Goal: Task Accomplishment & Management: Complete application form

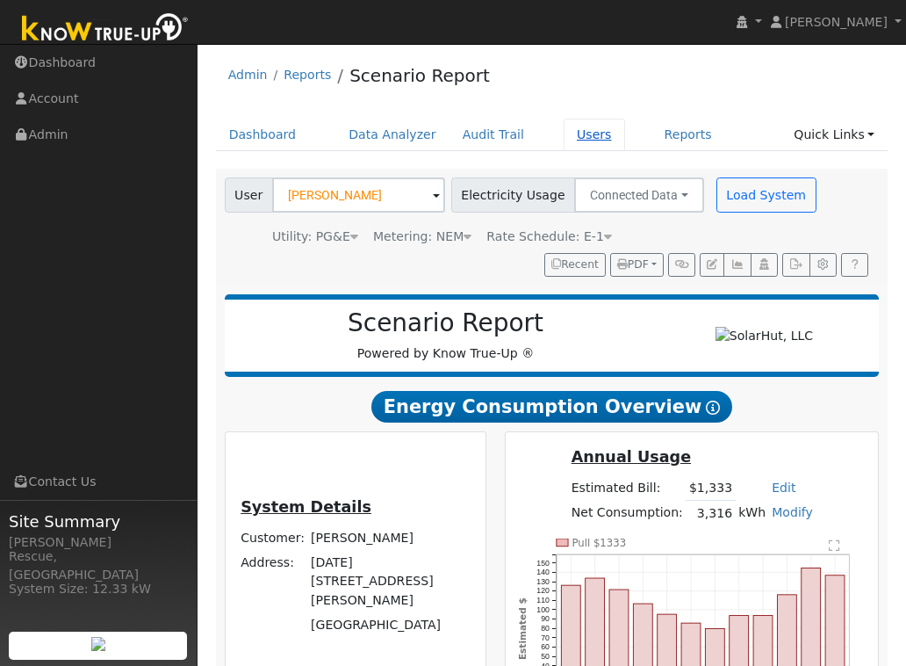
click at [575, 133] on link "Users" at bounding box center [594, 135] width 61 height 32
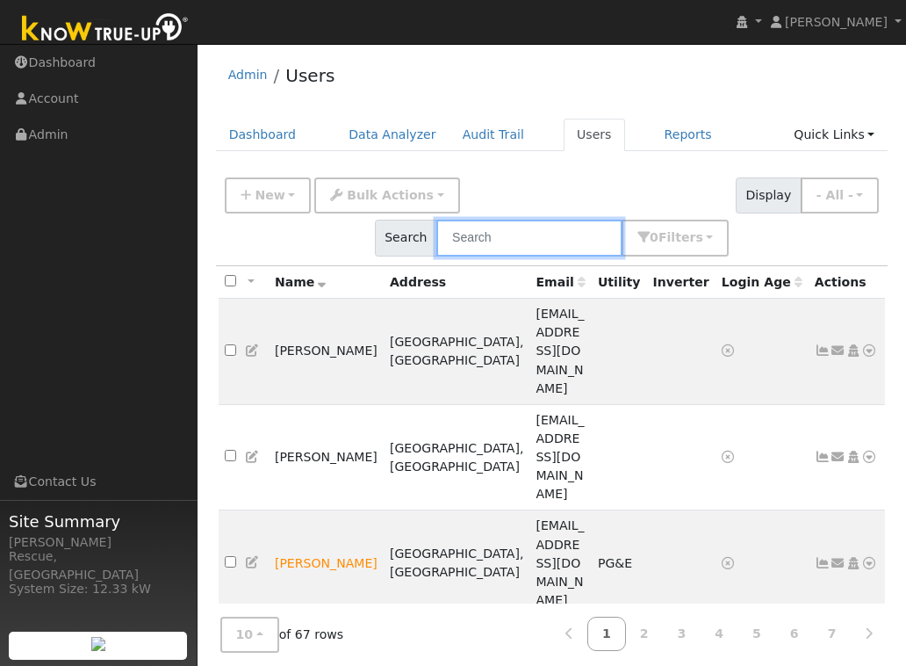
click at [522, 244] on input "text" at bounding box center [529, 238] width 186 height 36
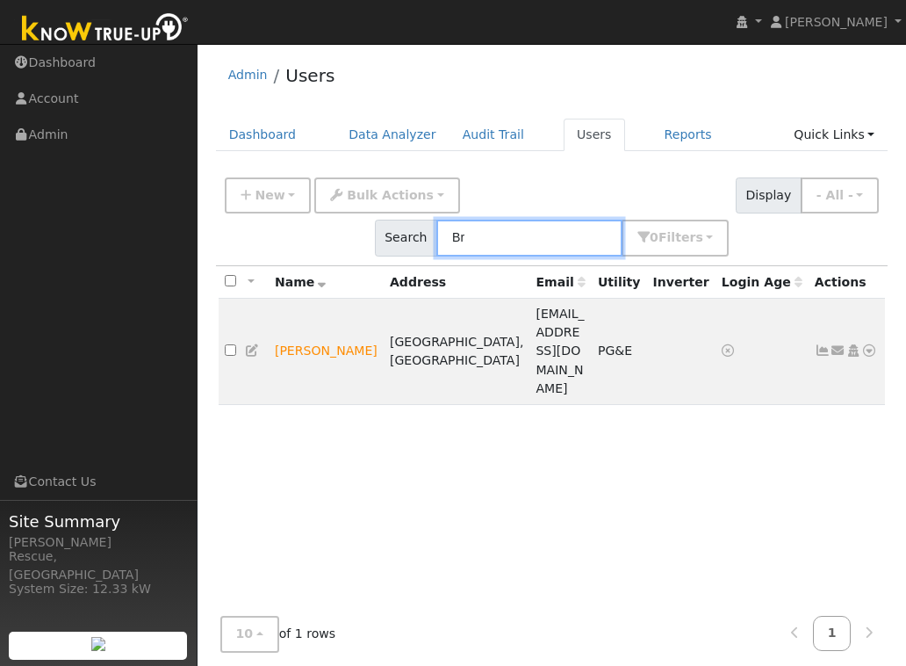
type input "B"
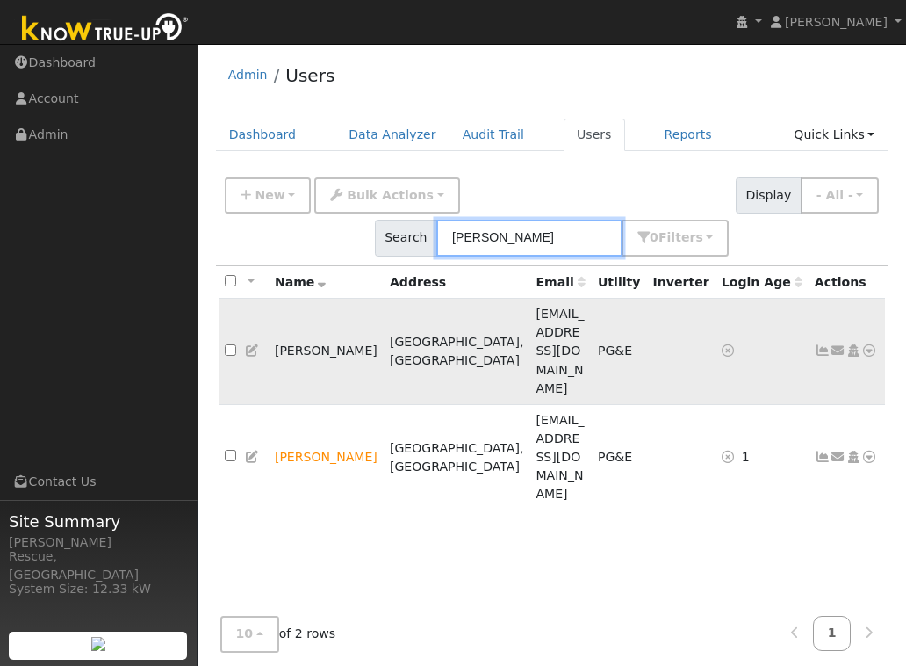
type input "John"
click at [866, 344] on icon at bounding box center [870, 350] width 16 height 12
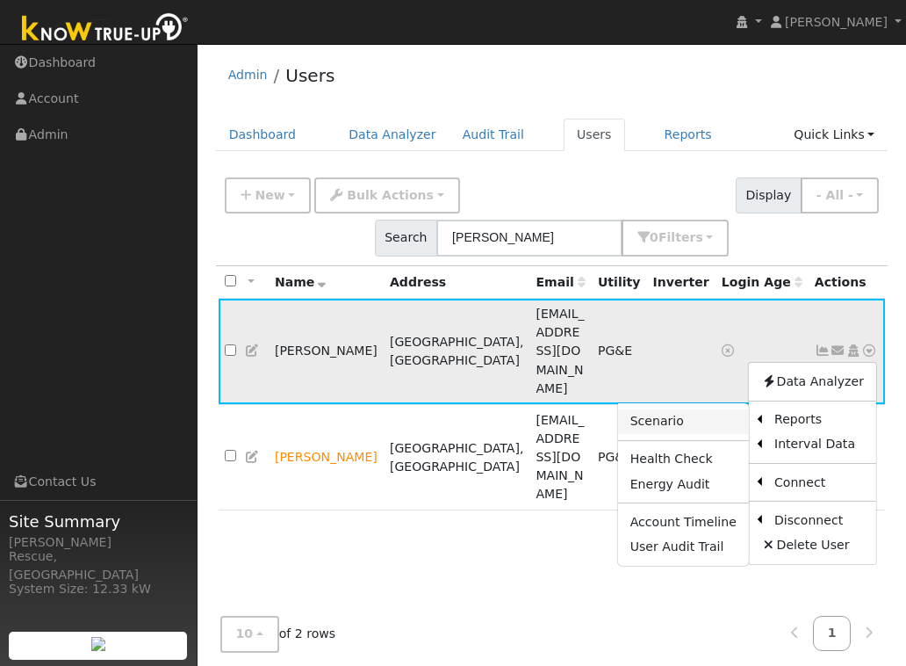
click at [680, 409] on link "Scenario" at bounding box center [683, 421] width 131 height 25
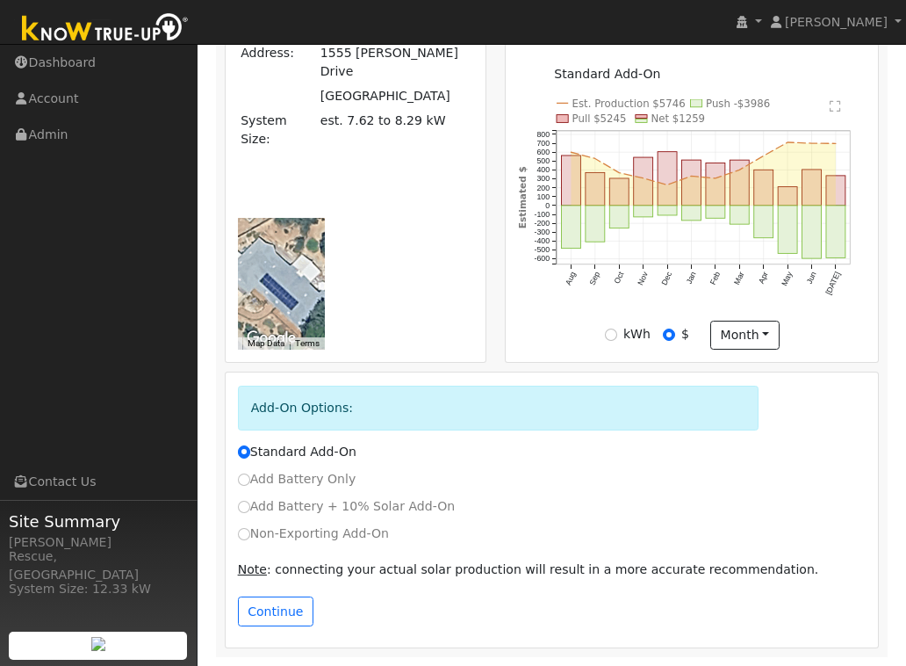
scroll to position [531, 0]
click at [250, 484] on label "Add Battery Only" at bounding box center [297, 479] width 119 height 18
click at [250, 484] on input "Add Battery Only" at bounding box center [244, 479] width 12 height 12
radio input "true"
radio input "false"
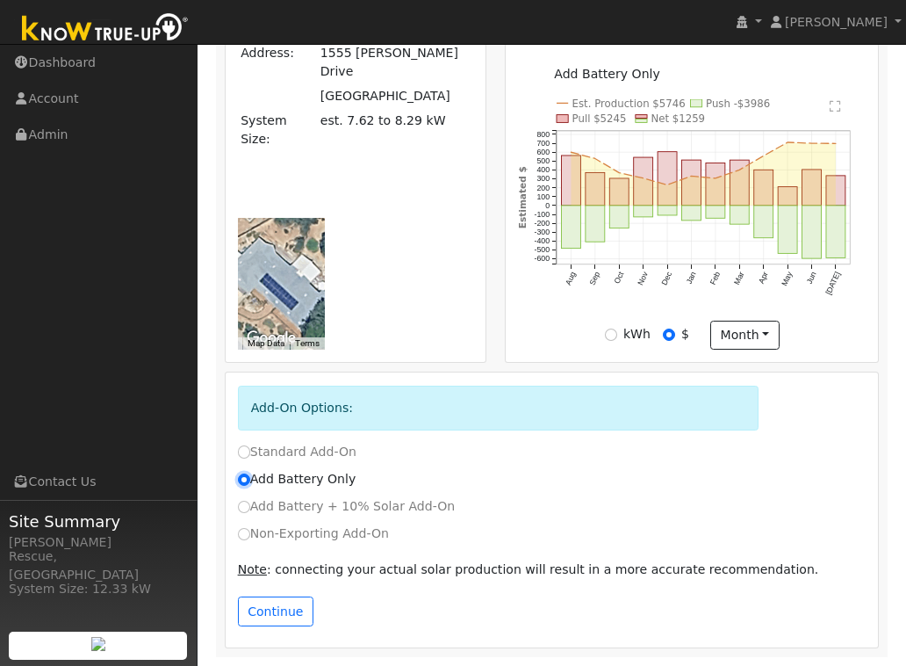
scroll to position [530, 0]
click at [299, 612] on button "Continue" at bounding box center [276, 611] width 76 height 30
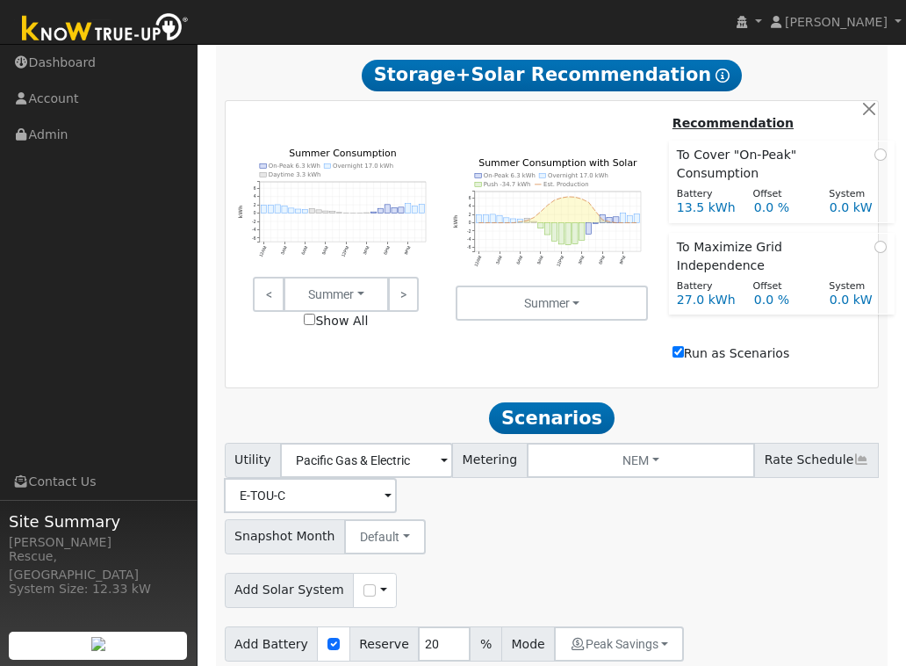
scroll to position [1051, 0]
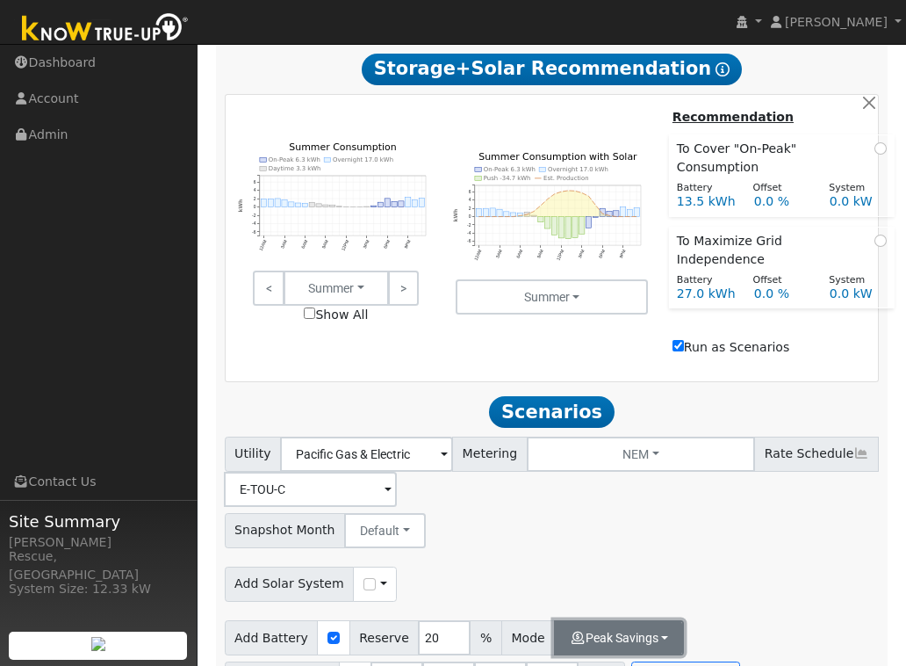
click at [613, 620] on button "Peak Savings" at bounding box center [619, 637] width 130 height 35
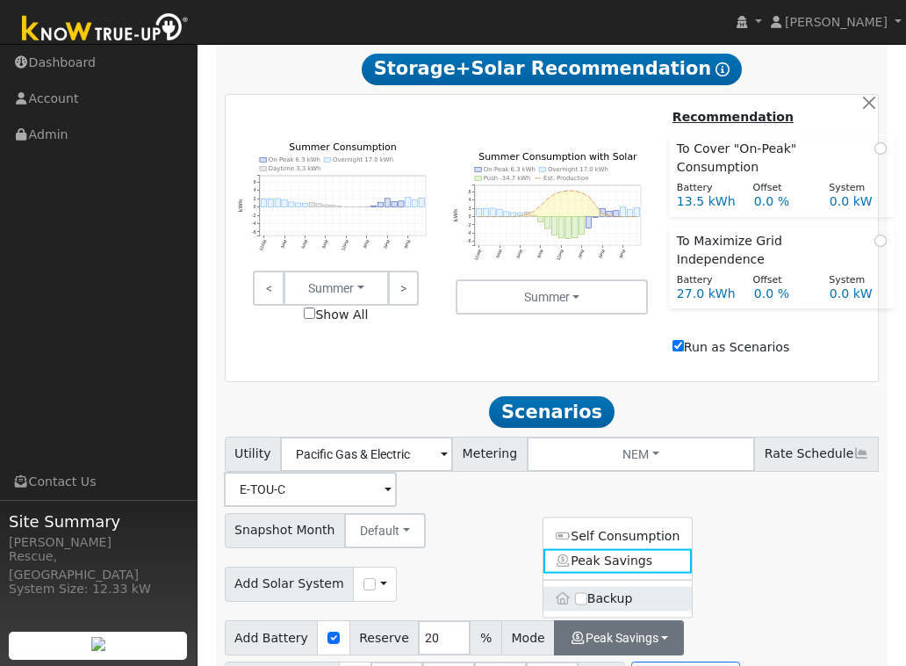
click at [645, 587] on label "Backup" at bounding box center [618, 599] width 149 height 25
click at [588, 593] on input "Backup" at bounding box center [581, 599] width 12 height 12
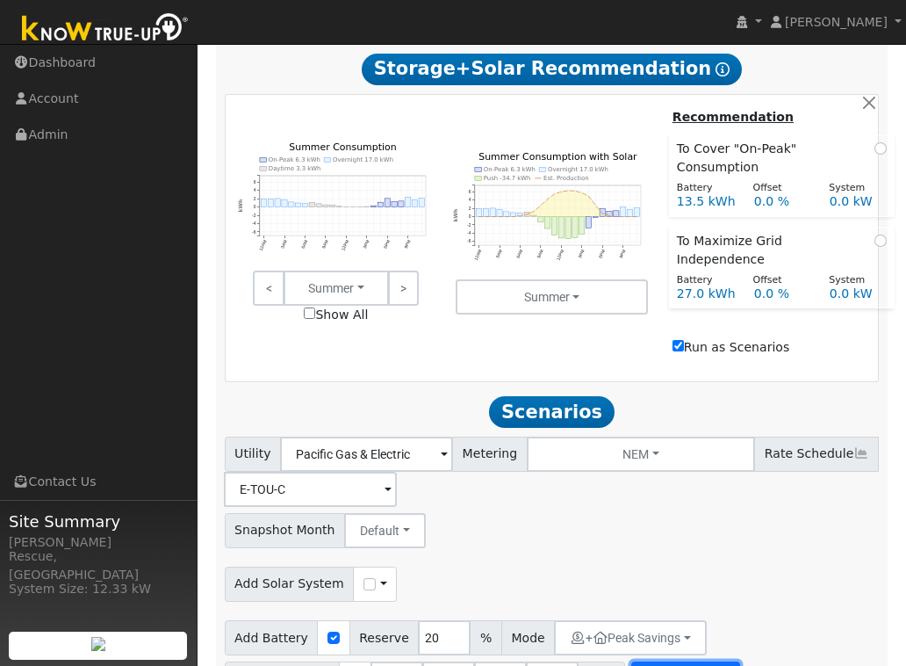
click at [704, 661] on button "Run Scenarios" at bounding box center [685, 678] width 108 height 35
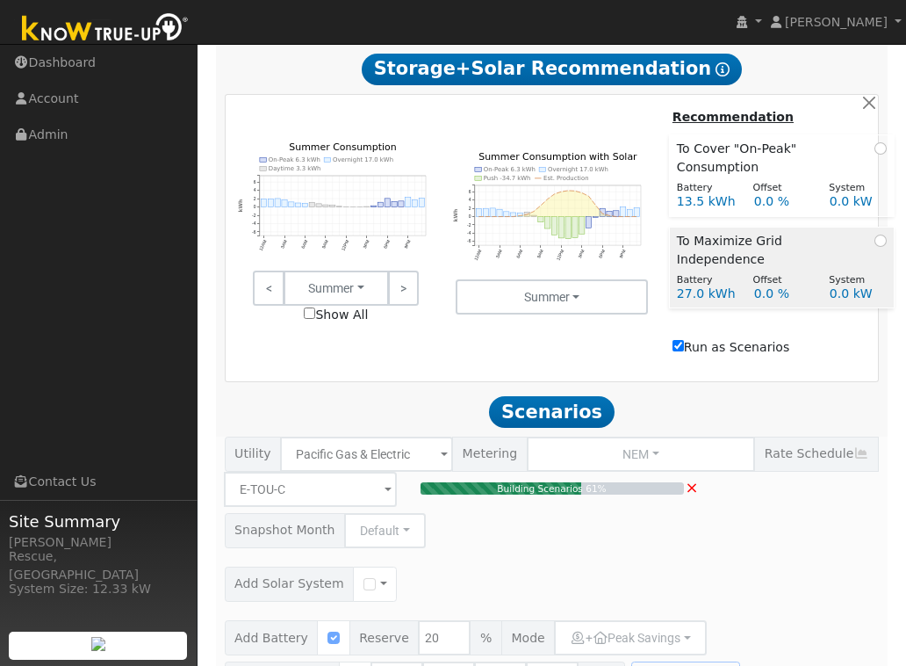
click at [869, 252] on div "To Maximize Grid Independence" at bounding box center [782, 250] width 210 height 37
radio input "true"
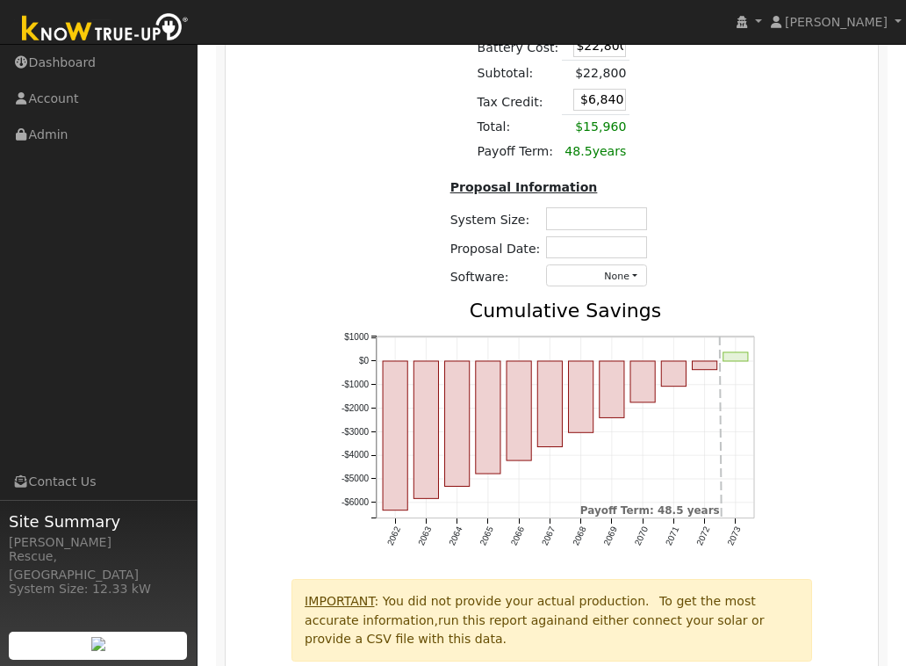
scroll to position [2747, 0]
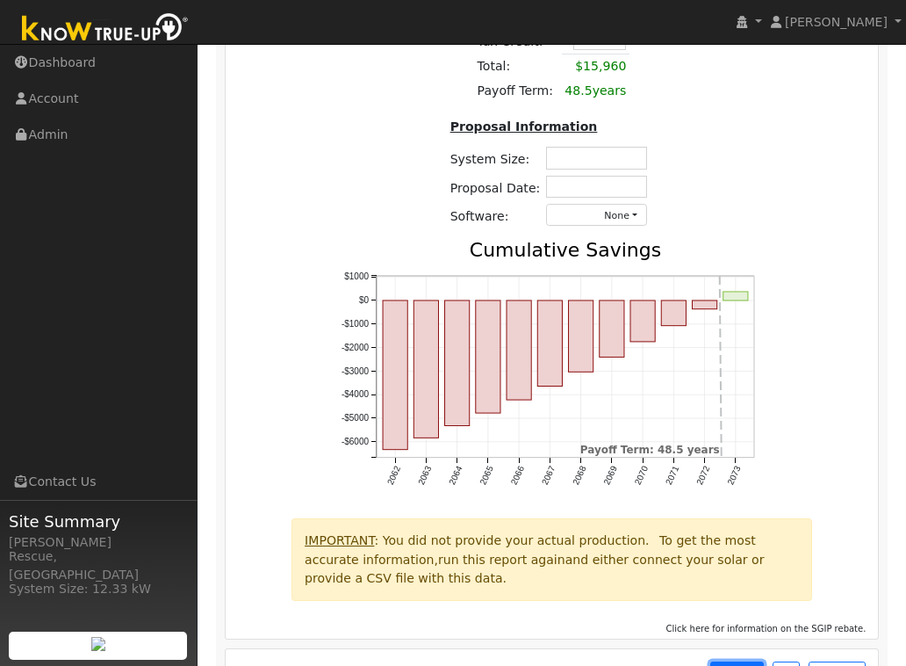
click at [746, 661] on button "PDF" at bounding box center [737, 673] width 54 height 25
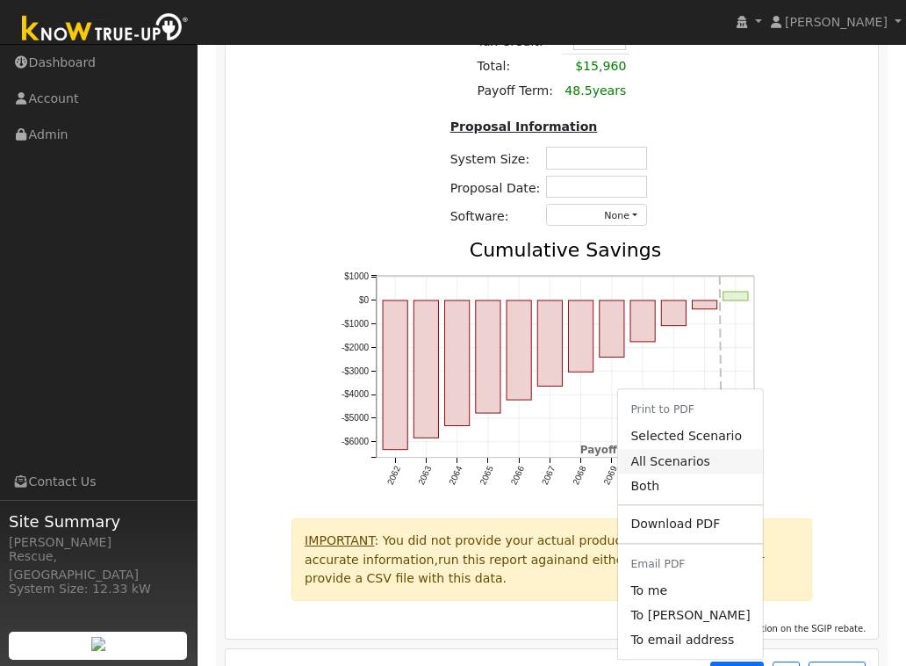
click at [686, 449] on link "All Scenarios" at bounding box center [690, 461] width 144 height 25
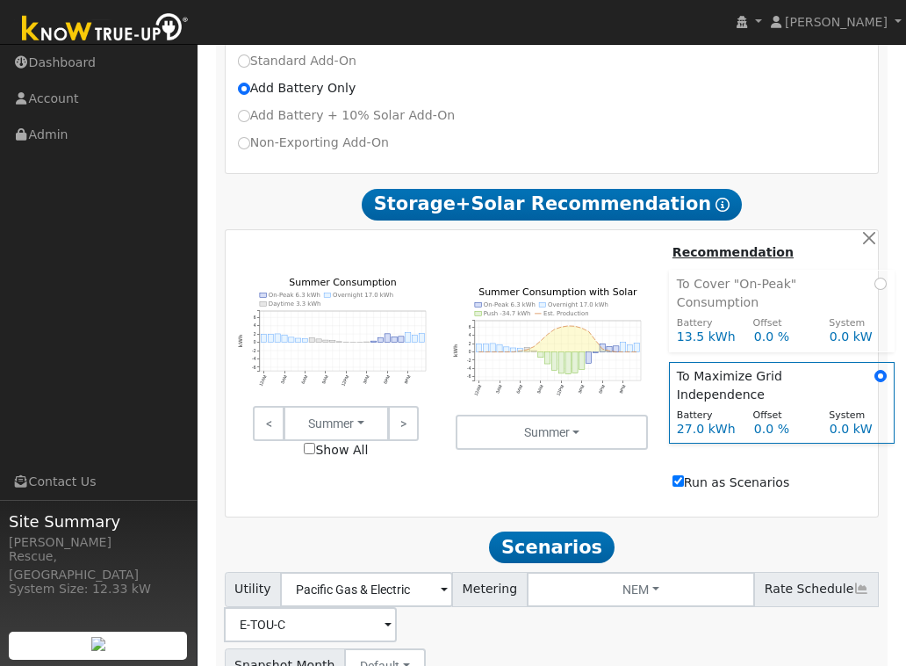
scroll to position [912, 0]
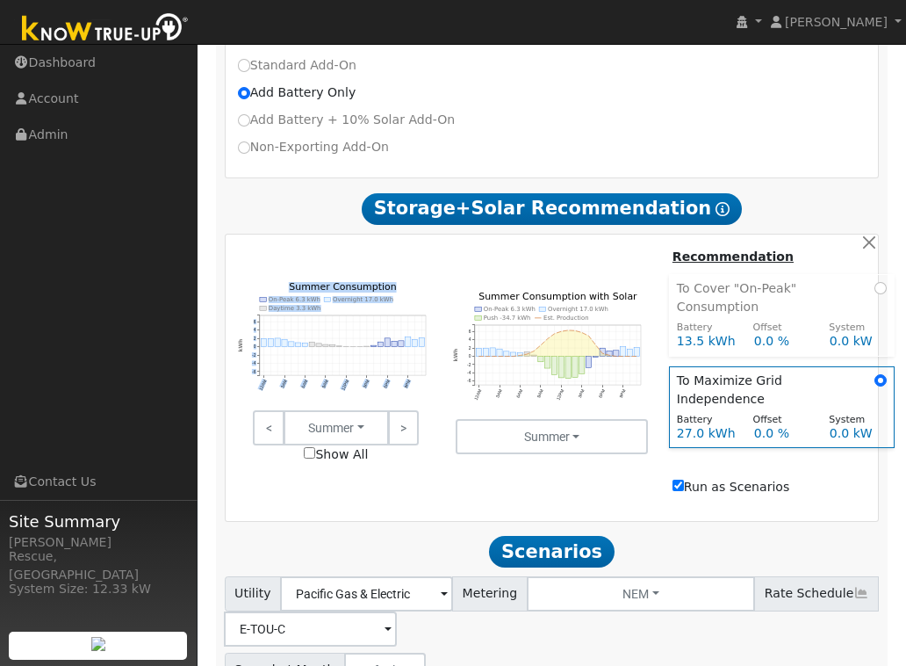
drag, startPoint x: 396, startPoint y: 293, endPoint x: 254, endPoint y: 299, distance: 142.4
click at [256, 298] on icon "On-Peak 6.3 kWh Overnight 17.0 kWh Daytime 3.3 kWh 12AM 3AM 6AM 9AM 12PM 3PM 6P…" at bounding box center [337, 350] width 198 height 136
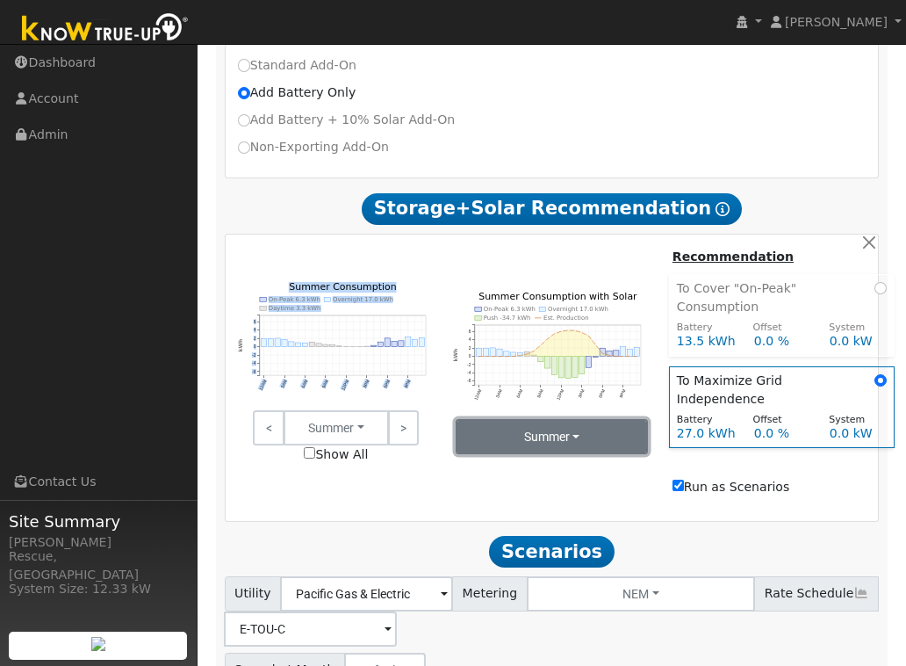
click at [470, 435] on button "Summer" at bounding box center [552, 436] width 192 height 35
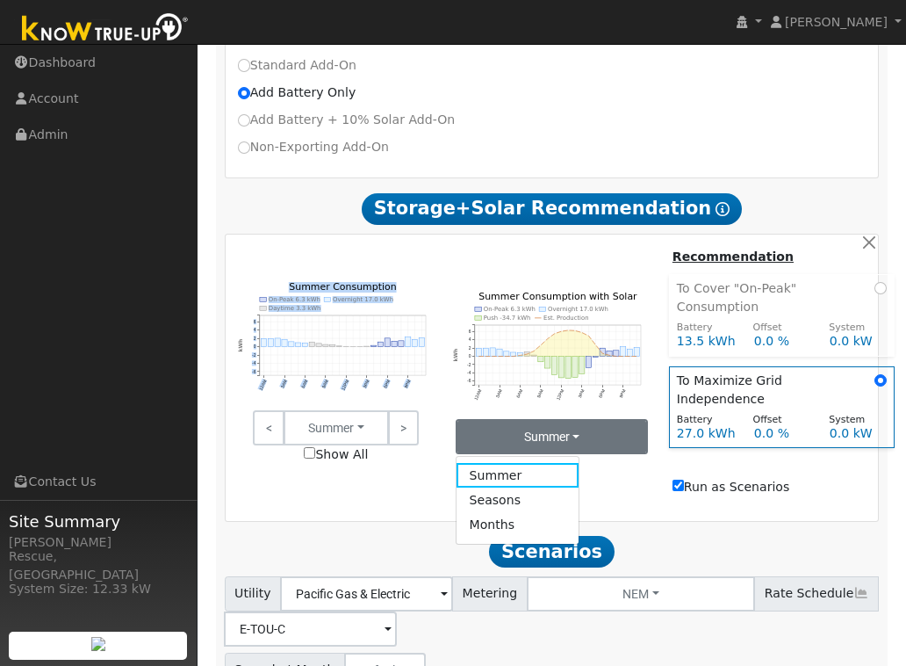
click at [314, 453] on input "Show All" at bounding box center [309, 452] width 11 height 11
checkbox input "true"
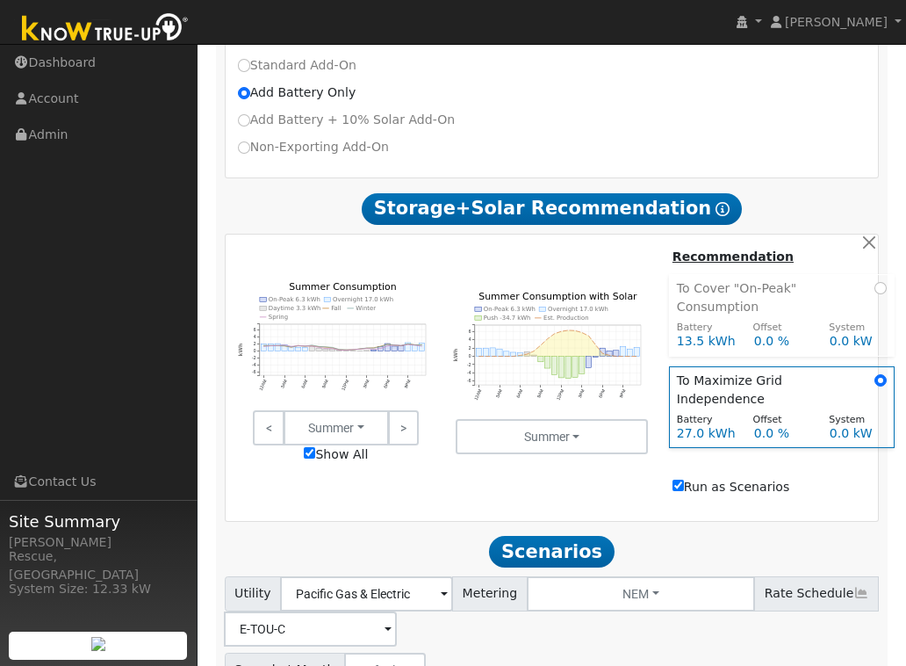
drag, startPoint x: 419, startPoint y: 470, endPoint x: 422, endPoint y: 433, distance: 37.1
click at [419, 468] on div "On-Peak 6.3 kWh Overnight 17.0 kWh Daytime 3.3 kWh Fall Winter Spring 12AM 3AM …" at bounding box center [551, 373] width 647 height 253
drag, startPoint x: 261, startPoint y: 293, endPoint x: 322, endPoint y: 307, distance: 63.1
click at [322, 307] on icon "On-Peak 6.3 kWh Overnight 17.0 kWh Daytime 3.3 kWh Fall Winter Spring 12AM 3AM …" at bounding box center [337, 352] width 198 height 141
copy g "On-Peak 6.3 kWh Overnight 17.0 kWh Daytime 3.3 kWh"
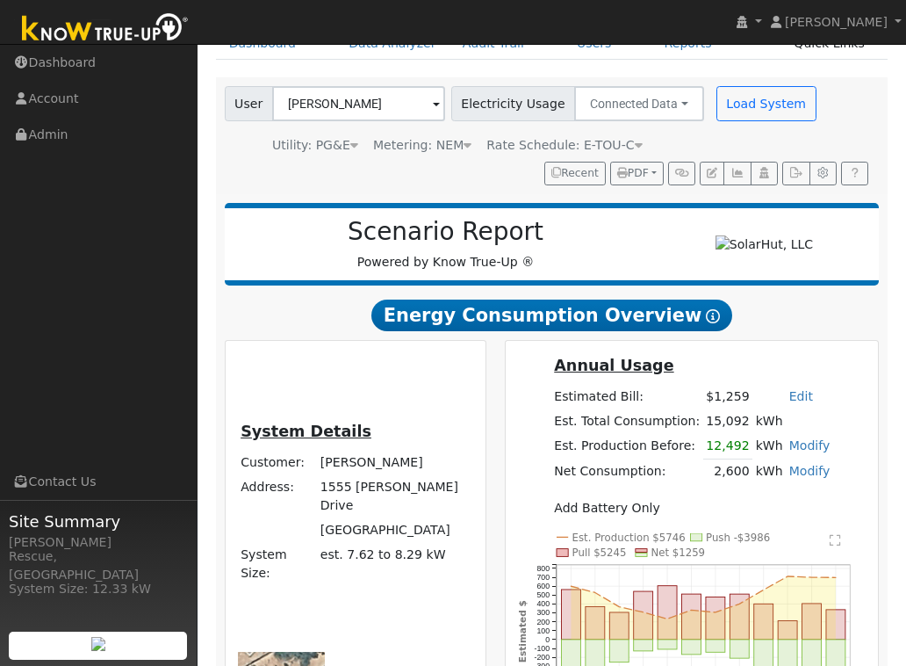
scroll to position [0, 0]
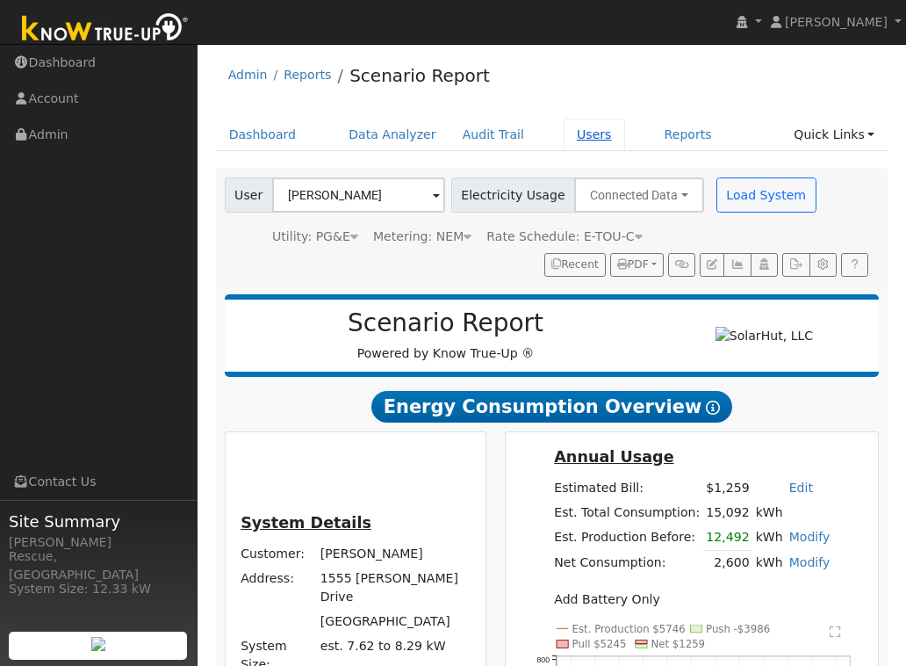
click at [582, 135] on link "Users" at bounding box center [594, 135] width 61 height 32
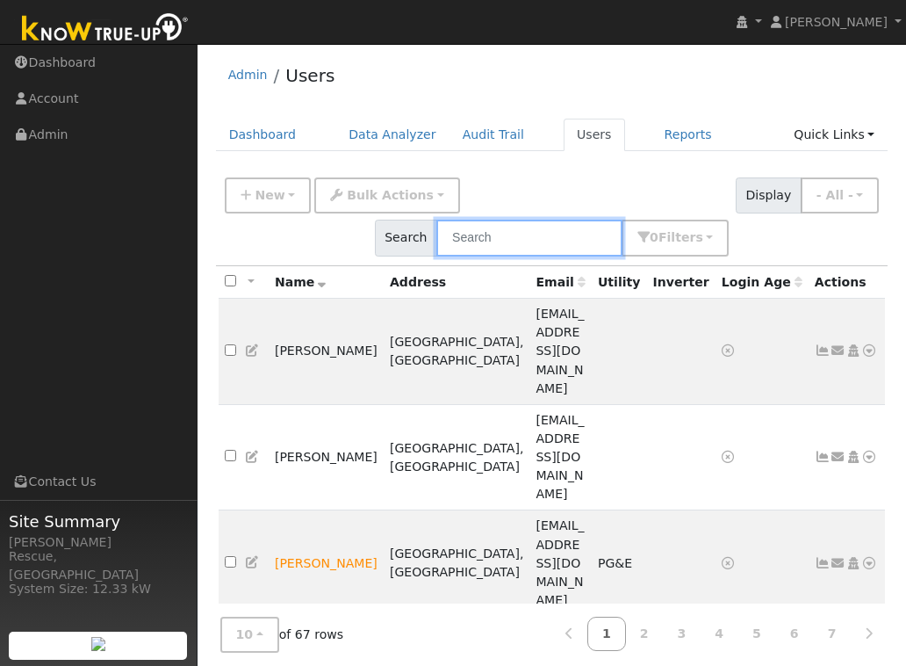
click at [567, 230] on input "text" at bounding box center [529, 238] width 186 height 36
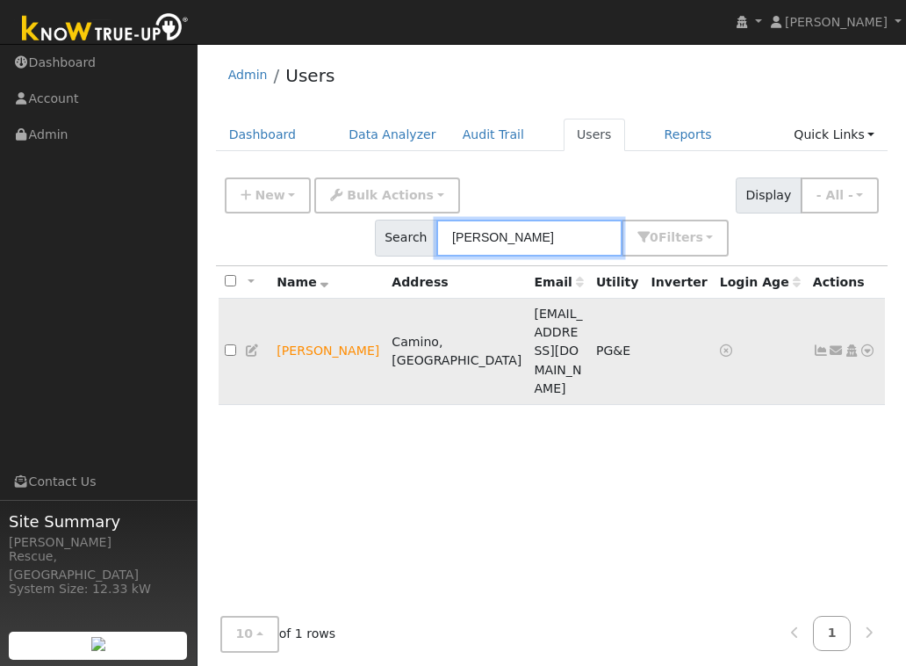
type input "tracy"
click at [861, 344] on icon at bounding box center [869, 350] width 16 height 12
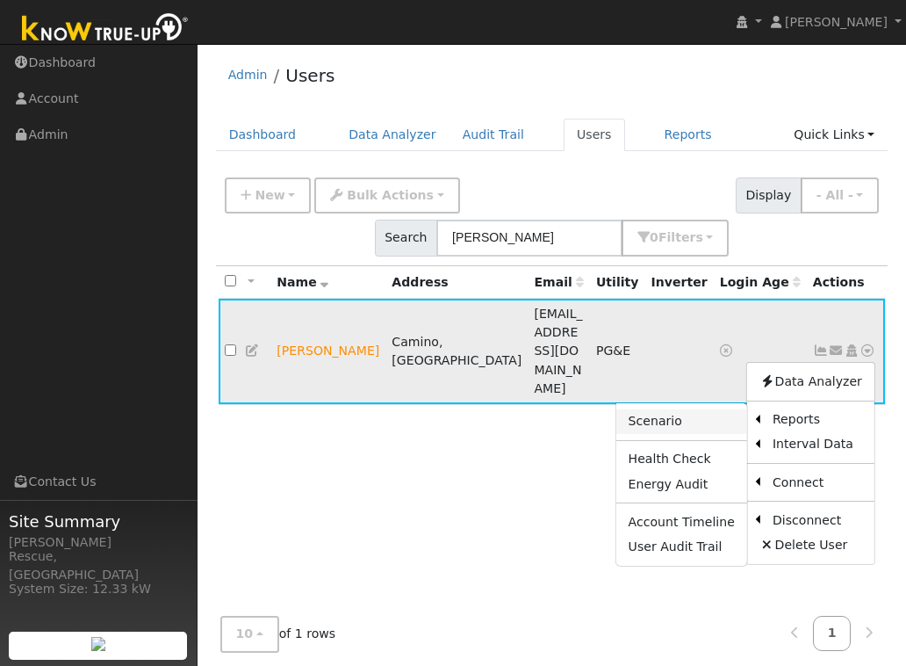
click at [663, 409] on link "Scenario" at bounding box center [682, 421] width 131 height 25
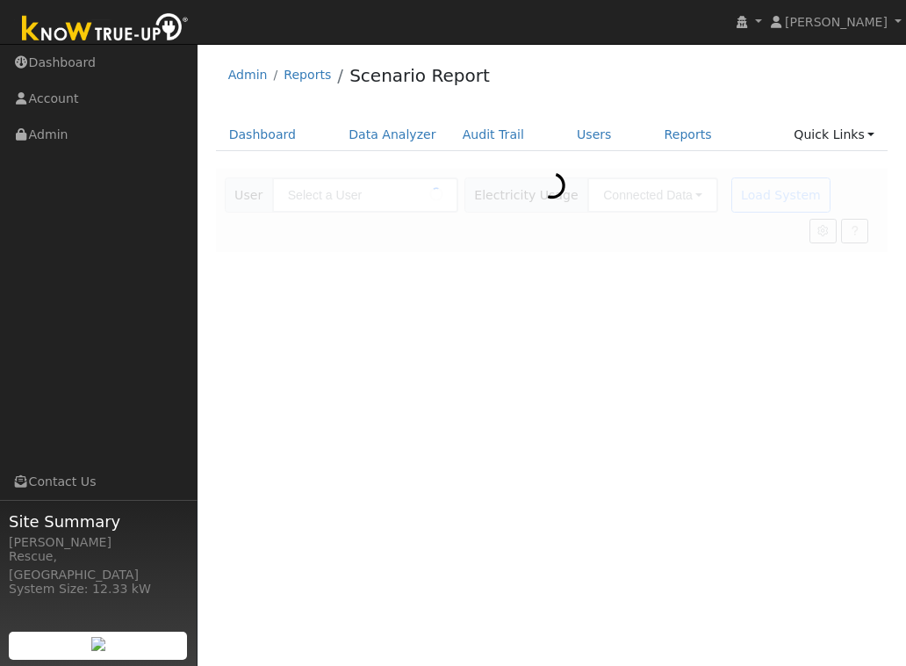
type input "[PERSON_NAME]"
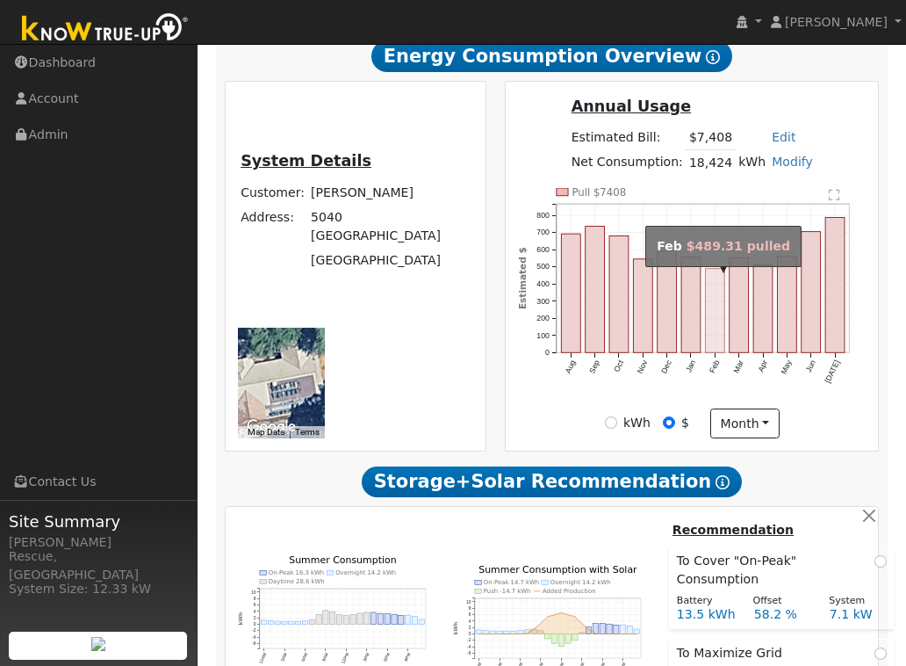
scroll to position [362, 0]
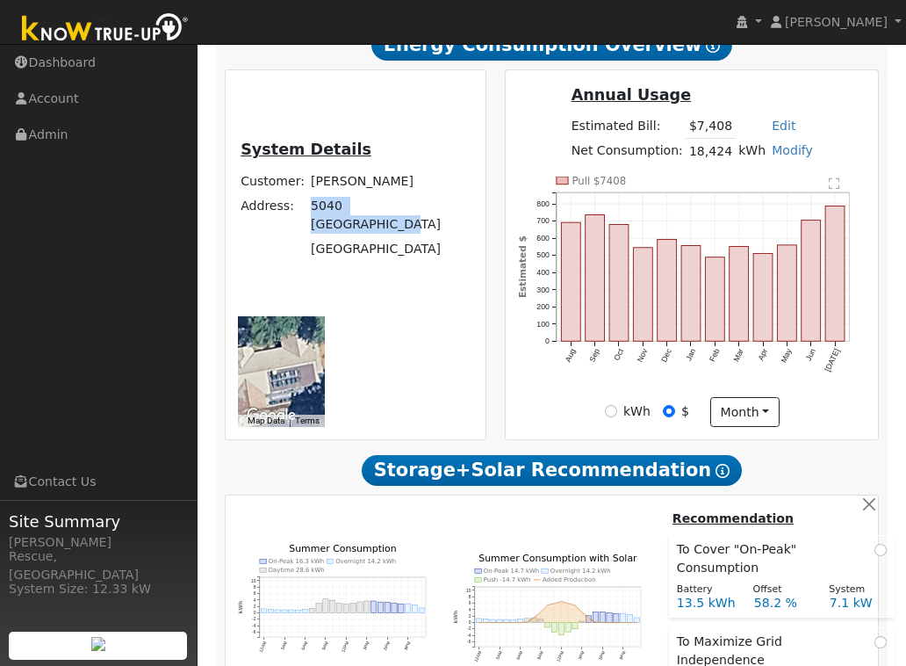
drag, startPoint x: 348, startPoint y: 295, endPoint x: 309, endPoint y: 255, distance: 55.9
click at [308, 236] on td "5040 [GEOGRAPHIC_DATA]" at bounding box center [390, 214] width 165 height 43
copy td "5040 [GEOGRAPHIC_DATA]"
click at [489, 307] on div "System Details Customer: [PERSON_NAME] Address: [STREET_ADDRESS] ← Move left → …" at bounding box center [355, 254] width 281 height 371
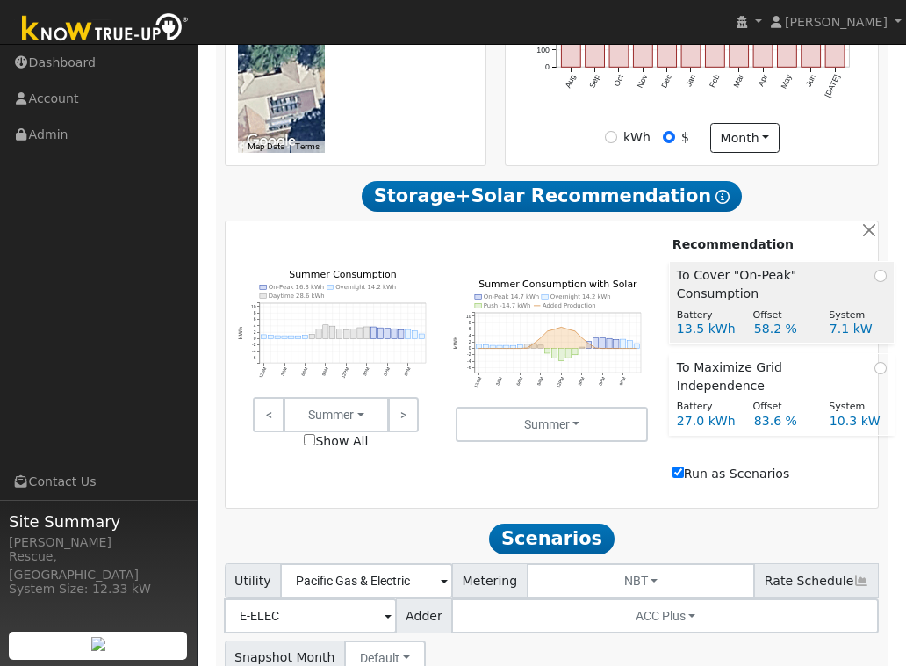
scroll to position [628, 0]
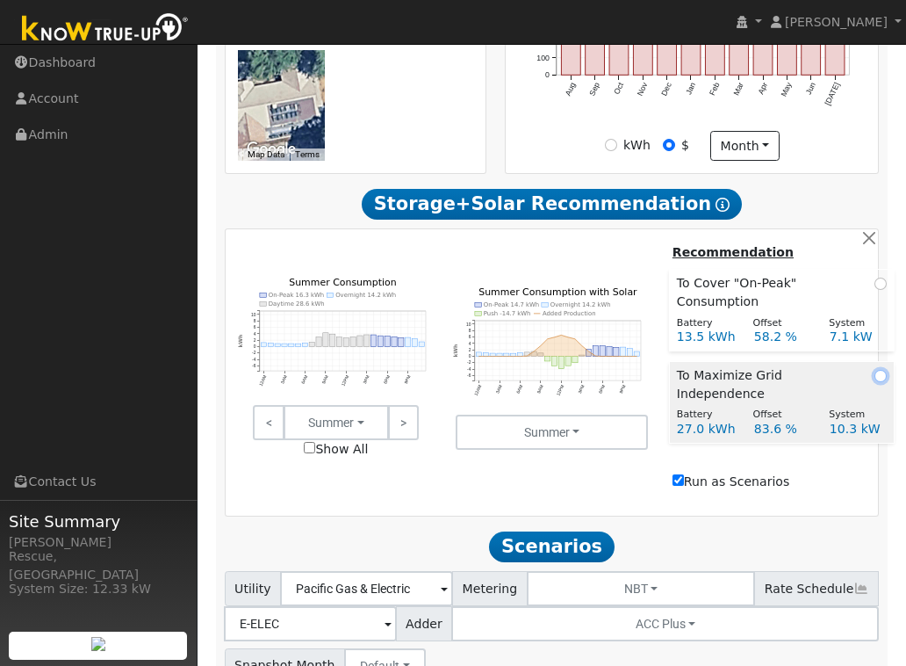
click at [880, 380] on input "radio" at bounding box center [881, 376] width 12 height 12
radio input "true"
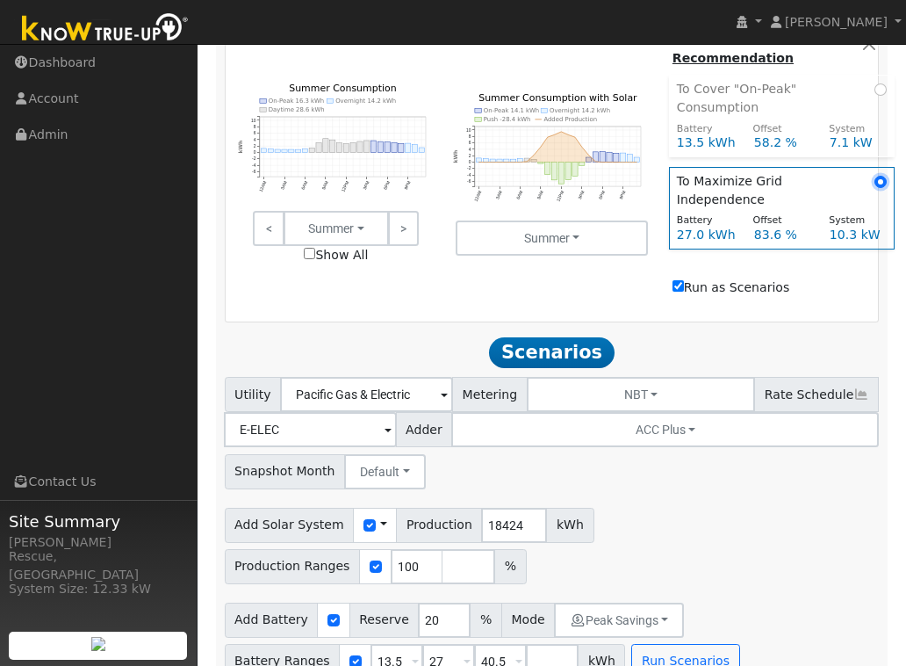
scroll to position [840, 0]
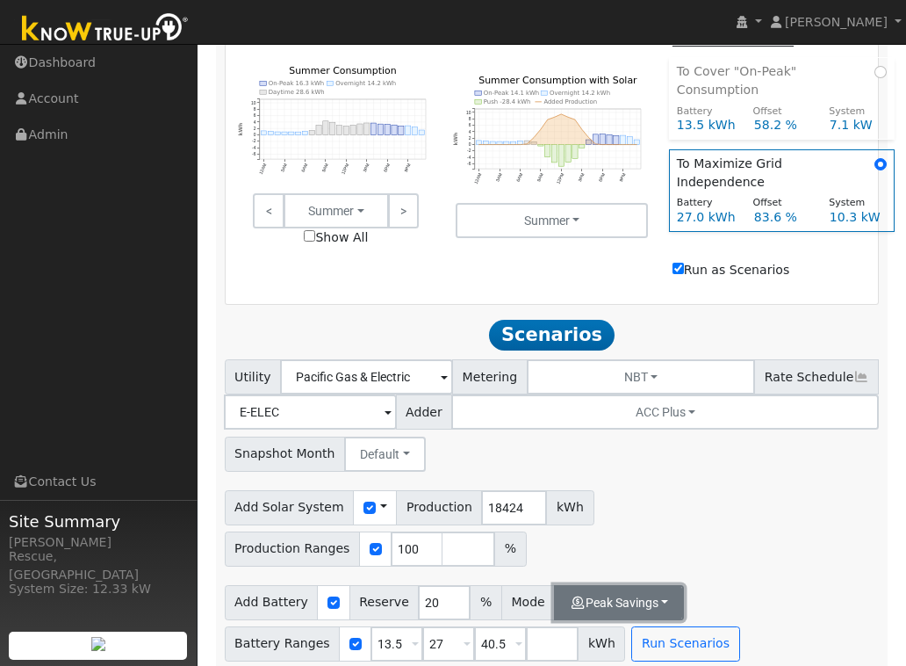
click at [640, 601] on button "Peak Savings" at bounding box center [619, 602] width 130 height 35
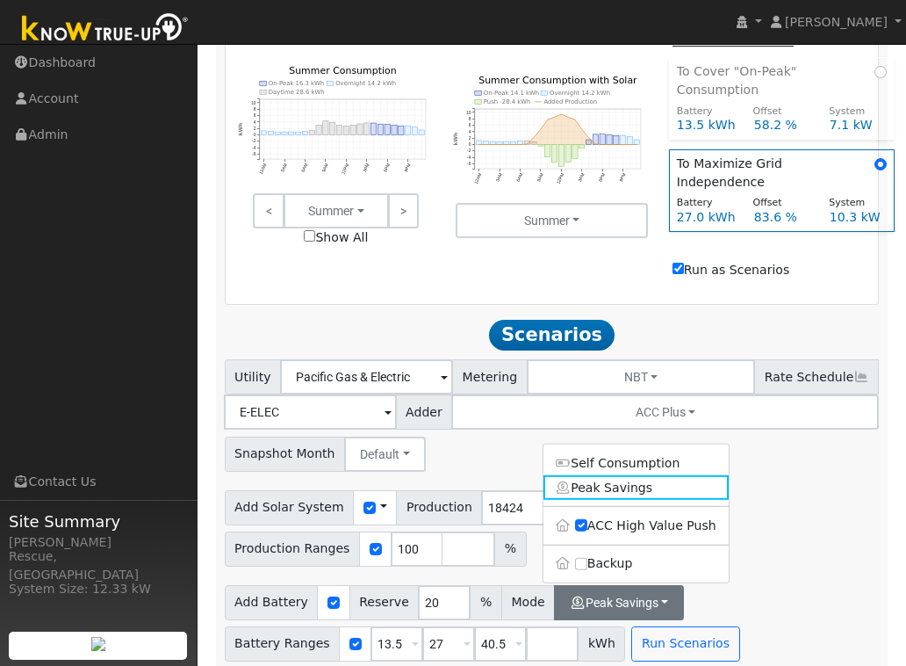
click at [614, 554] on label "Backup" at bounding box center [636, 563] width 185 height 25
click at [588, 557] on input "Backup" at bounding box center [581, 563] width 12 height 12
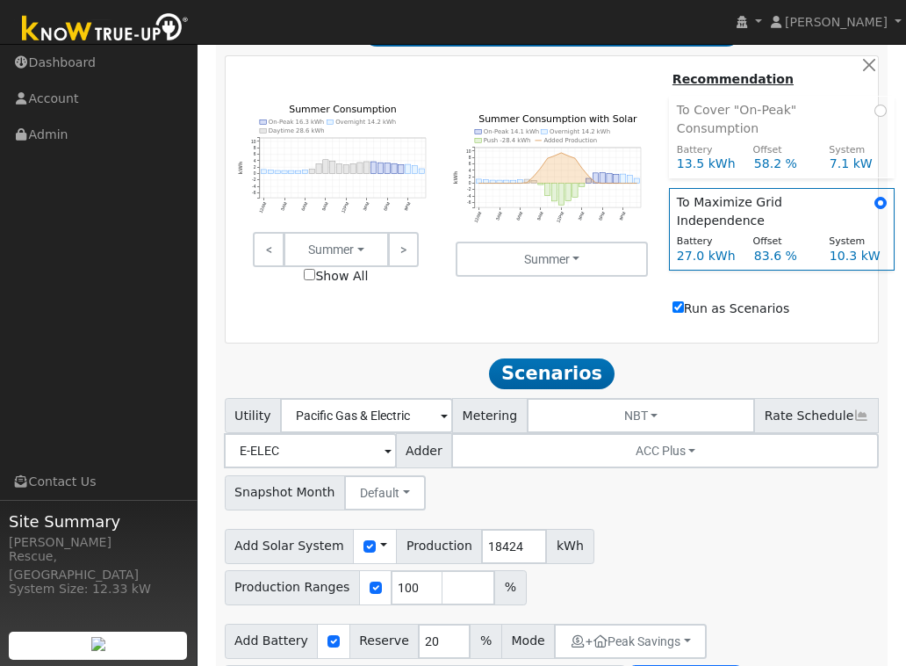
scroll to position [796, 0]
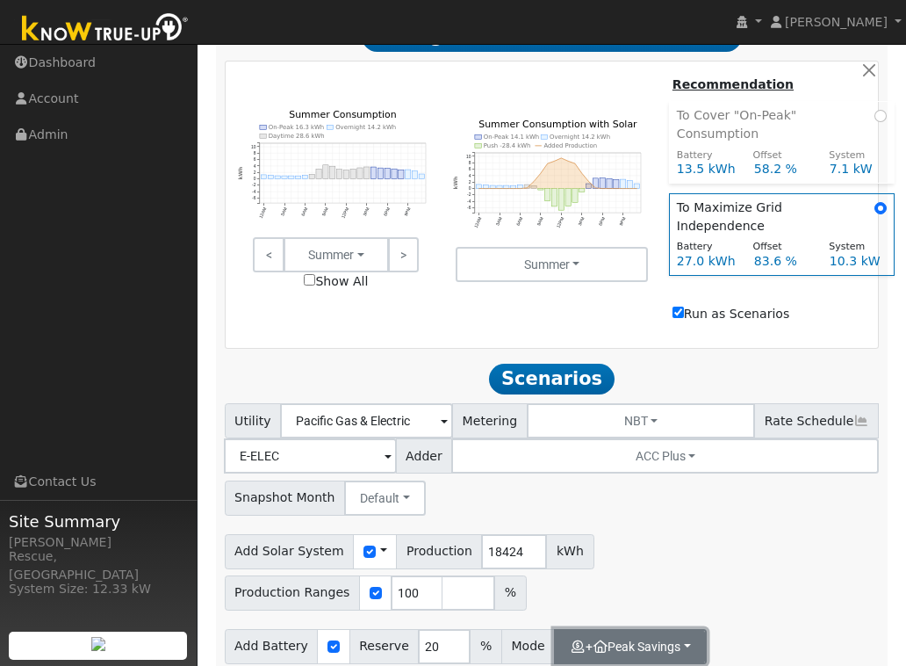
click at [697, 638] on button "+ Peak Savings" at bounding box center [630, 646] width 153 height 35
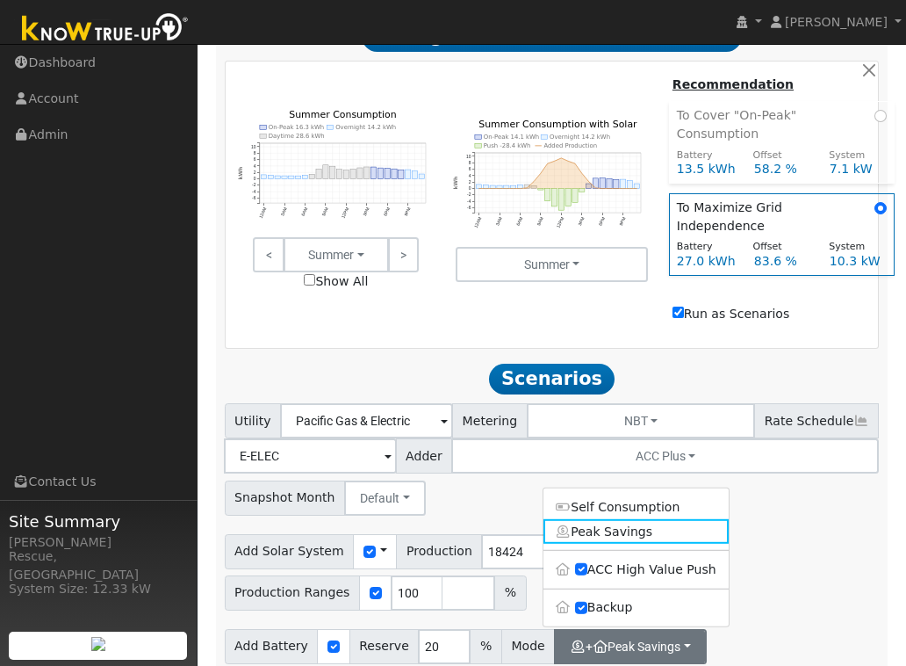
click at [748, 631] on div "Add Battery Reserve 20 % Mode + Peak Savings Self Consumption Peak Savings ACC …" at bounding box center [551, 664] width 661 height 83
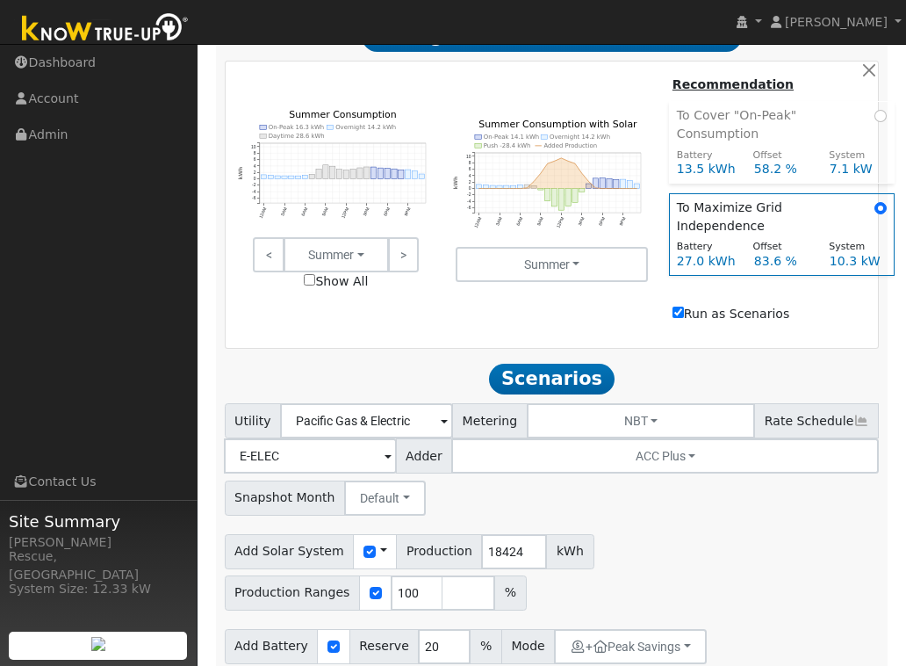
scroll to position [840, 0]
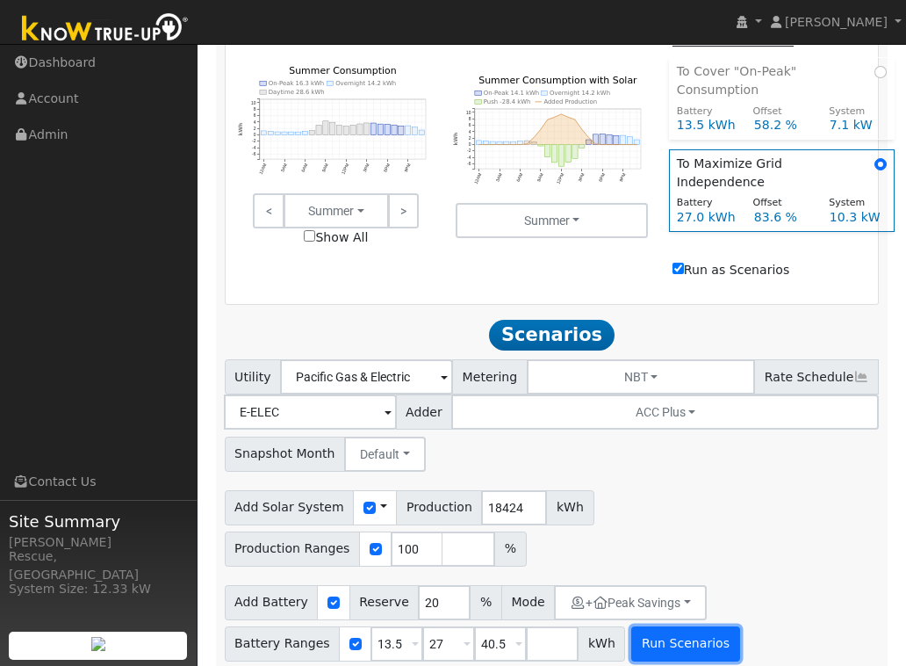
click at [682, 626] on button "Run Scenarios" at bounding box center [685, 643] width 108 height 35
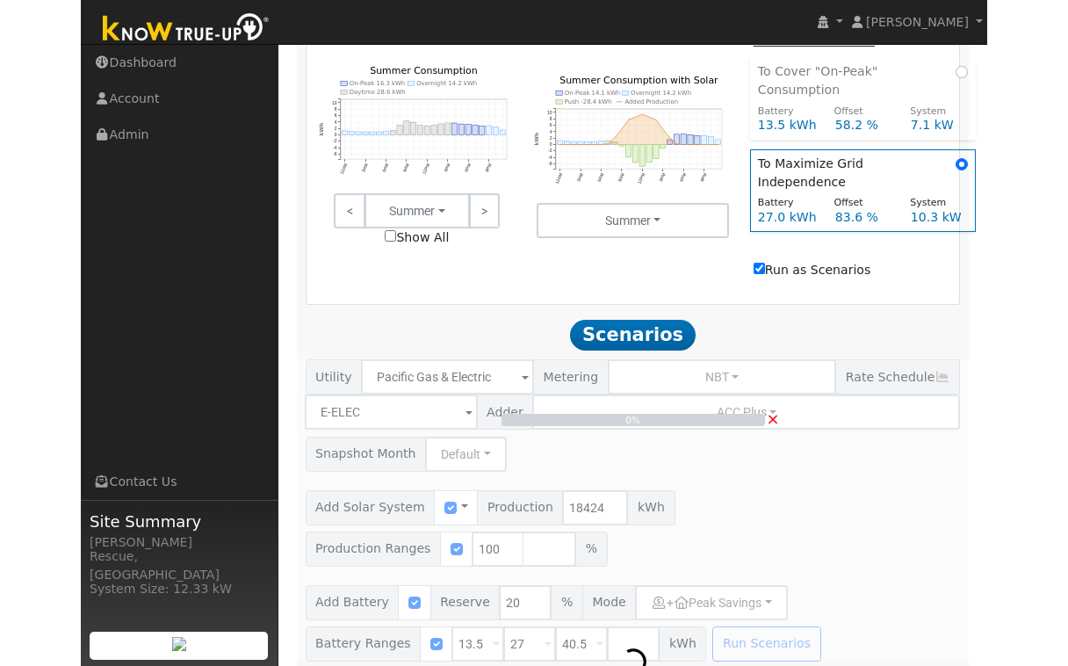
scroll to position [804, 0]
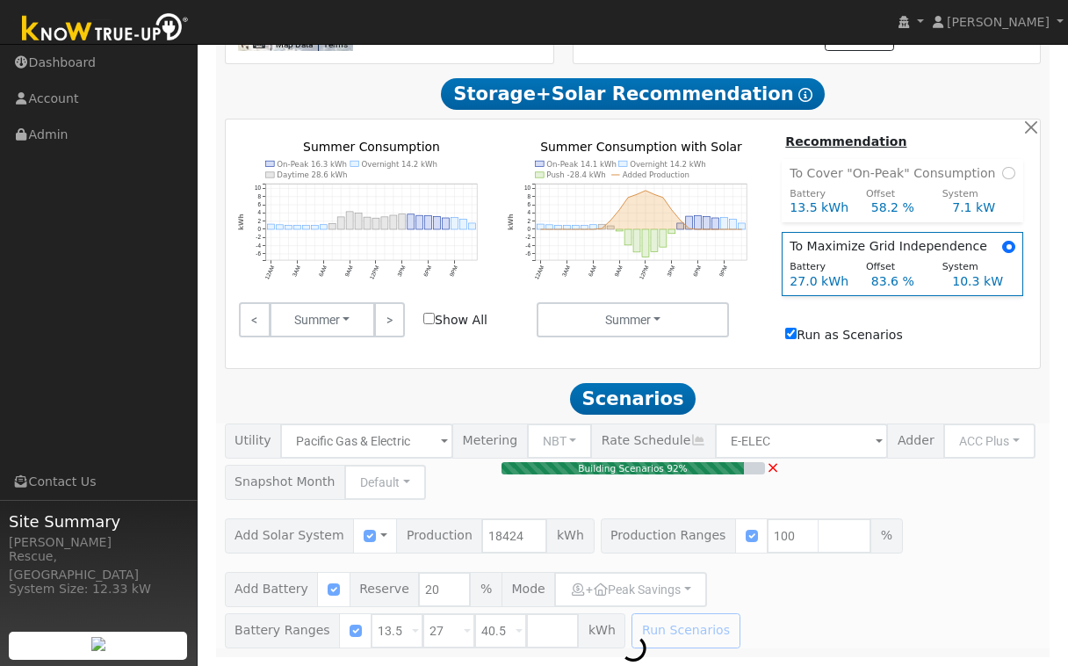
type input "12.3"
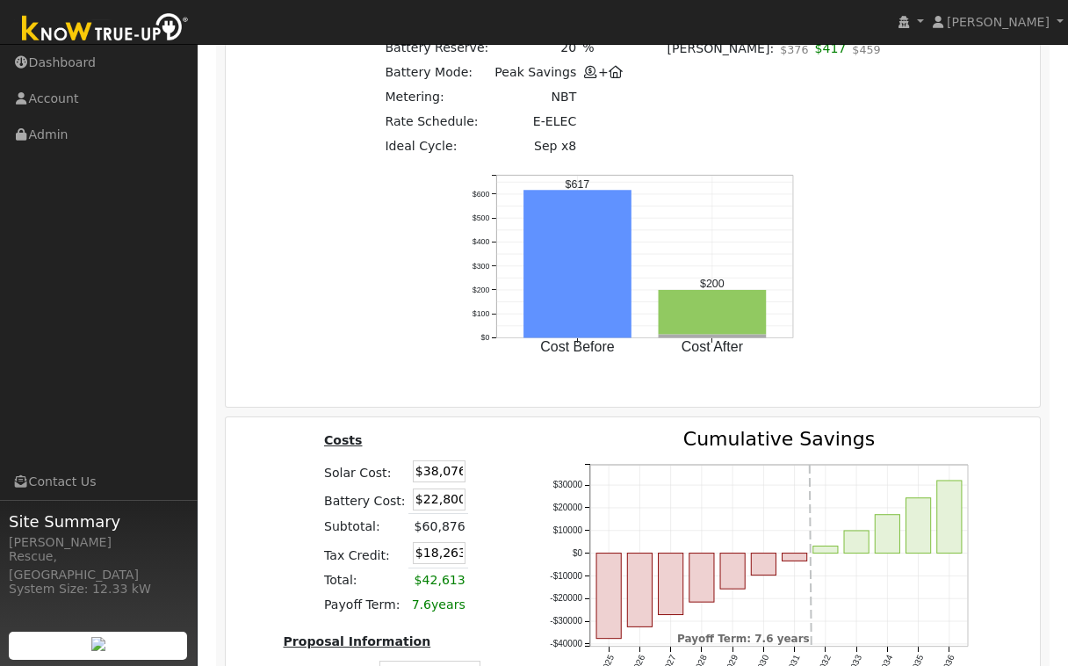
scroll to position [2290, 0]
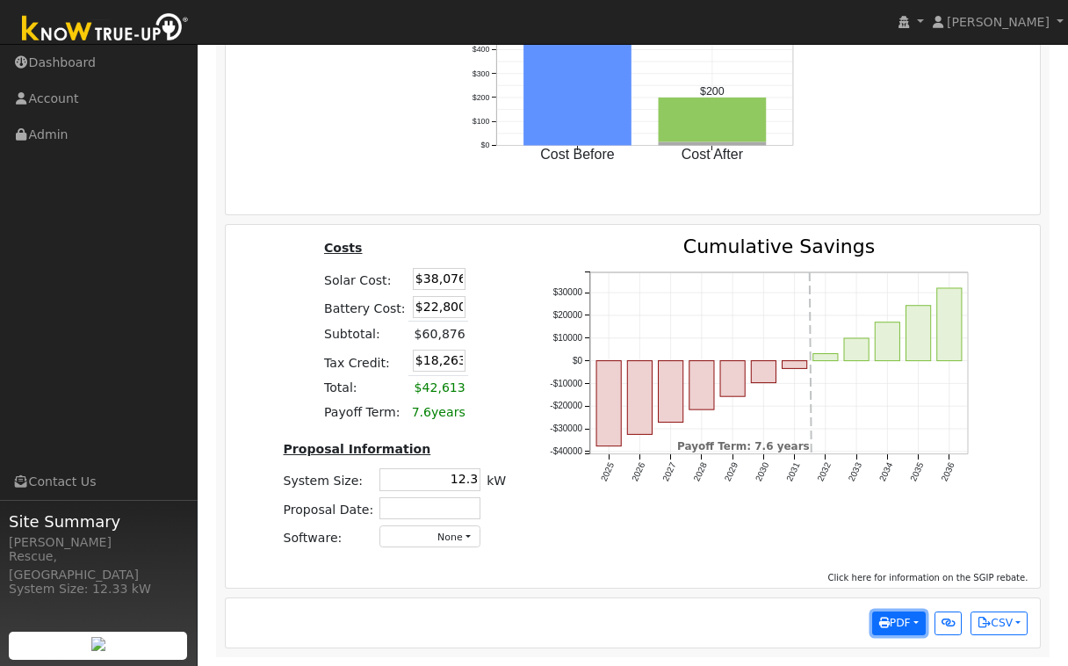
click at [894, 629] on span "PDF" at bounding box center [895, 623] width 32 height 12
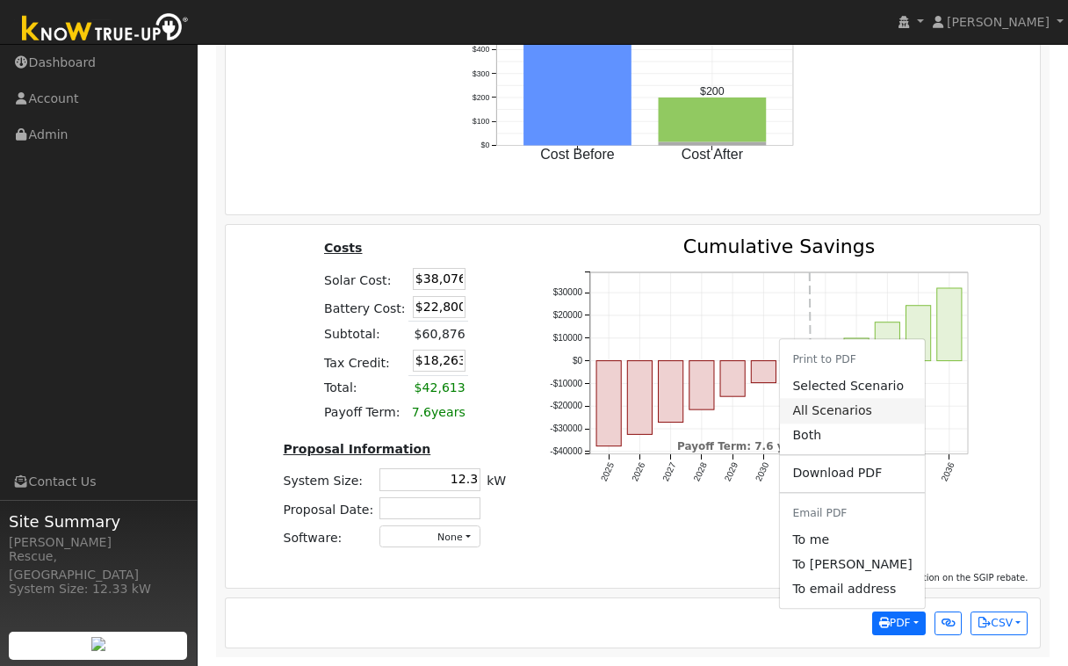
click at [873, 415] on link "All Scenarios" at bounding box center [852, 411] width 144 height 25
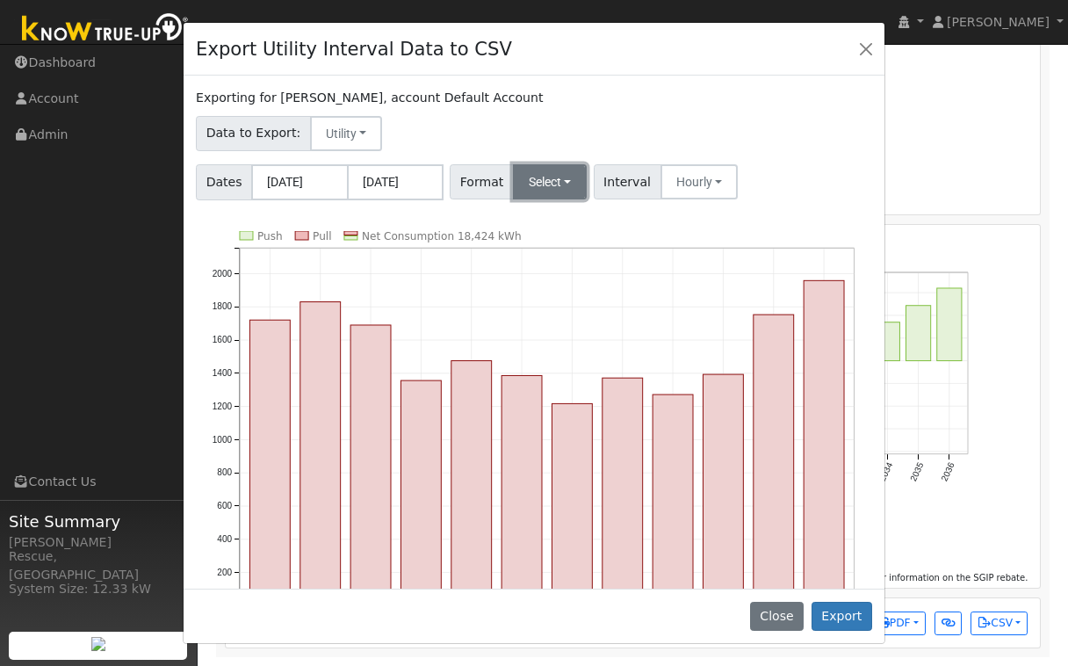
click at [554, 177] on button "Select" at bounding box center [550, 181] width 75 height 35
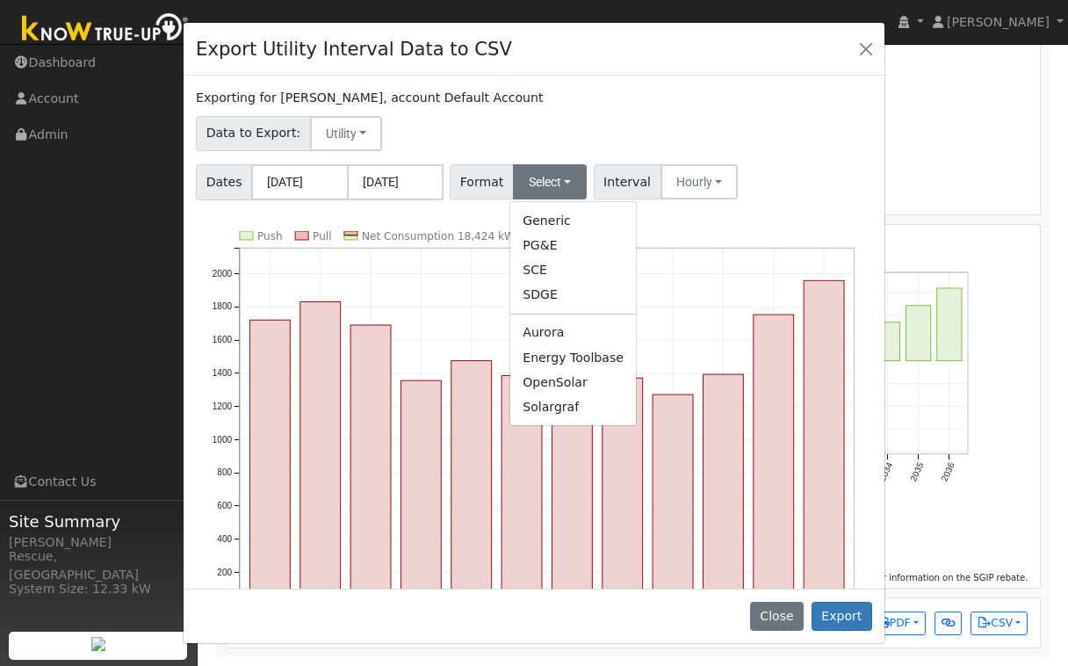
click at [570, 411] on link "Solargraf" at bounding box center [573, 406] width 126 height 25
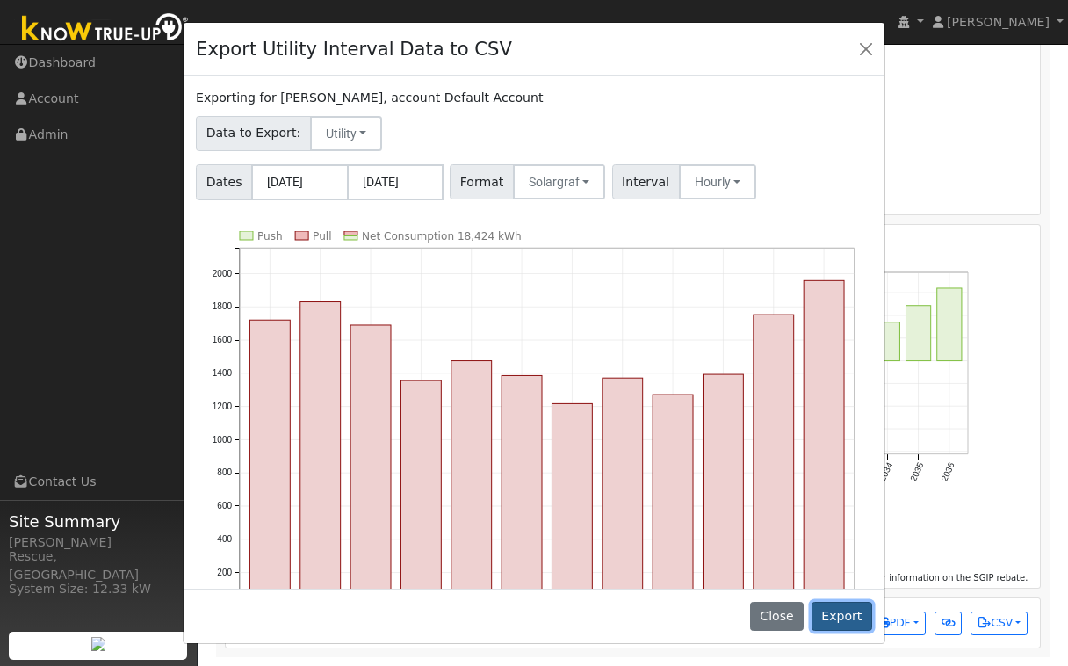
click at [833, 621] on button "Export" at bounding box center [841, 617] width 61 height 30
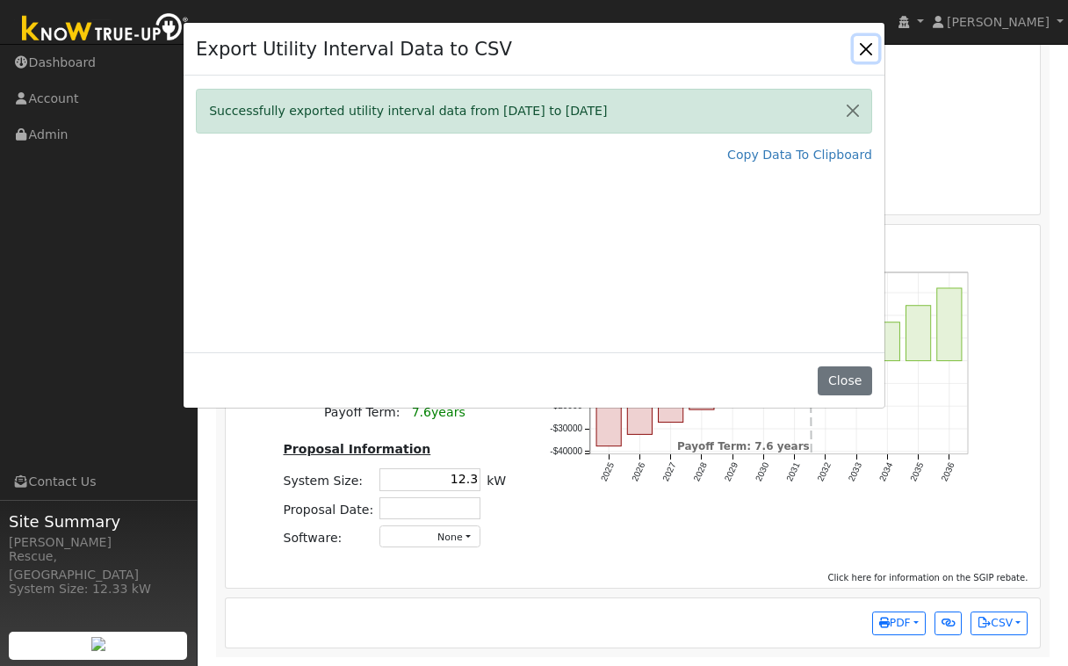
click at [857, 51] on button "Close" at bounding box center [866, 48] width 25 height 25
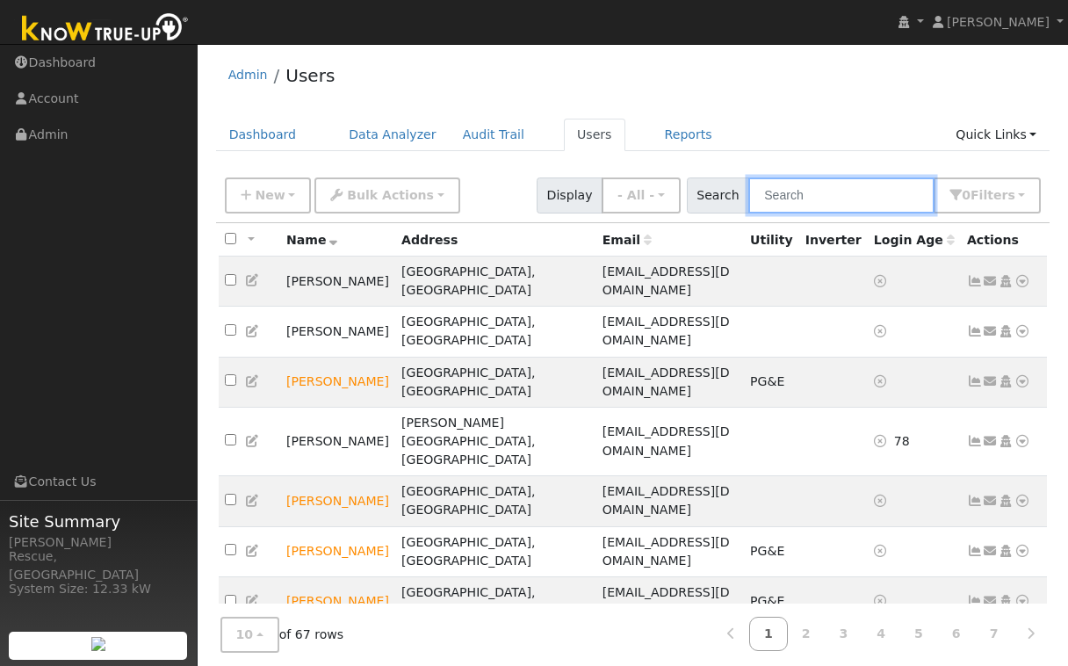
click at [852, 195] on input "text" at bounding box center [841, 195] width 186 height 36
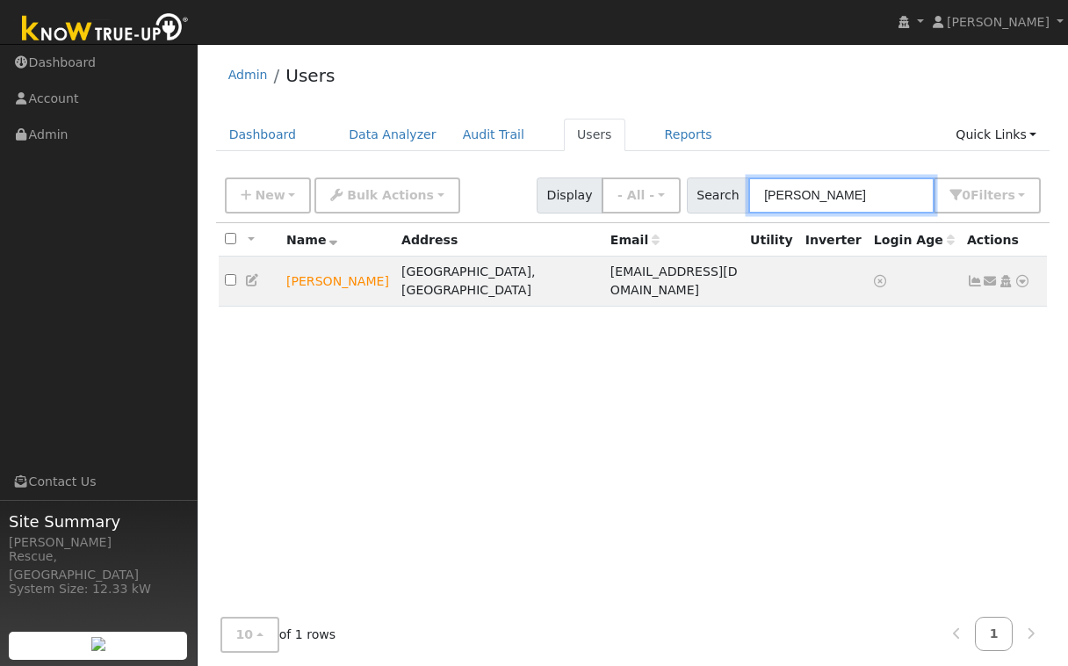
type input "justin"
click at [1014, 143] on link "Quick Links" at bounding box center [995, 135] width 107 height 32
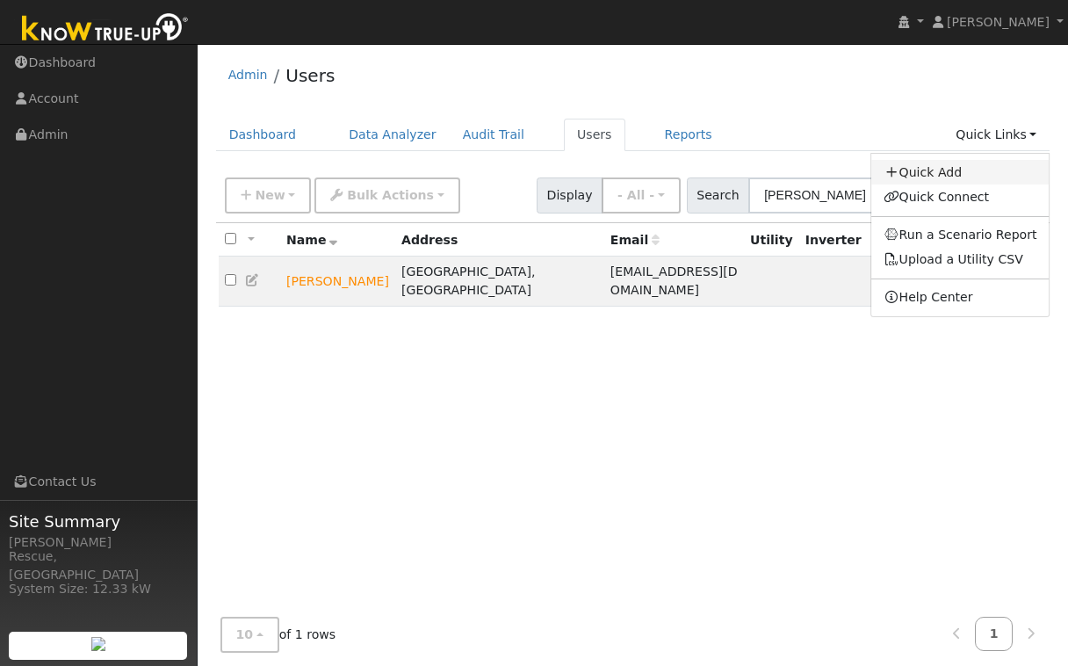
click at [958, 171] on link "Quick Add" at bounding box center [960, 172] width 178 height 25
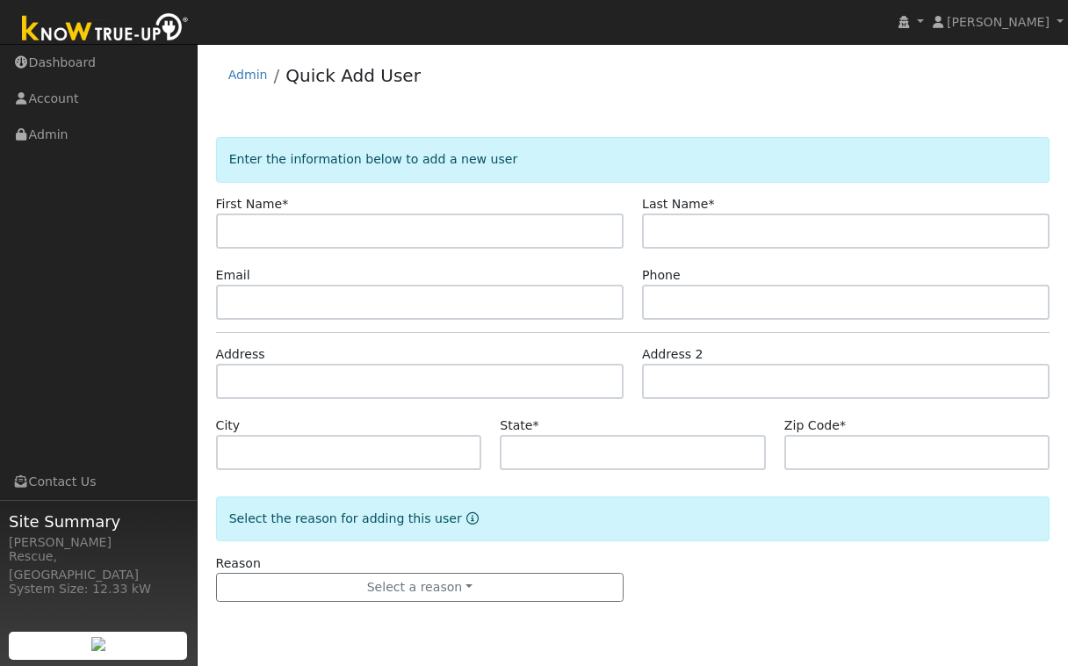
drag, startPoint x: 960, startPoint y: 185, endPoint x: 978, endPoint y: 188, distance: 18.6
click at [978, 188] on form "Enter the information below to add a new user First Name * Last Name * Email Ph…" at bounding box center [633, 387] width 834 height 500
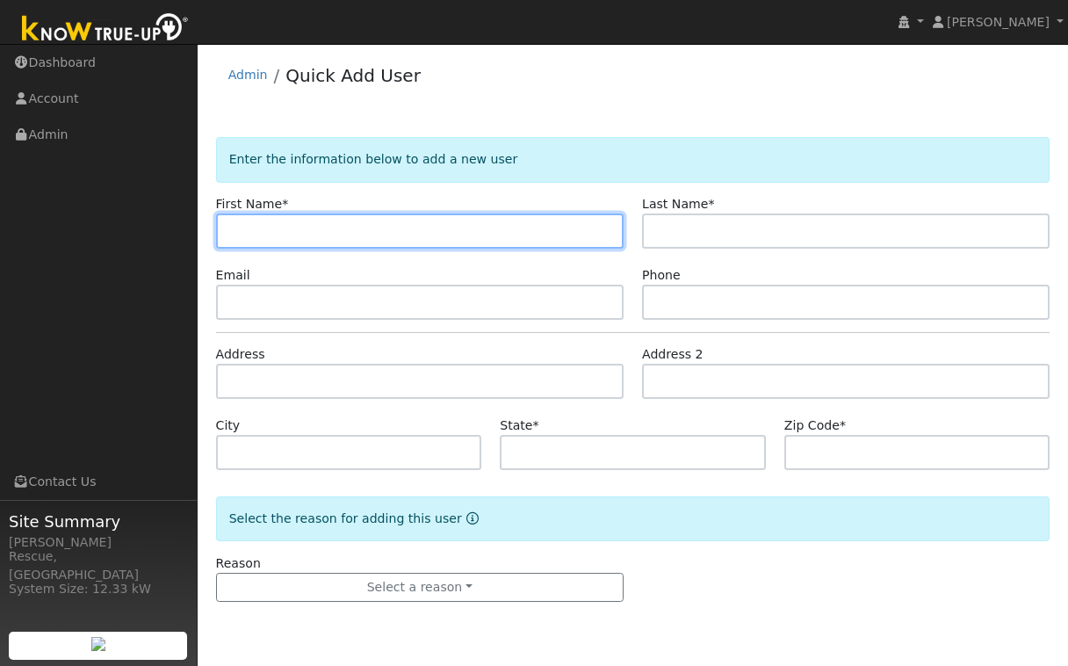
click at [501, 232] on input "text" at bounding box center [419, 230] width 407 height 35
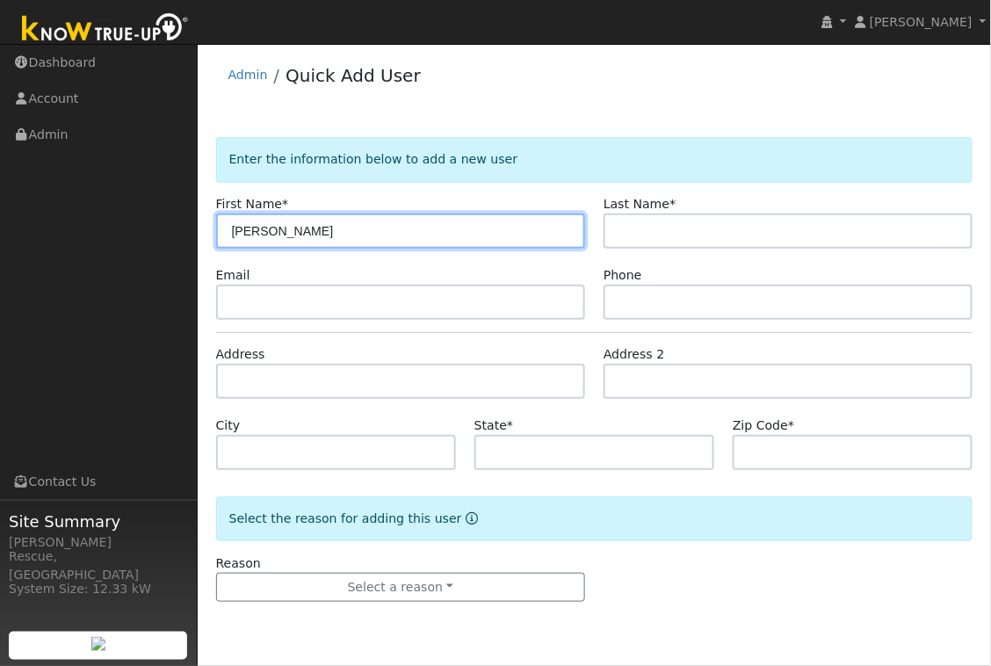
type input "[PERSON_NAME]"
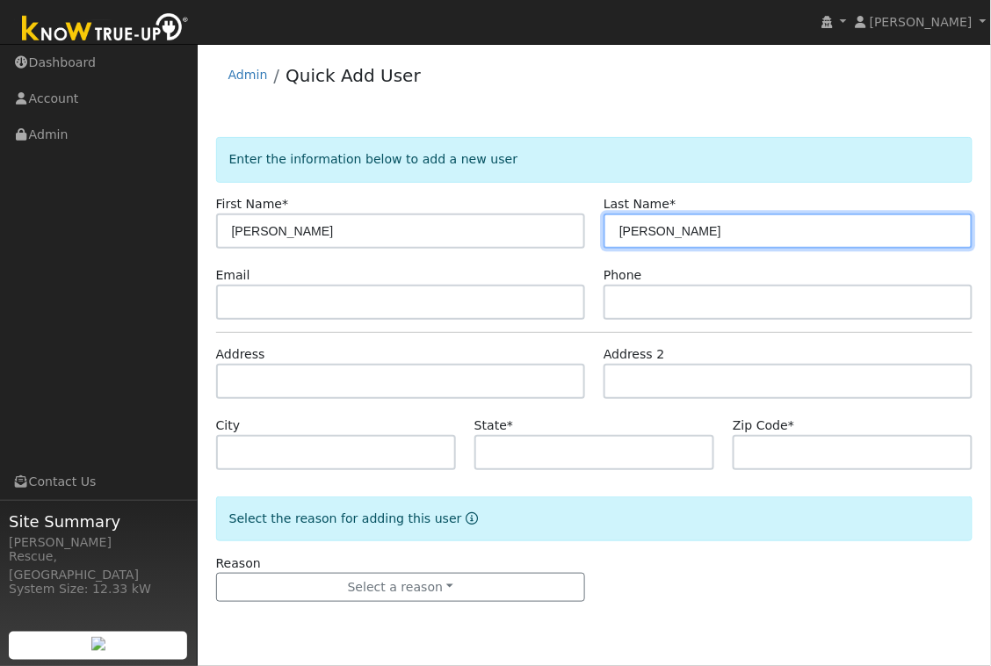
type input "[PERSON_NAME]"
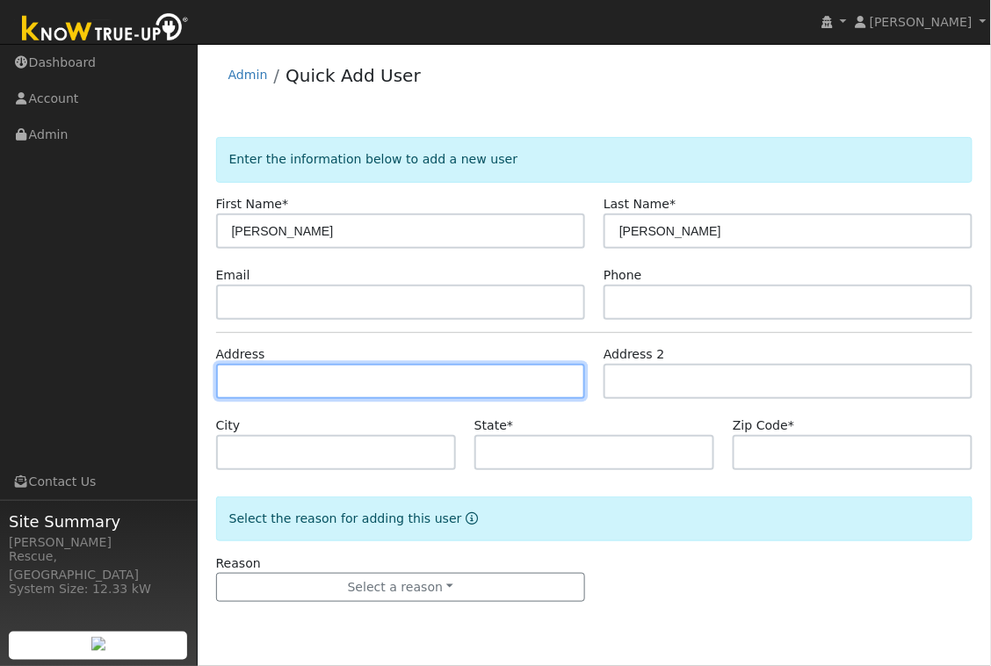
click at [304, 374] on input "text" at bounding box center [400, 381] width 369 height 35
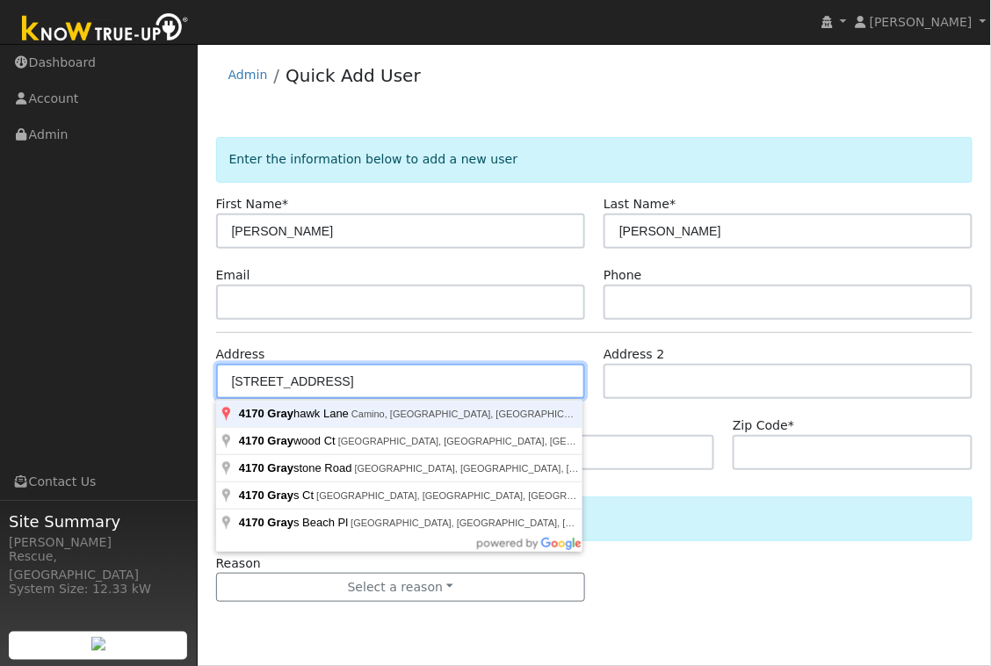
type input "[STREET_ADDRESS]"
type input "Camino"
type input "CA"
type input "95709"
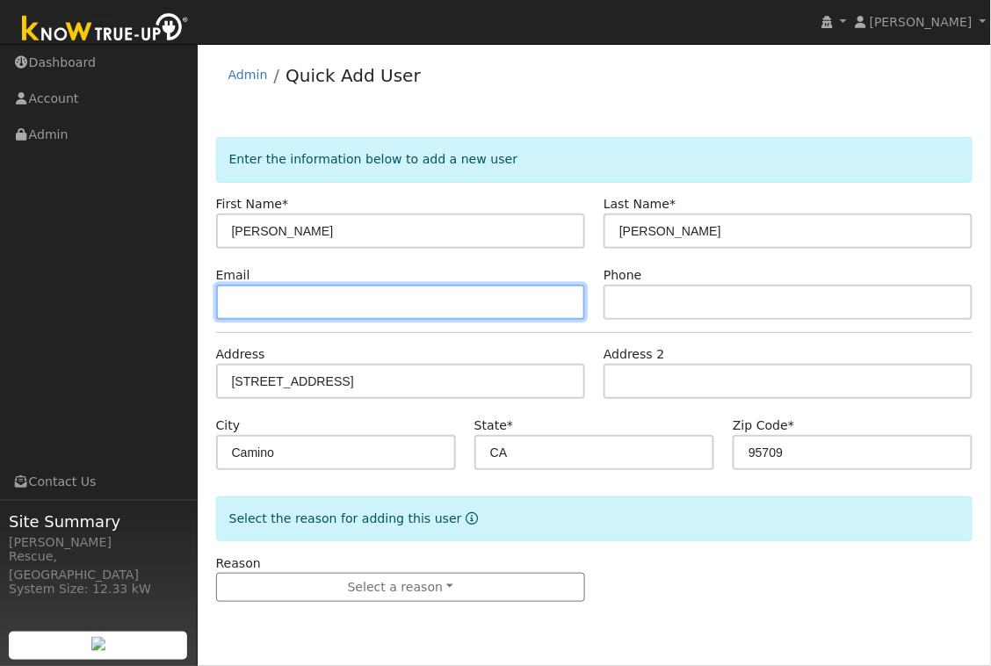
click at [279, 308] on input "text" at bounding box center [400, 302] width 369 height 35
paste input "[EMAIL_ADDRESS][DOMAIN_NAME]"
type input "[EMAIL_ADDRESS][DOMAIN_NAME]"
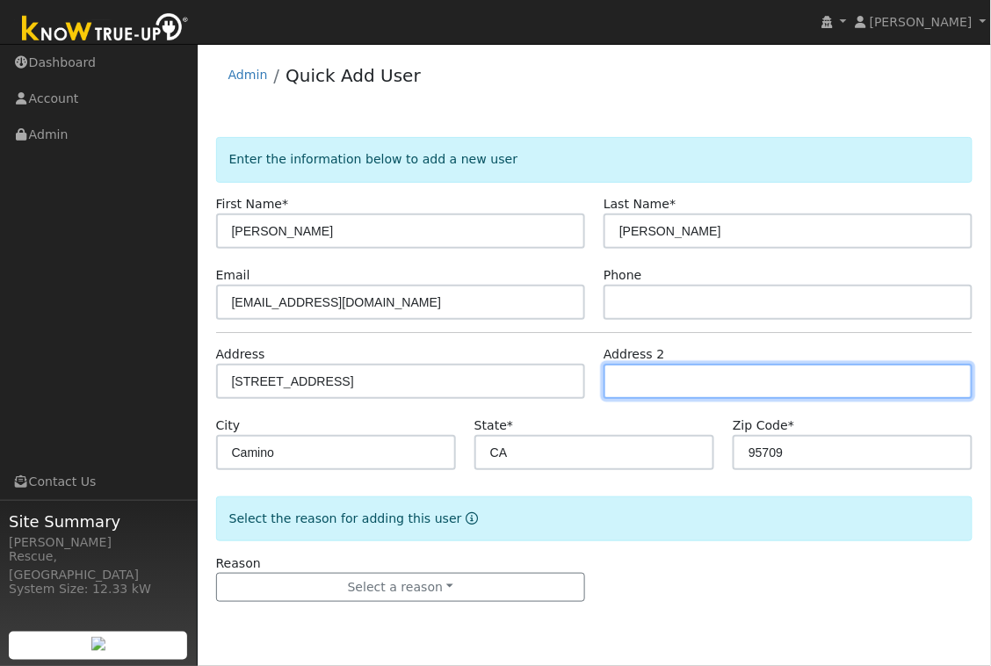
click at [725, 379] on input "text" at bounding box center [787, 381] width 369 height 35
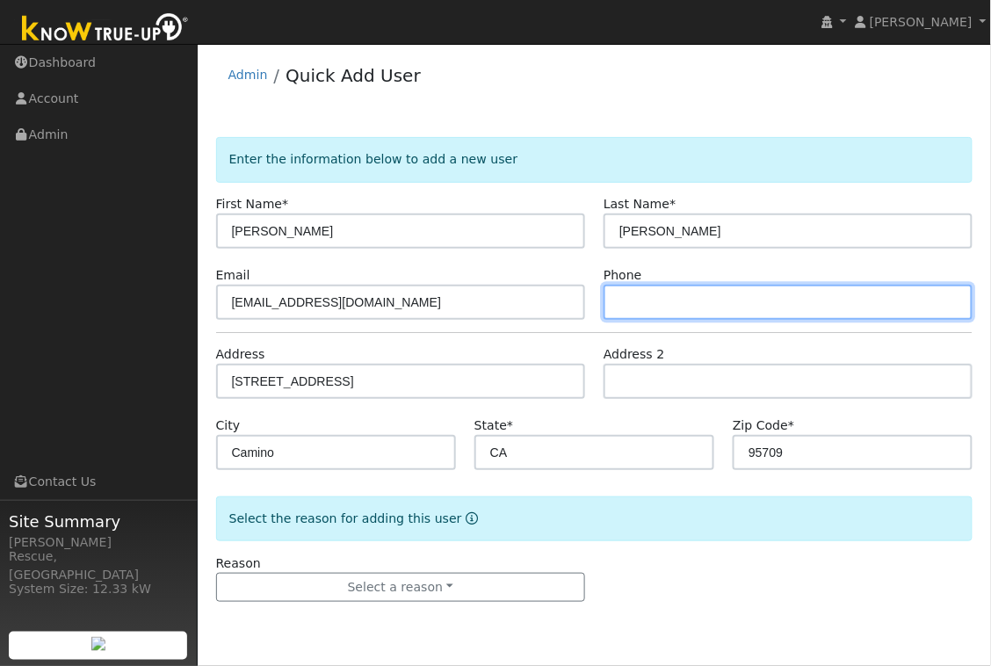
click at [644, 289] on input "text" at bounding box center [787, 302] width 369 height 35
paste input "[PHONE_NUMBER]"
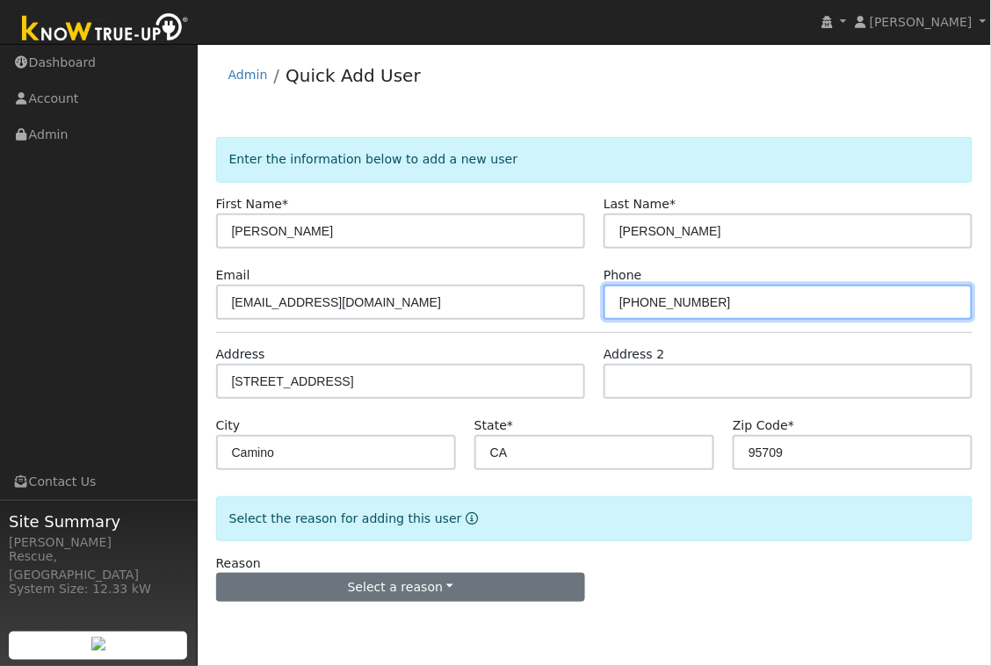
type input "[PHONE_NUMBER]"
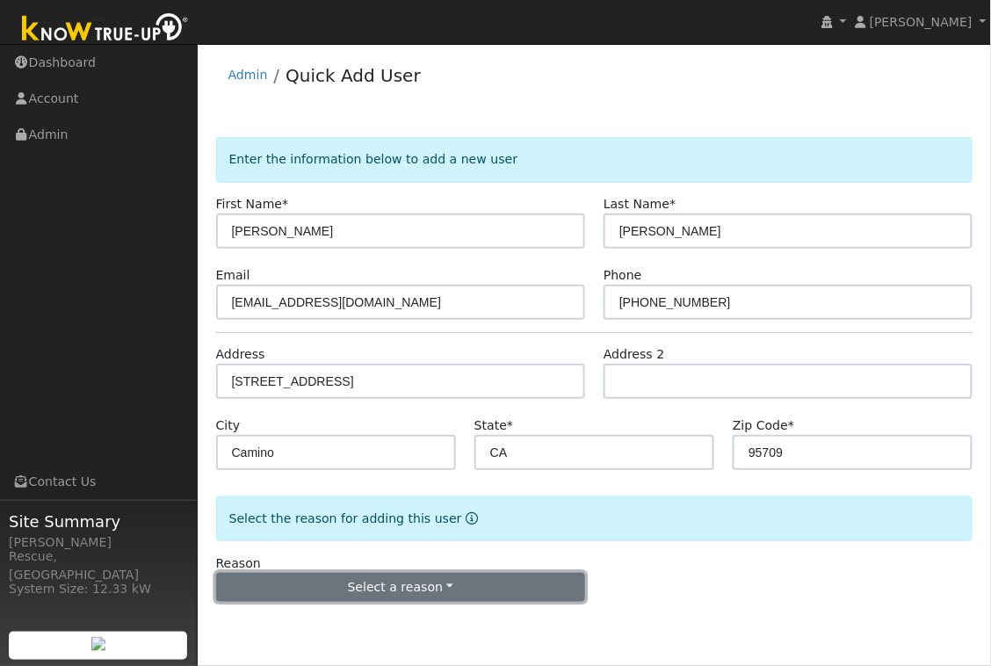
click at [478, 586] on button "Select a reason" at bounding box center [400, 588] width 369 height 30
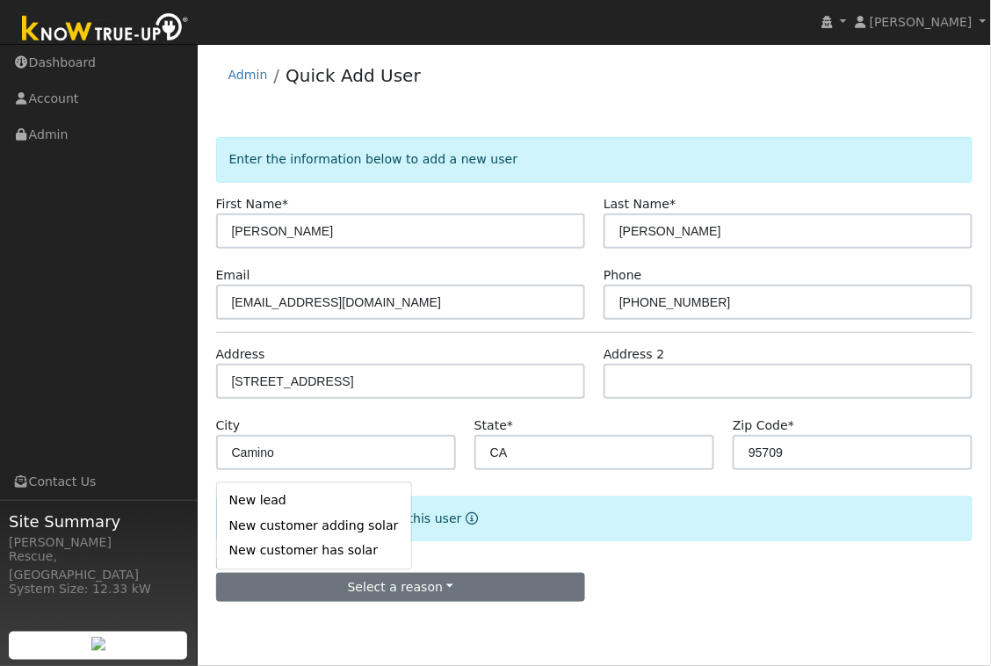
click at [331, 554] on link "New customer has solar" at bounding box center [314, 550] width 194 height 25
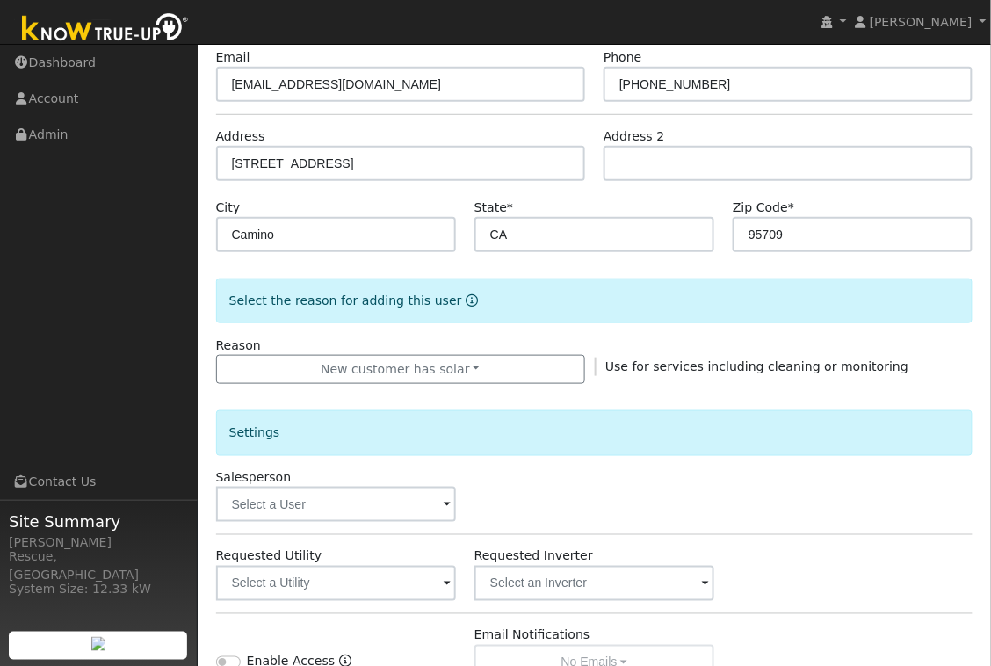
scroll to position [328, 0]
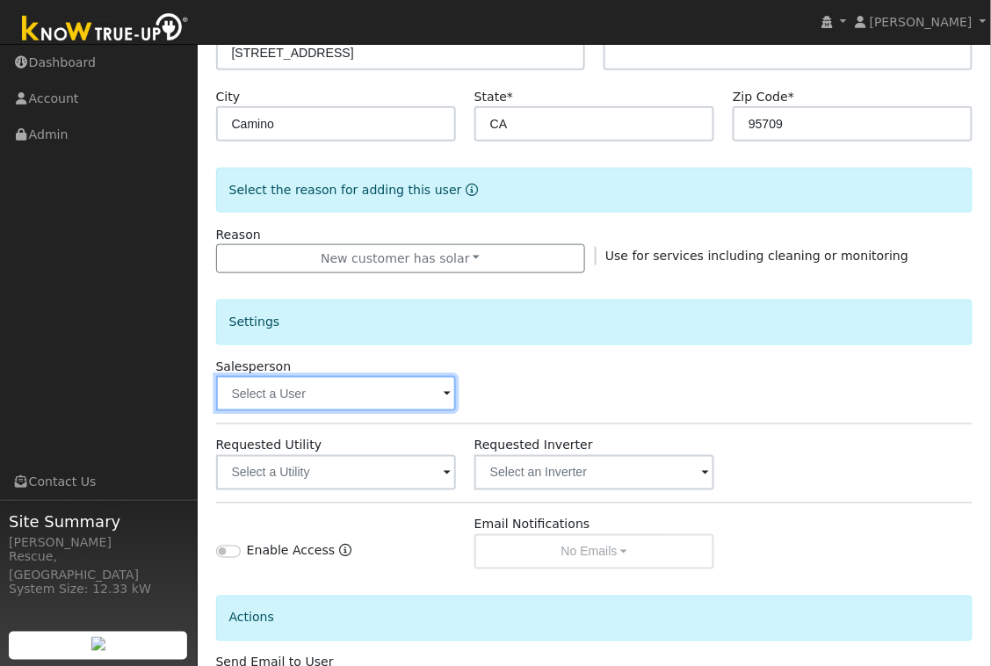
click at [333, 401] on input "text" at bounding box center [336, 393] width 240 height 35
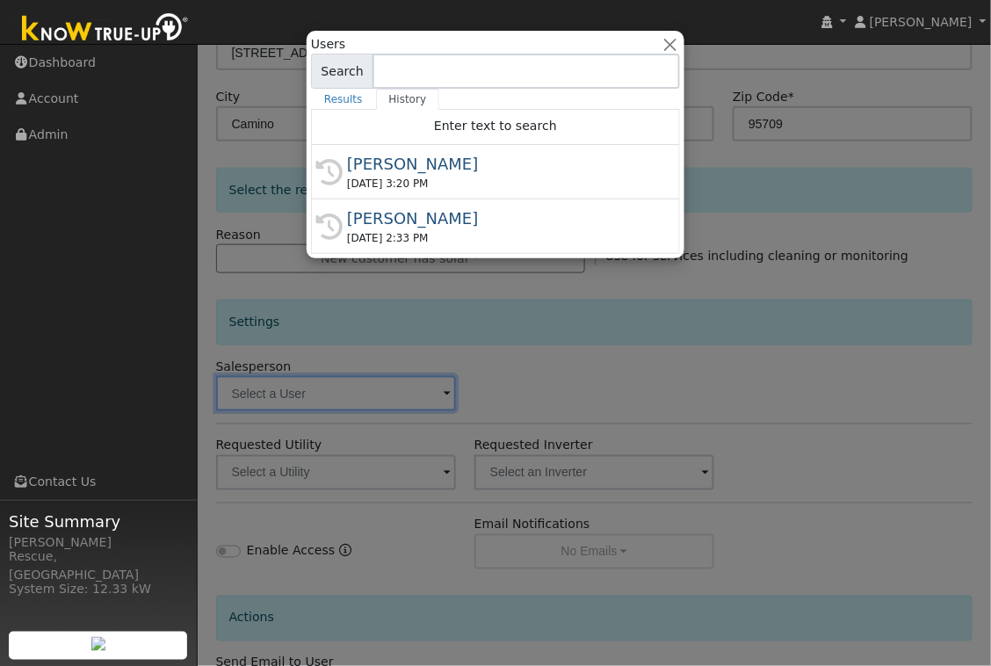
click at [508, 174] on div "[PERSON_NAME]" at bounding box center [503, 164] width 313 height 24
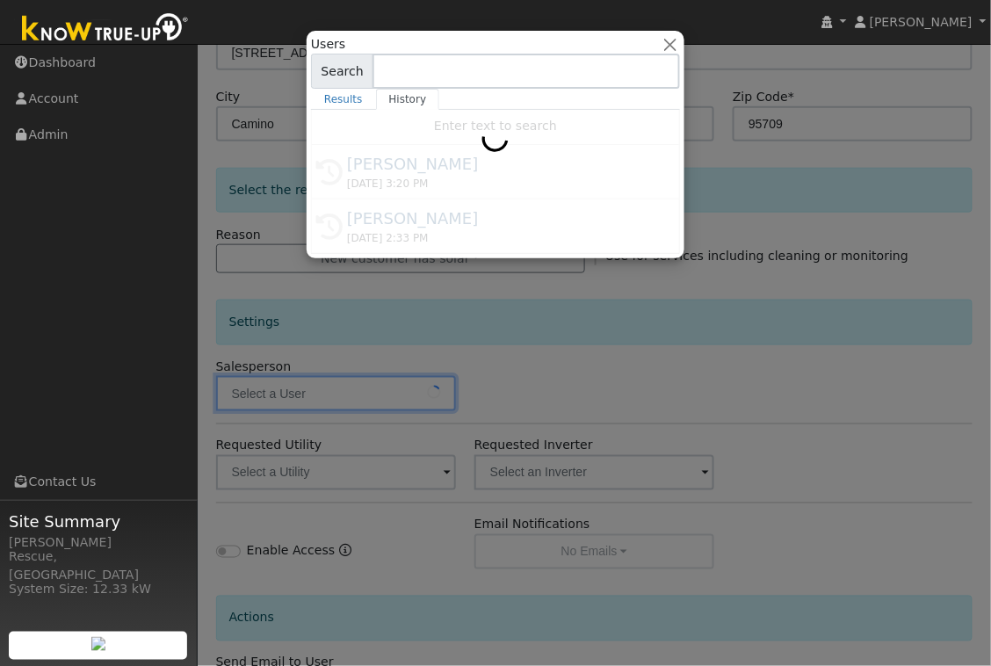
type input "[PERSON_NAME]"
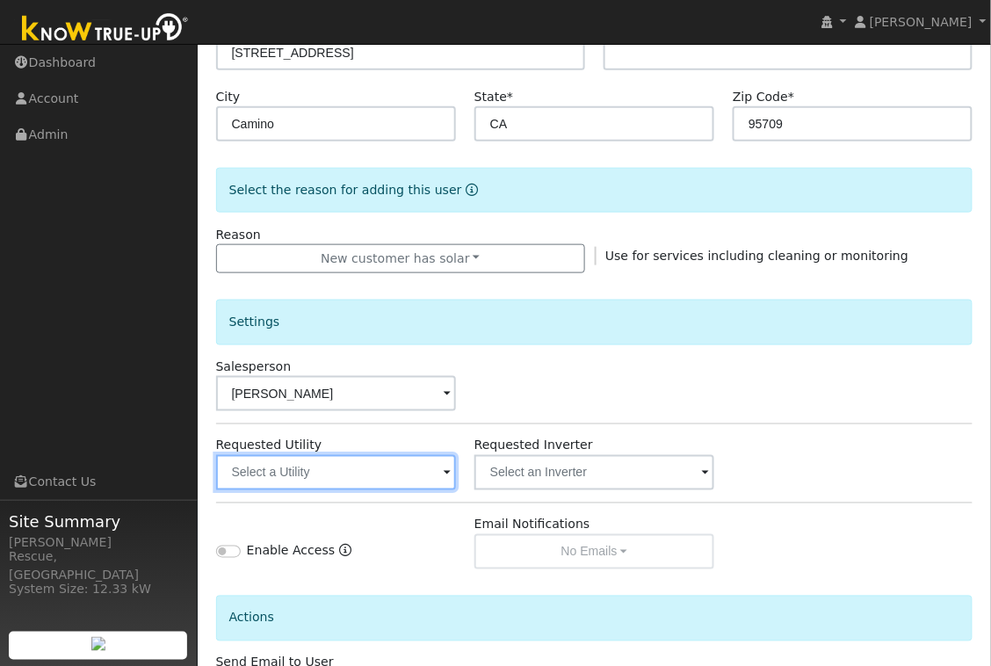
click at [377, 463] on input "text" at bounding box center [336, 472] width 240 height 35
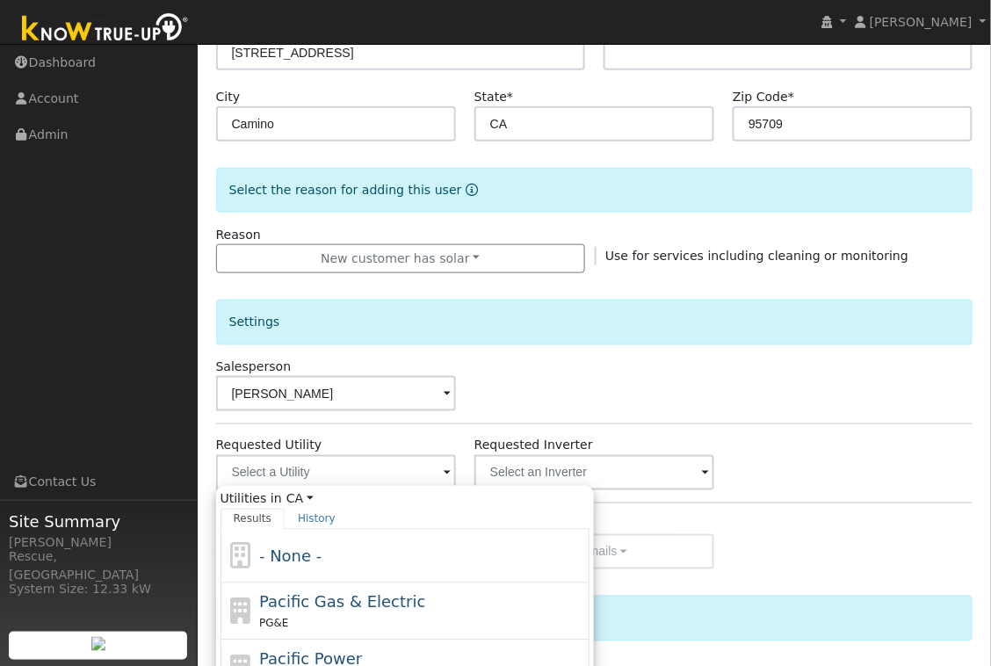
click at [336, 595] on span "Pacific Gas & Electric" at bounding box center [342, 602] width 166 height 18
type input "Pacific Gas & Electric"
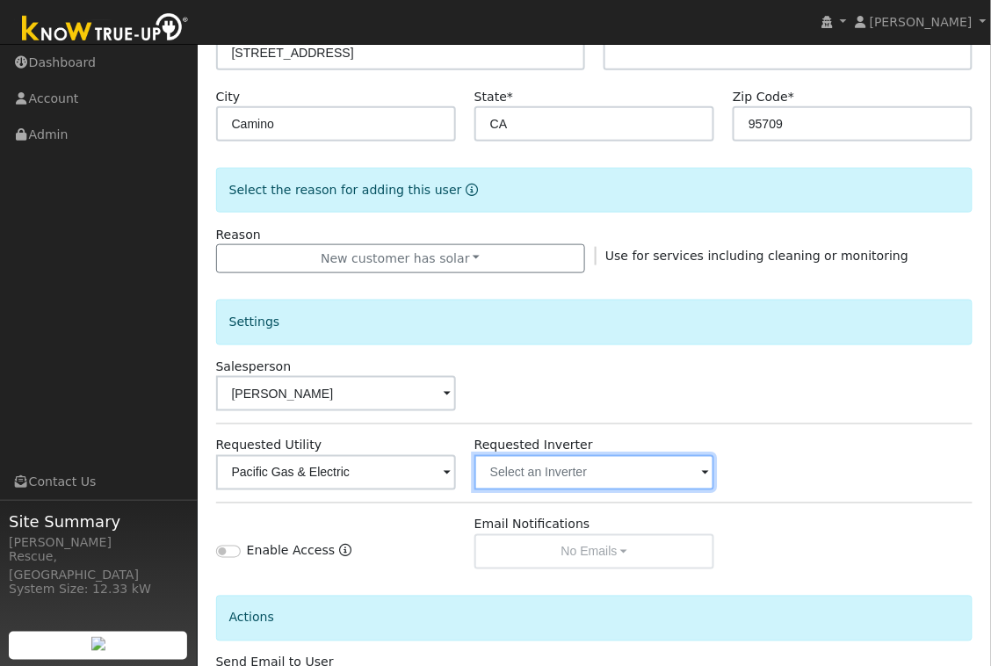
click at [456, 460] on input "text" at bounding box center [336, 472] width 240 height 35
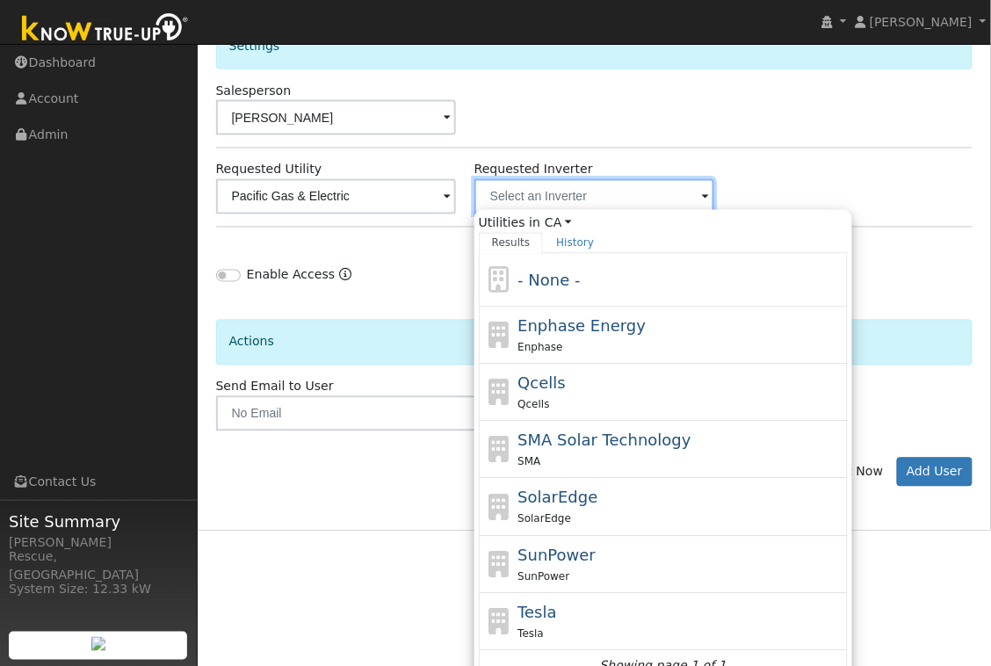
scroll to position [624, 0]
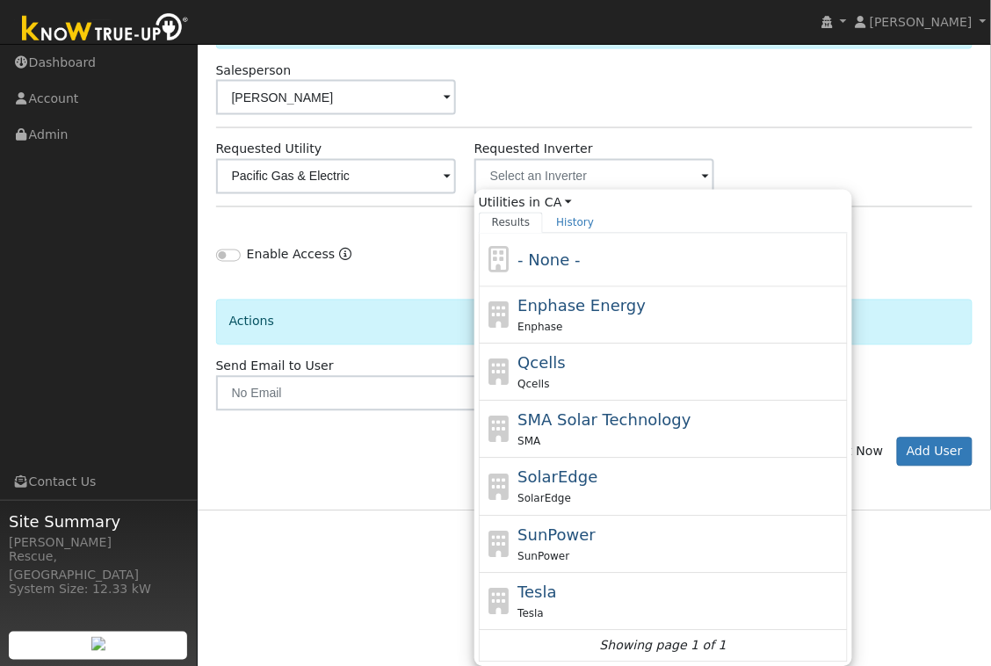
click at [613, 530] on div "SunPower SunPower" at bounding box center [680, 544] width 326 height 42
type input "SunPower"
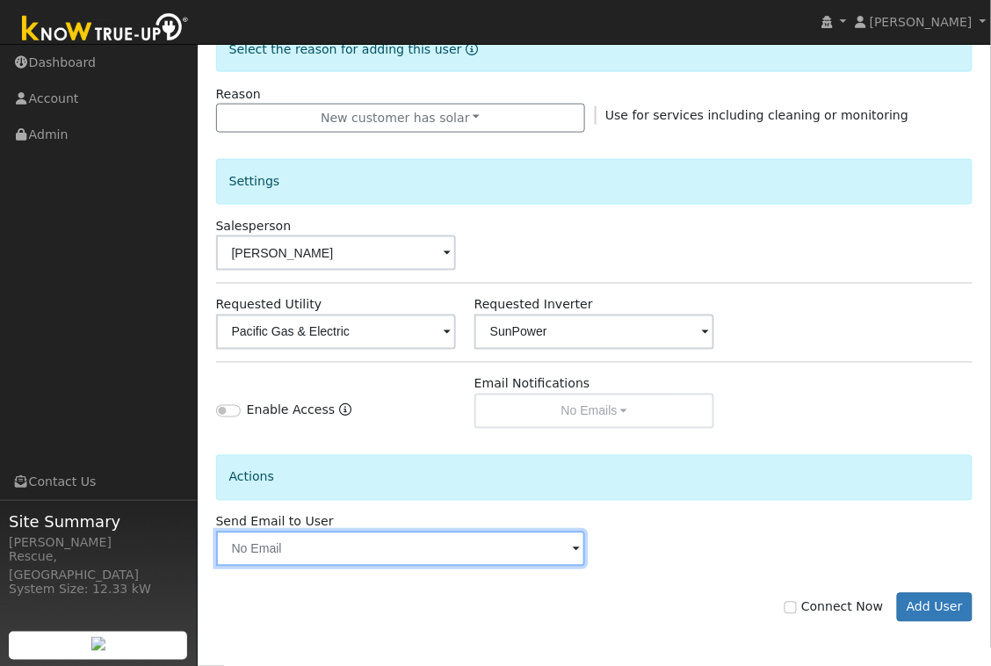
click at [491, 564] on input "text" at bounding box center [400, 548] width 369 height 35
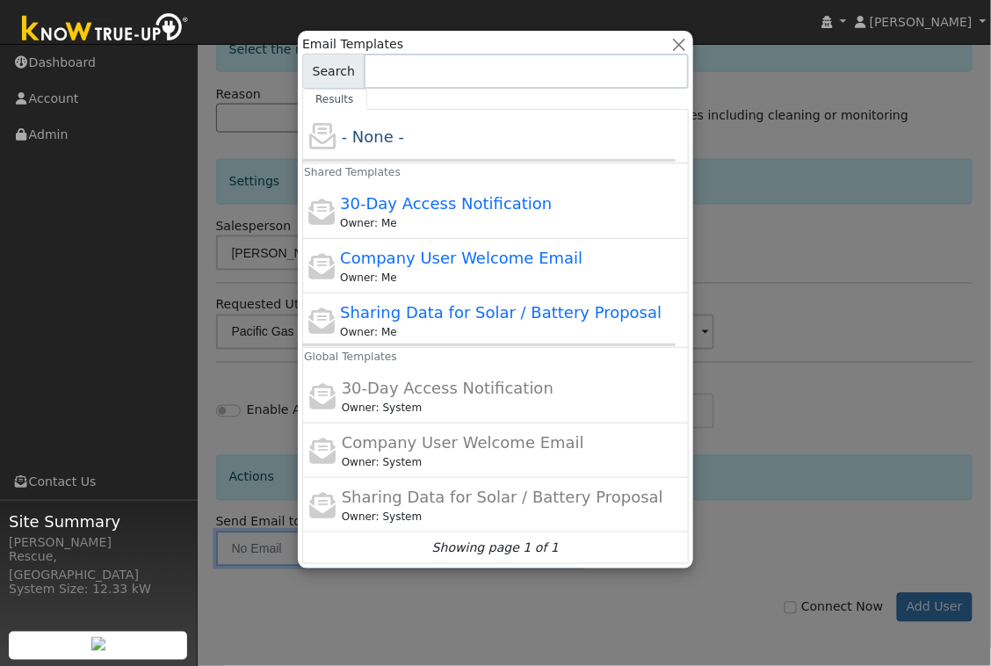
click at [841, 571] on div at bounding box center [495, 333] width 991 height 666
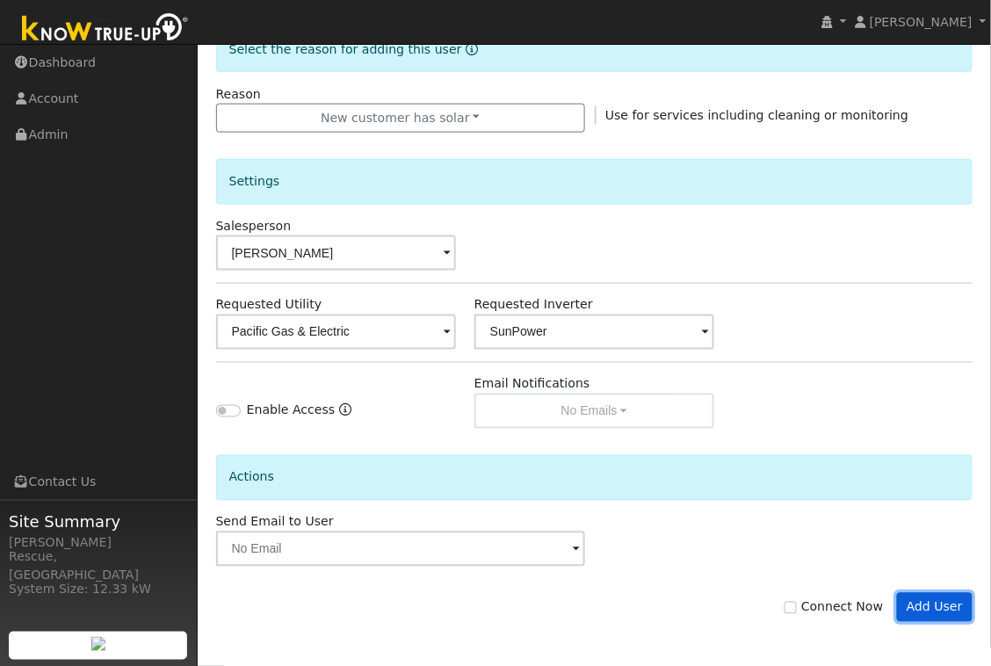
click at [934, 608] on button "Add User" at bounding box center [935, 608] width 76 height 30
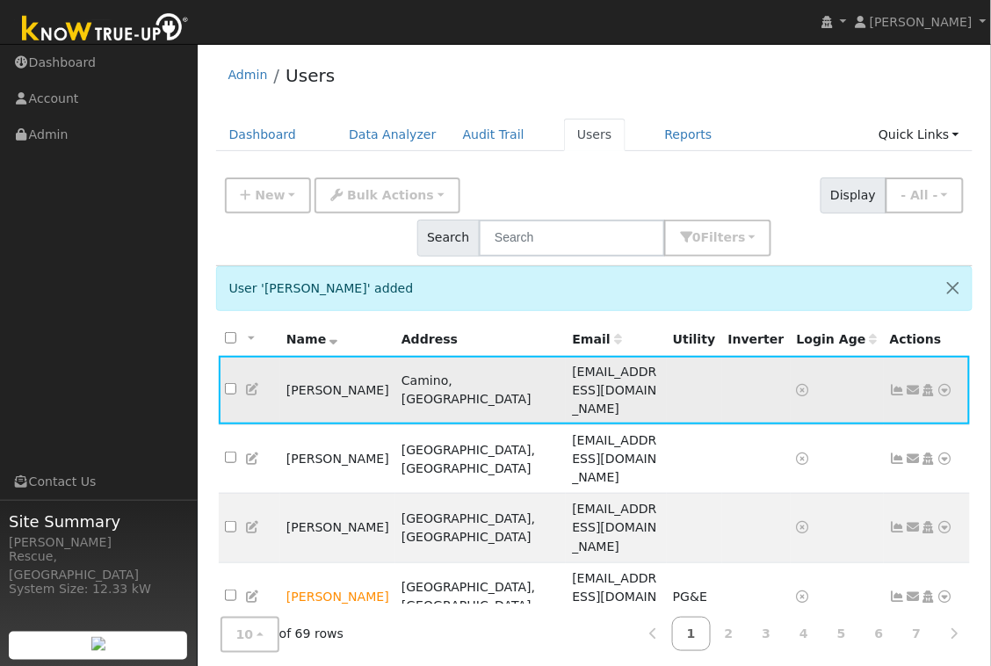
click at [944, 384] on icon at bounding box center [945, 390] width 16 height 12
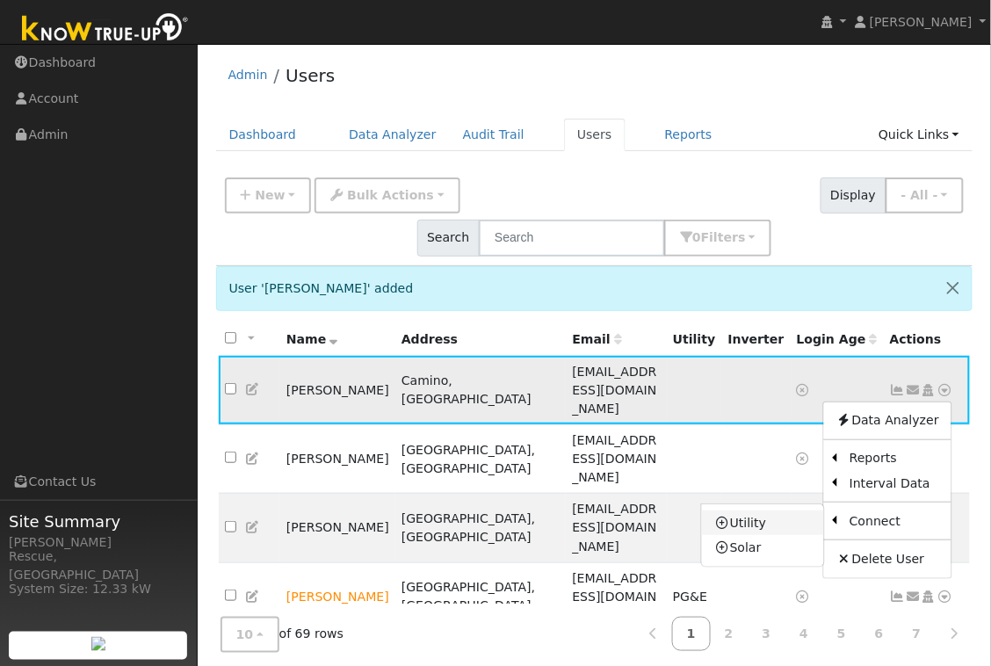
click at [735, 510] on link "Utility" at bounding box center [763, 522] width 122 height 25
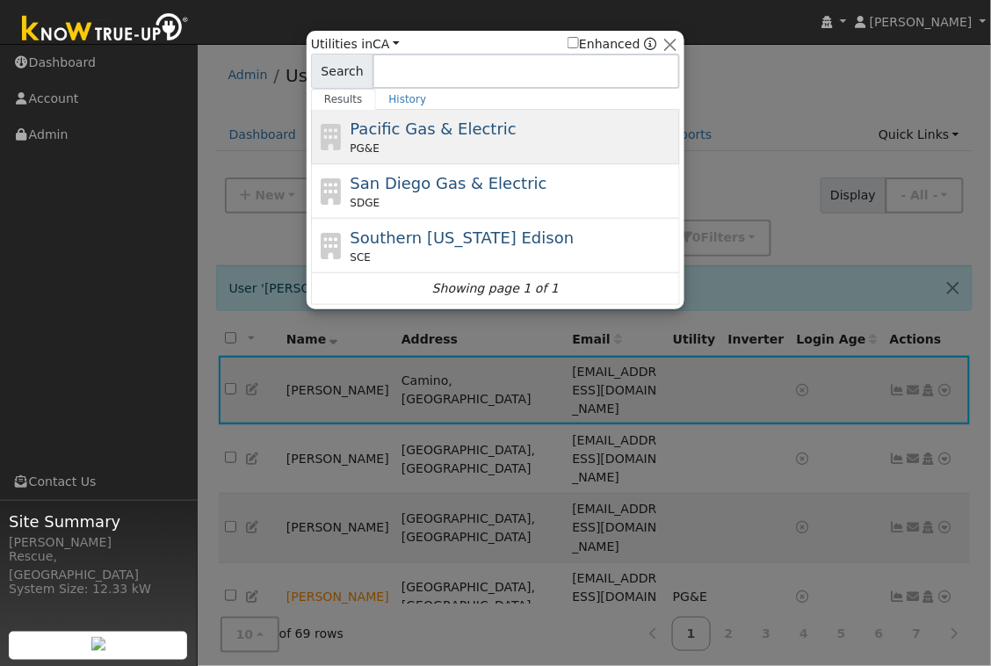
click at [422, 143] on div "PG&E" at bounding box center [513, 149] width 326 height 16
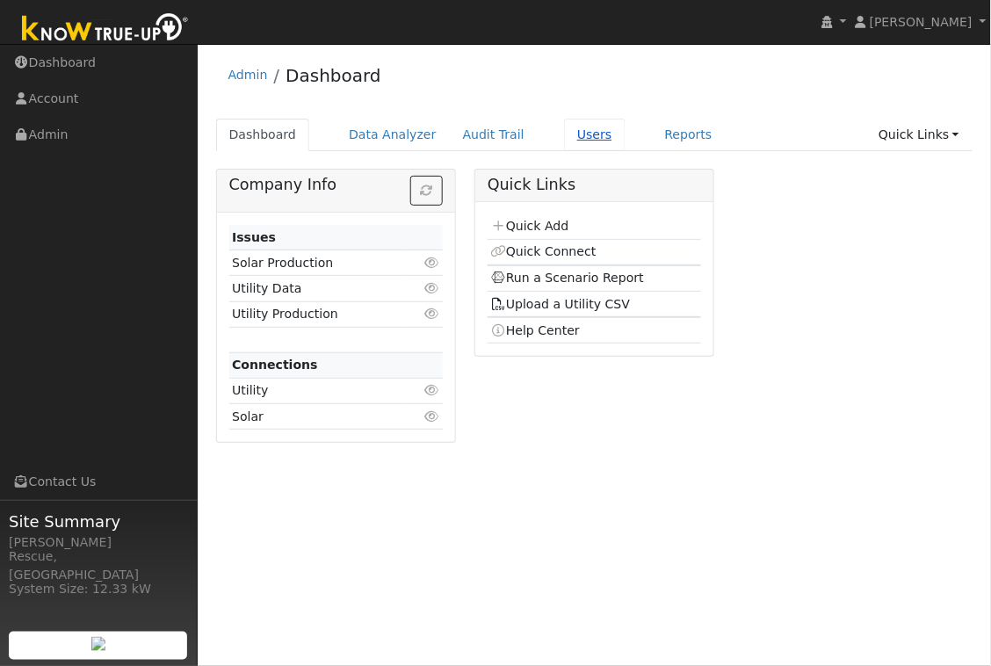
click at [581, 140] on link "Users" at bounding box center [594, 135] width 61 height 32
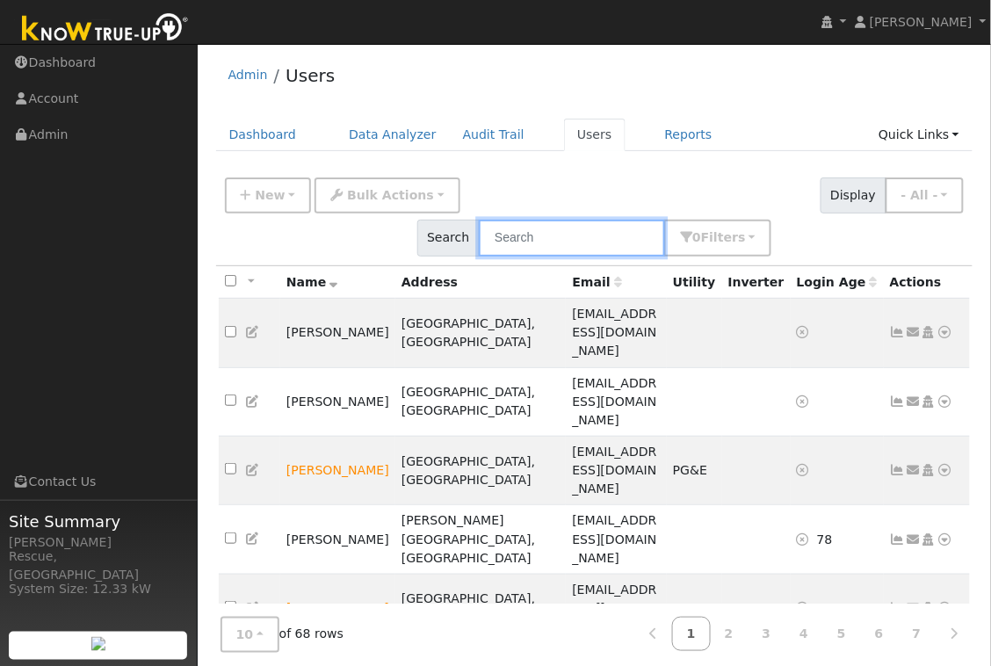
click at [665, 220] on input "text" at bounding box center [572, 238] width 186 height 36
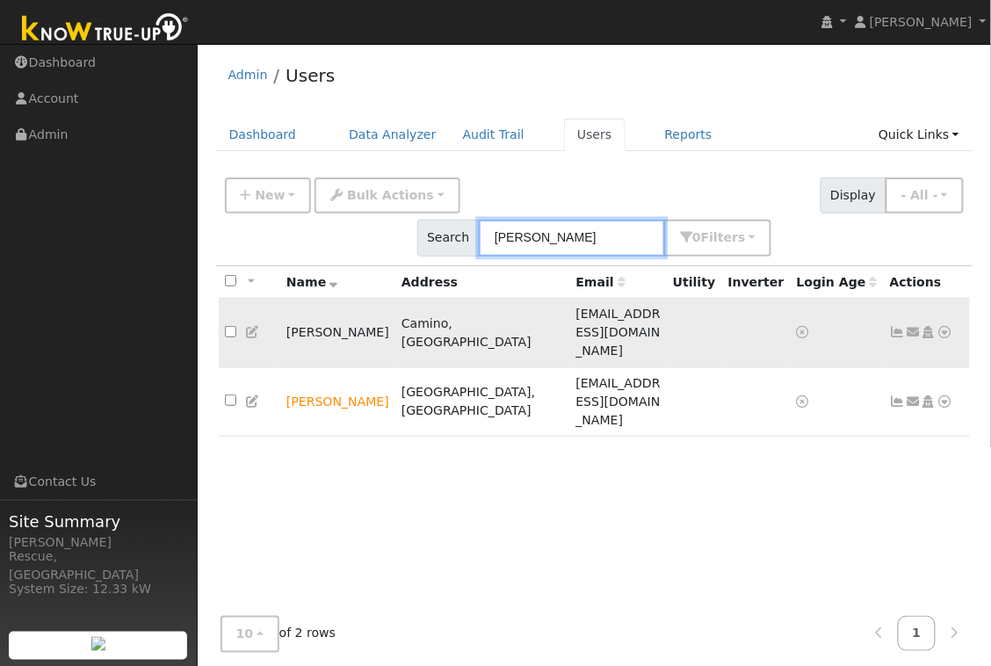
type input "justin"
click at [942, 326] on icon at bounding box center [945, 332] width 16 height 12
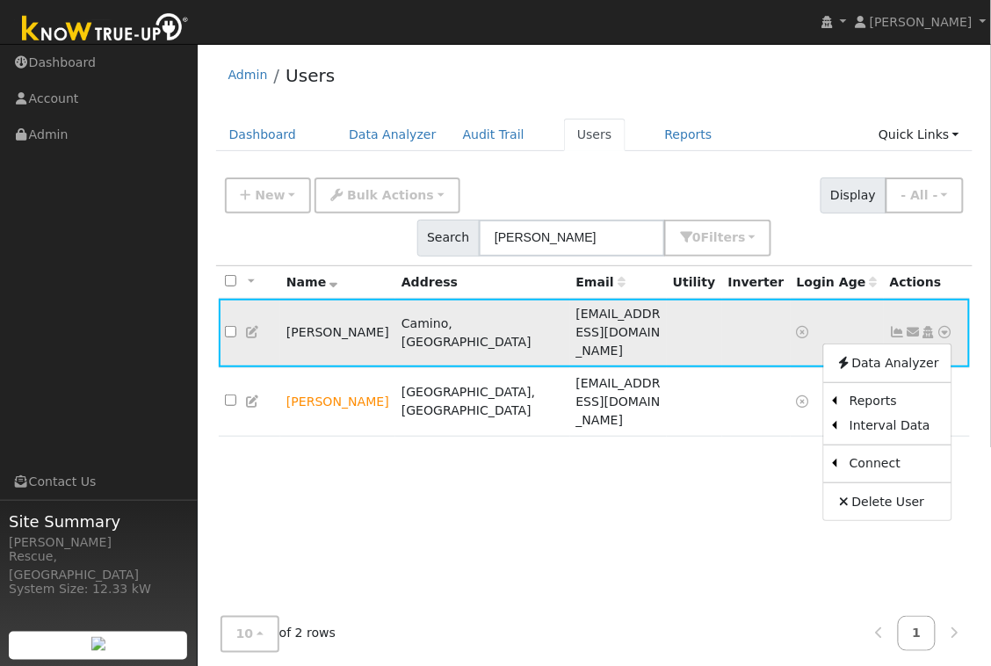
drag, startPoint x: 292, startPoint y: 273, endPoint x: 265, endPoint y: 274, distance: 27.2
click at [285, 299] on td "Justin Hewitt" at bounding box center [337, 333] width 115 height 69
click at [256, 326] on icon at bounding box center [253, 332] width 16 height 12
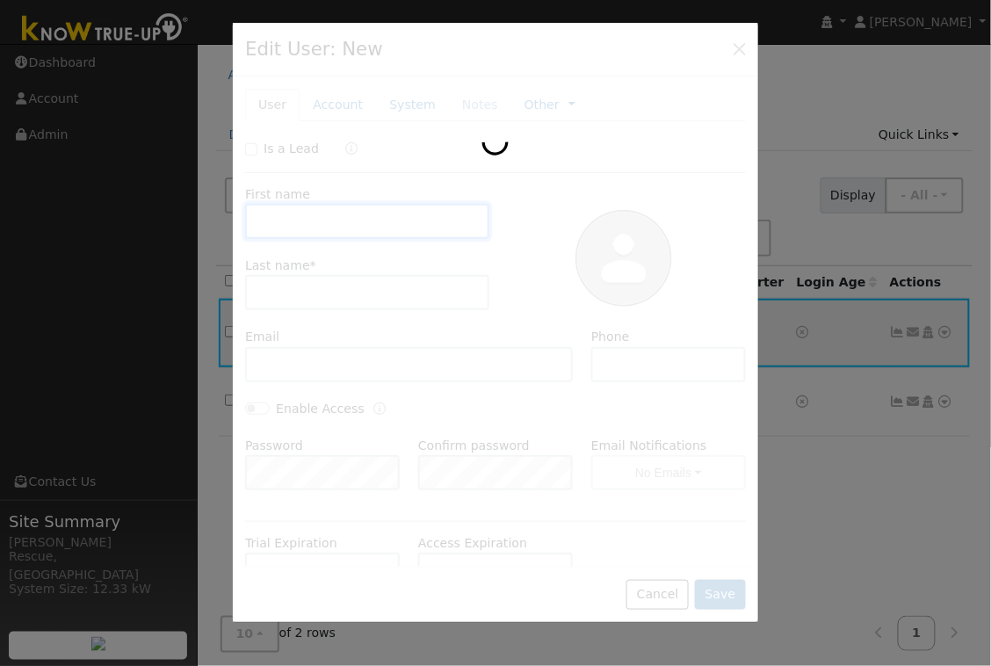
type input "Justin"
type input "Hewitt"
type input "justinhewitt@gmail.com"
type input "(414) 378 9301"
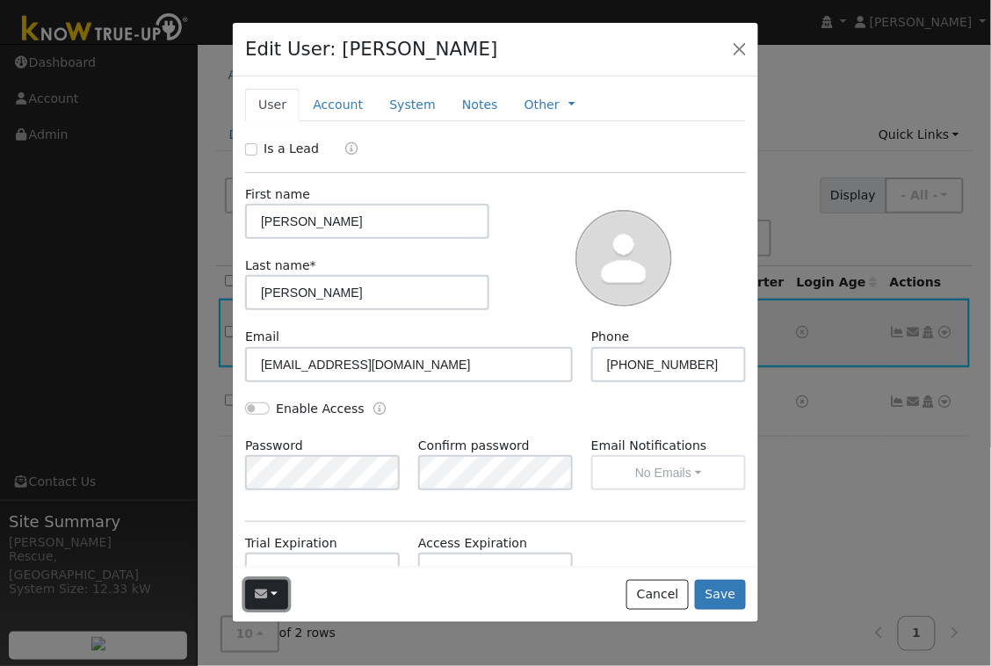
click at [270, 585] on button "button" at bounding box center [266, 595] width 43 height 30
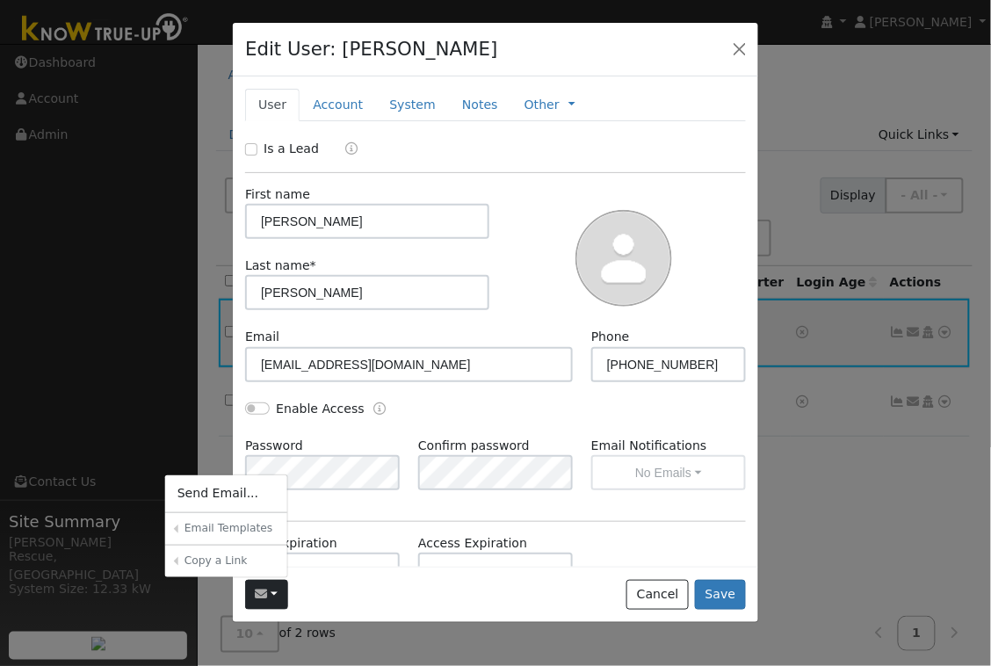
click at [0, 0] on link "Sharing Data for Solar / Battery Proposal" at bounding box center [0, 0] width 0 height 0
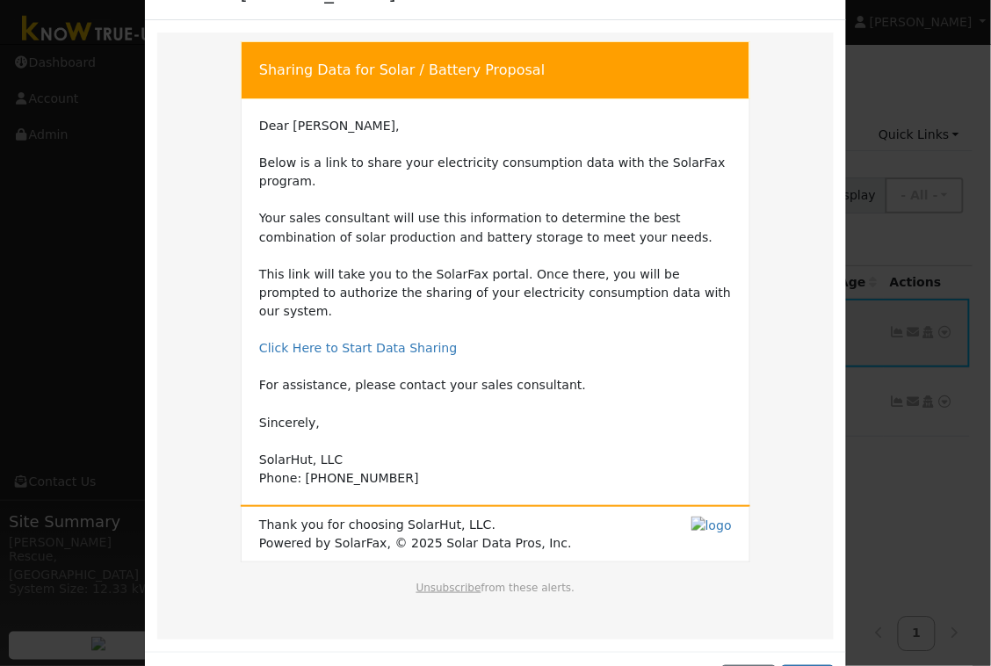
scroll to position [101, 0]
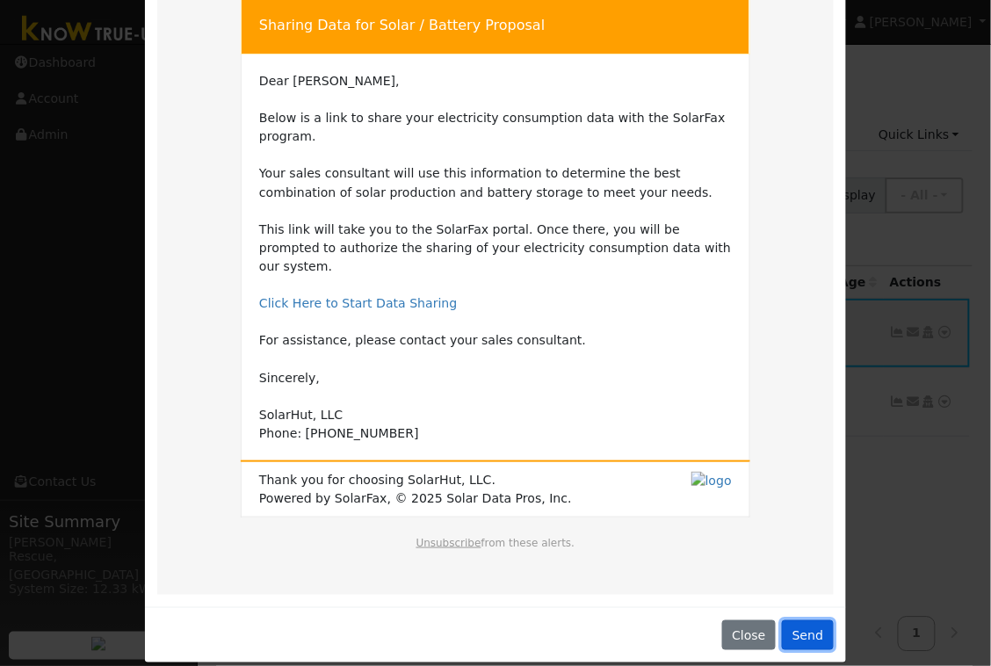
click at [815, 620] on button "Send" at bounding box center [808, 635] width 52 height 30
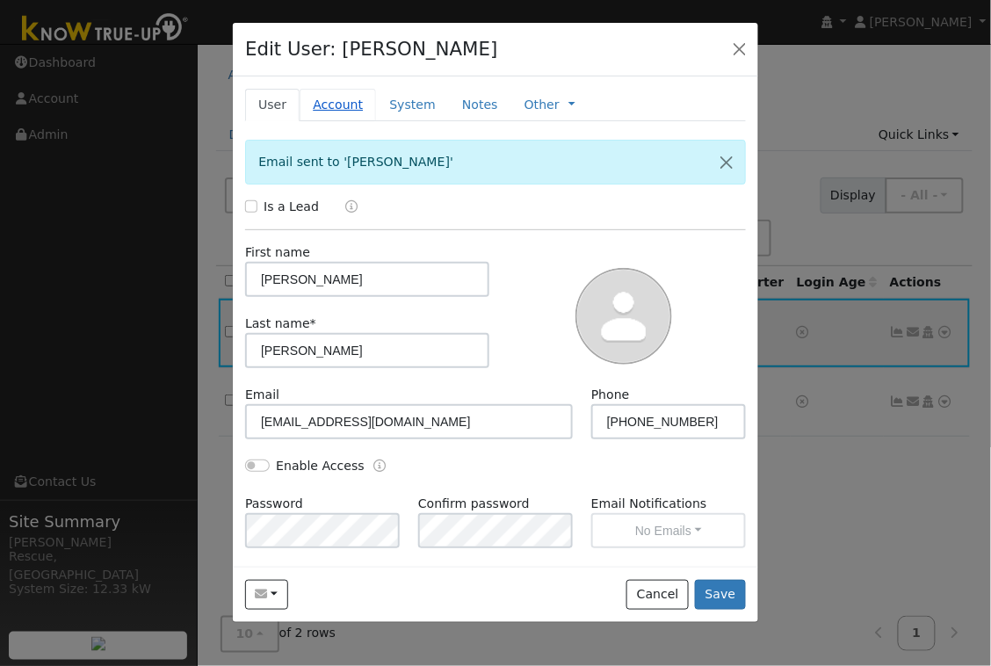
click at [326, 98] on link "Account" at bounding box center [337, 105] width 76 height 32
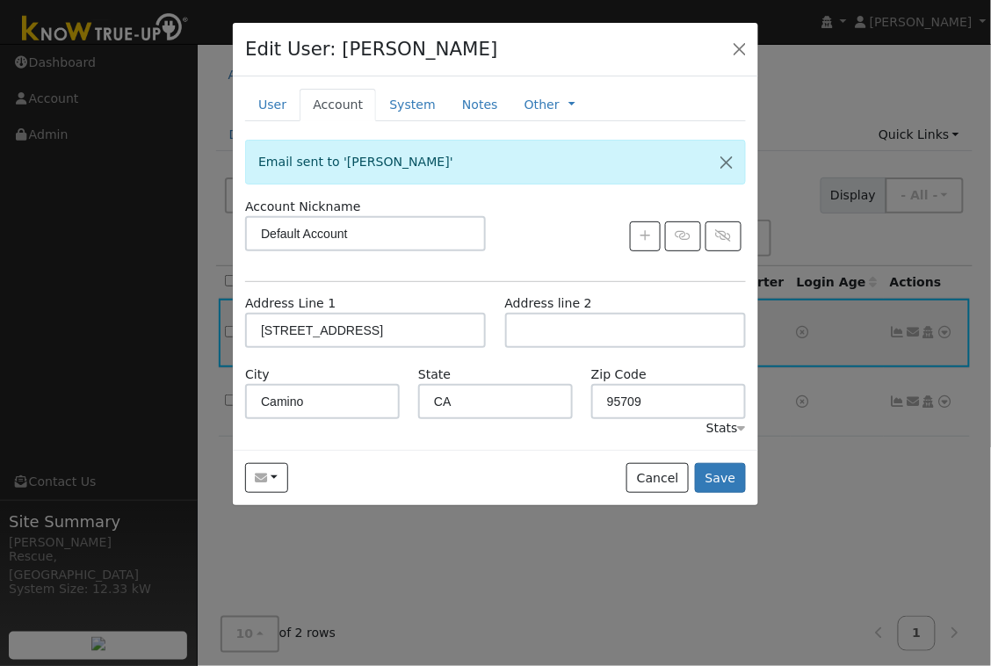
scroll to position [20, 0]
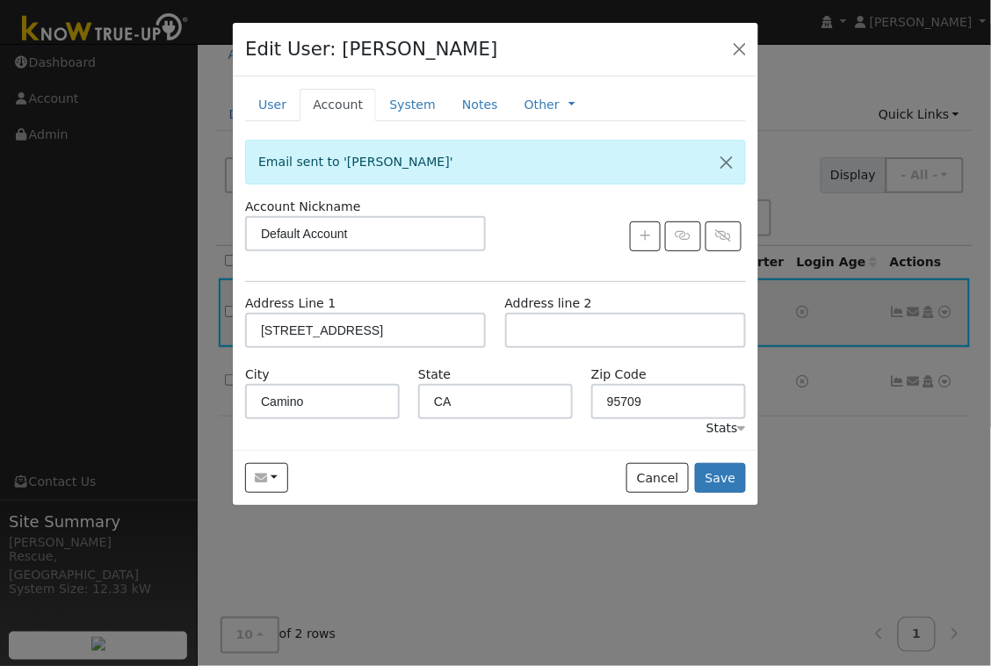
click at [187, 199] on div at bounding box center [495, 333] width 991 height 666
click at [741, 39] on button "button" at bounding box center [739, 49] width 25 height 25
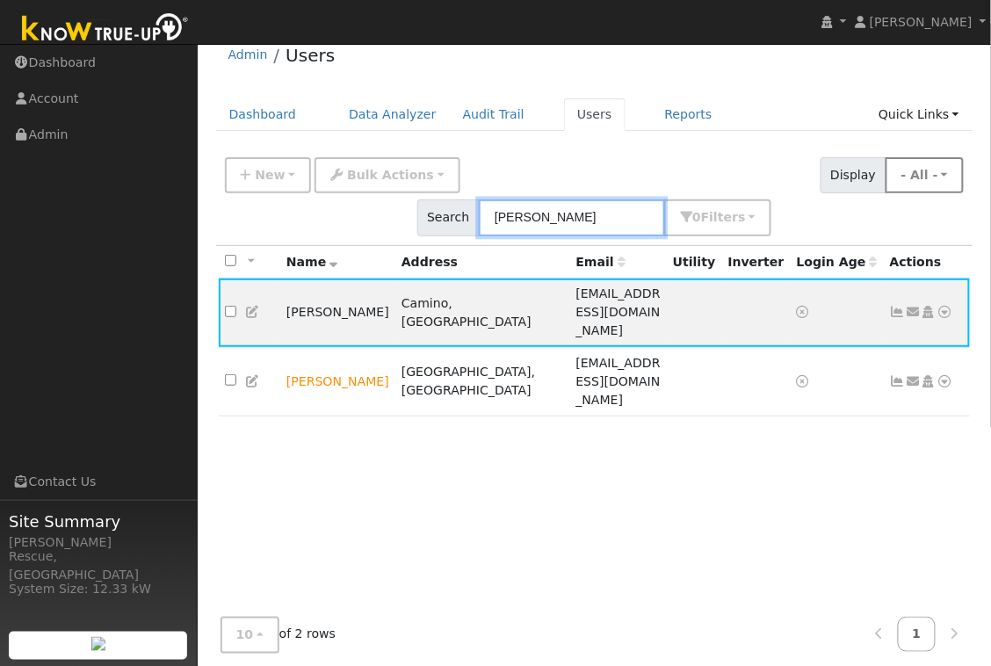
drag, startPoint x: 781, startPoint y: 178, endPoint x: 633, endPoint y: 169, distance: 147.9
click at [636, 175] on div "New Add User Quick Add Quick Connect Quick Convert Lead Bulk Actions Send Email…" at bounding box center [594, 193] width 746 height 84
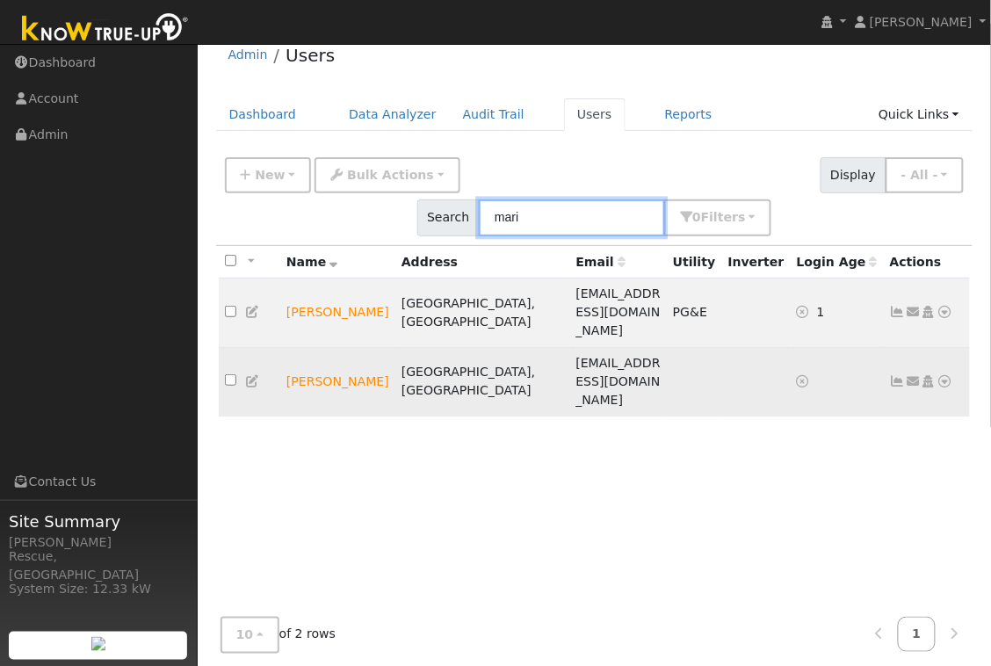
type input "mari"
click at [947, 375] on icon at bounding box center [945, 381] width 16 height 12
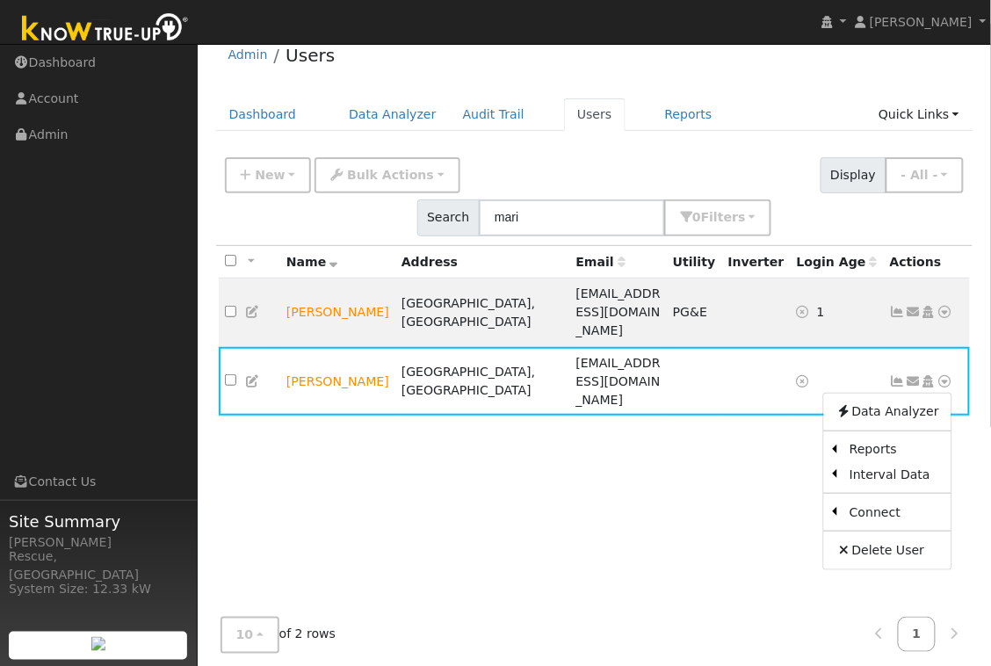
scroll to position [28, 0]
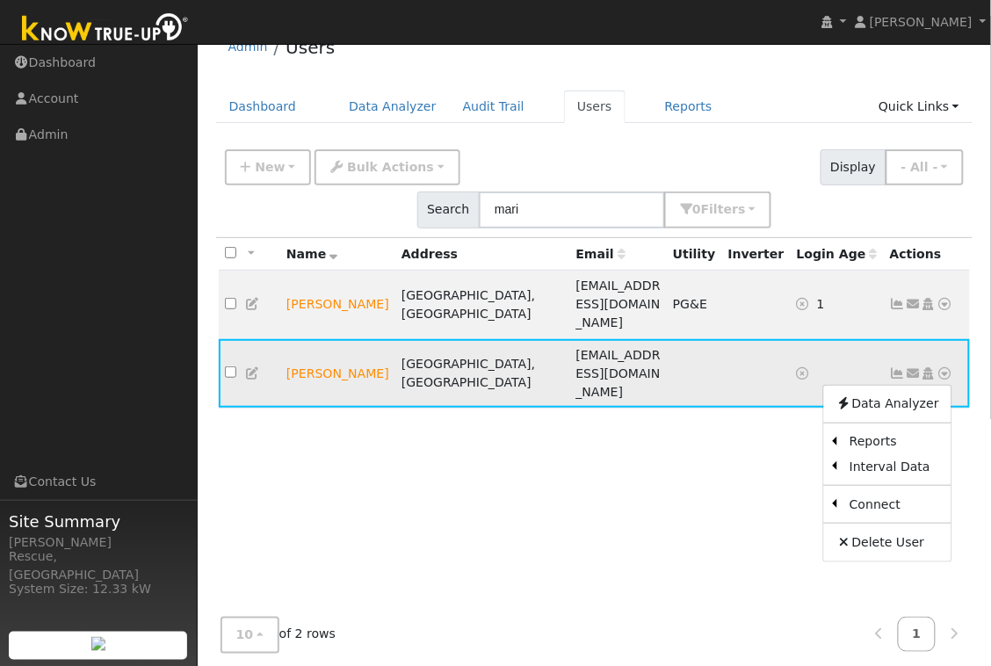
click at [906, 367] on icon at bounding box center [913, 373] width 16 height 12
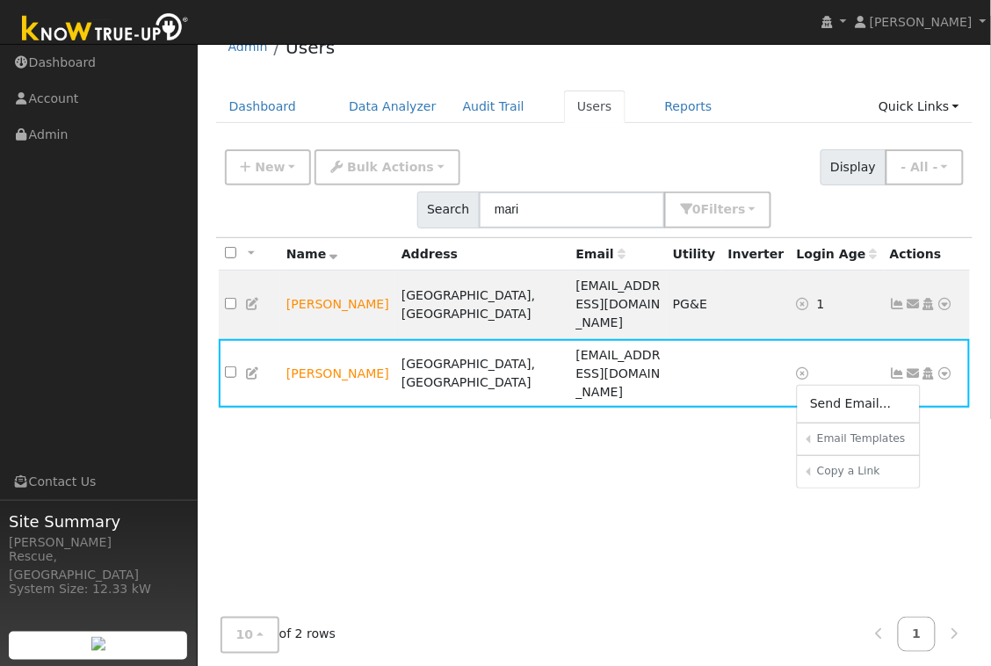
click at [0, 0] on link "Sharing Data for Solar / Battery Proposal" at bounding box center [0, 0] width 0 height 0
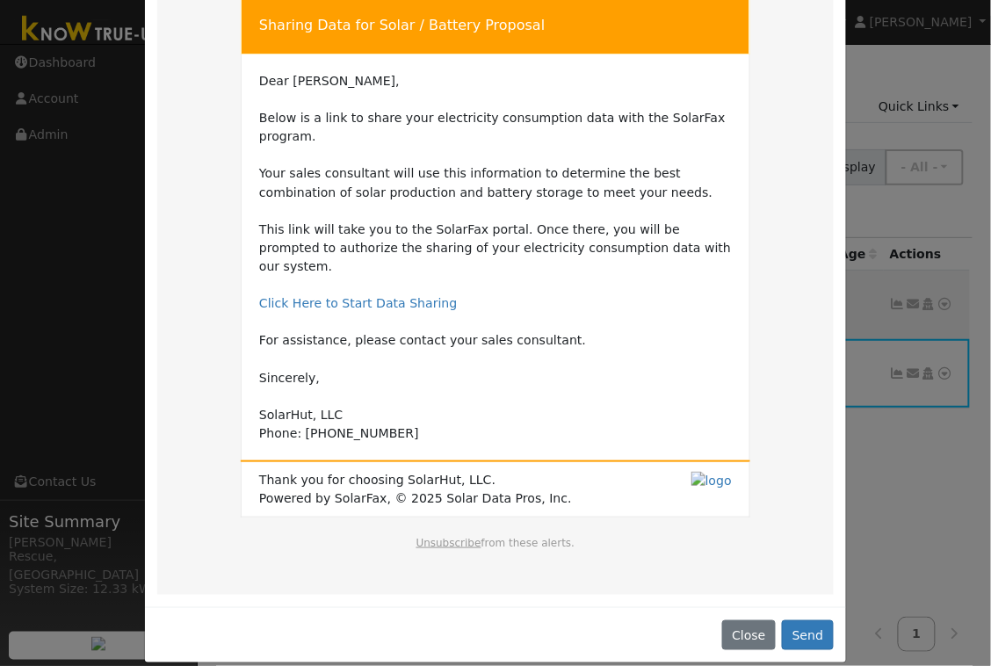
scroll to position [100, 0]
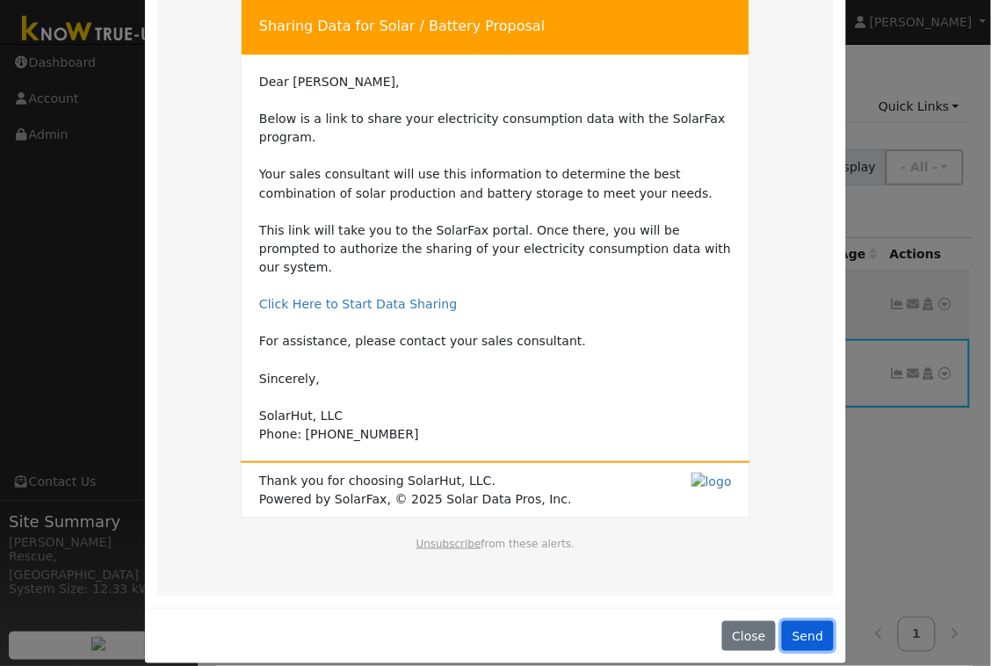
click at [818, 626] on button "Send" at bounding box center [808, 636] width 52 height 30
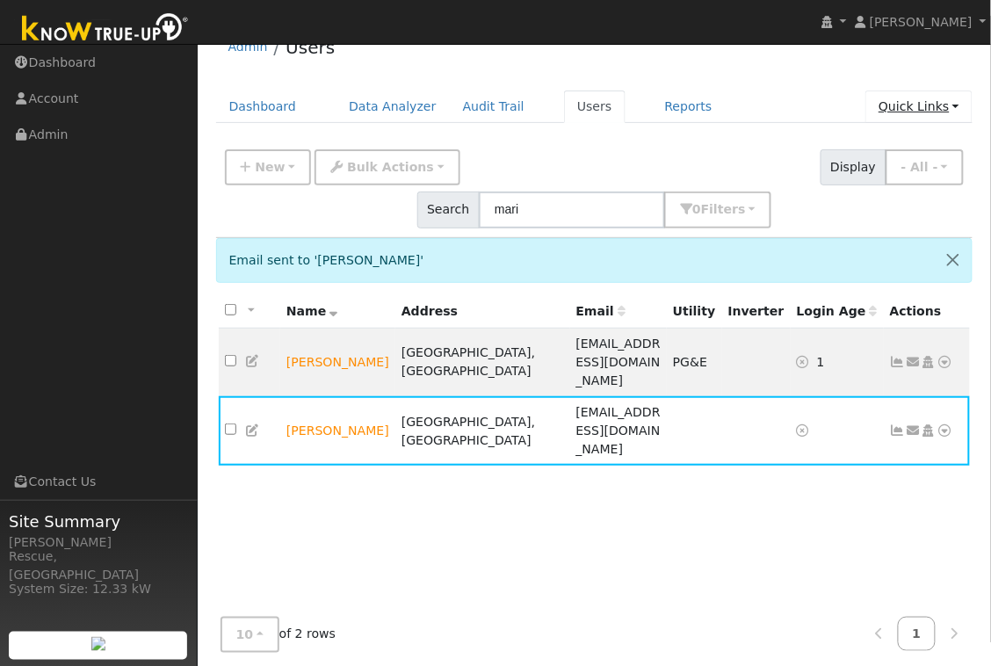
click at [935, 110] on link "Quick Links" at bounding box center [918, 106] width 107 height 32
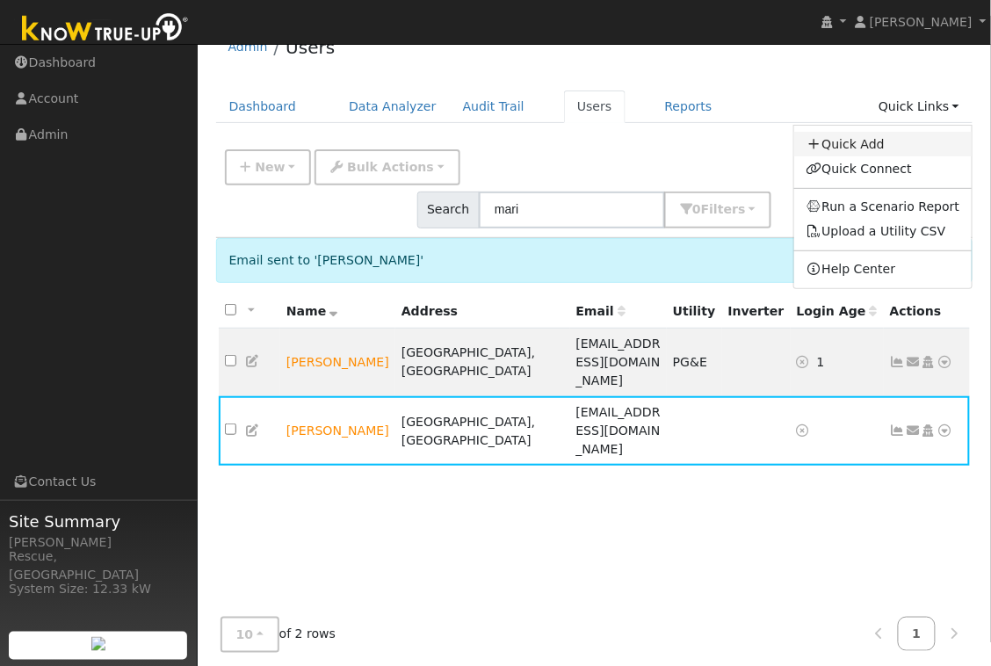
click at [876, 148] on link "Quick Add" at bounding box center [883, 144] width 178 height 25
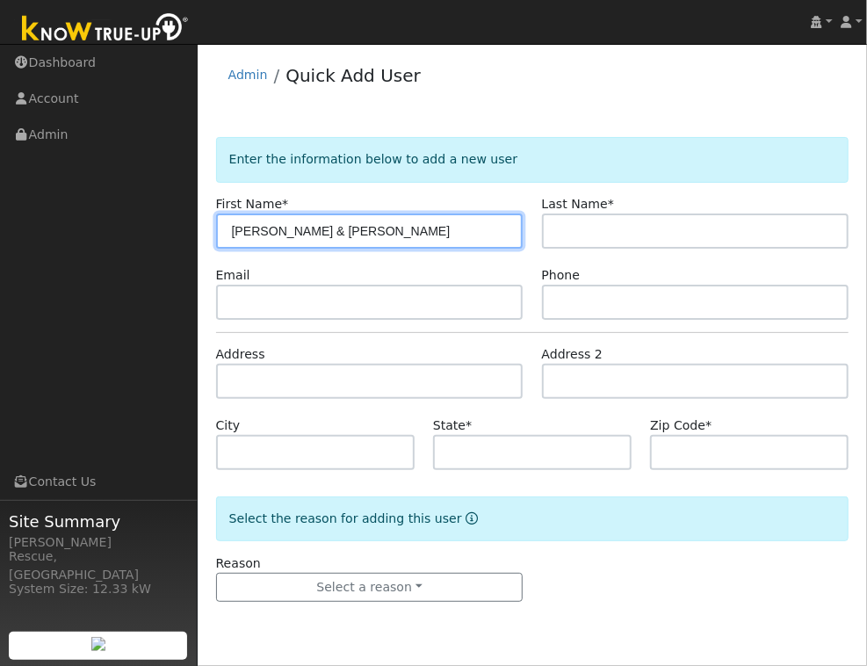
type input "[PERSON_NAME] & [PERSON_NAME]"
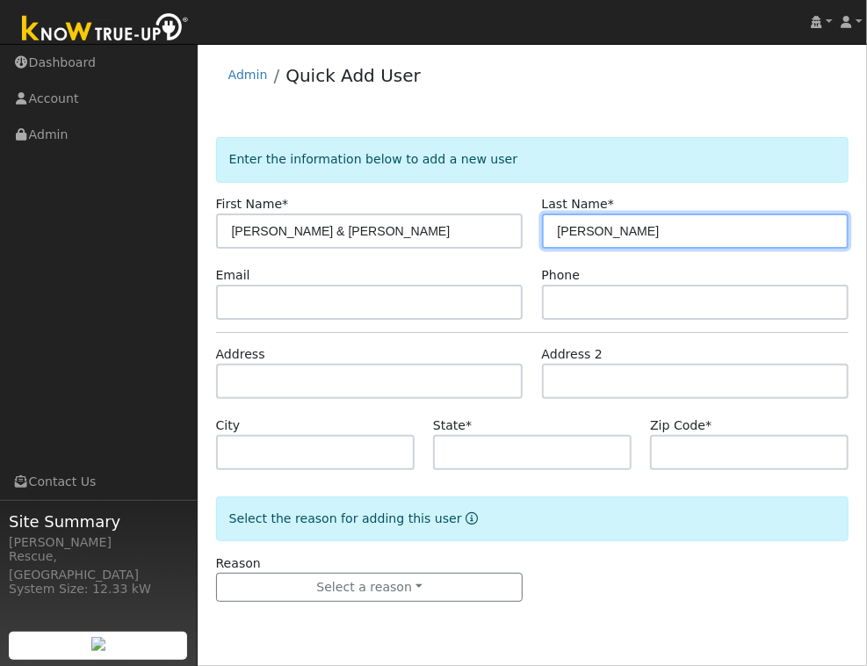
type input "[PERSON_NAME]"
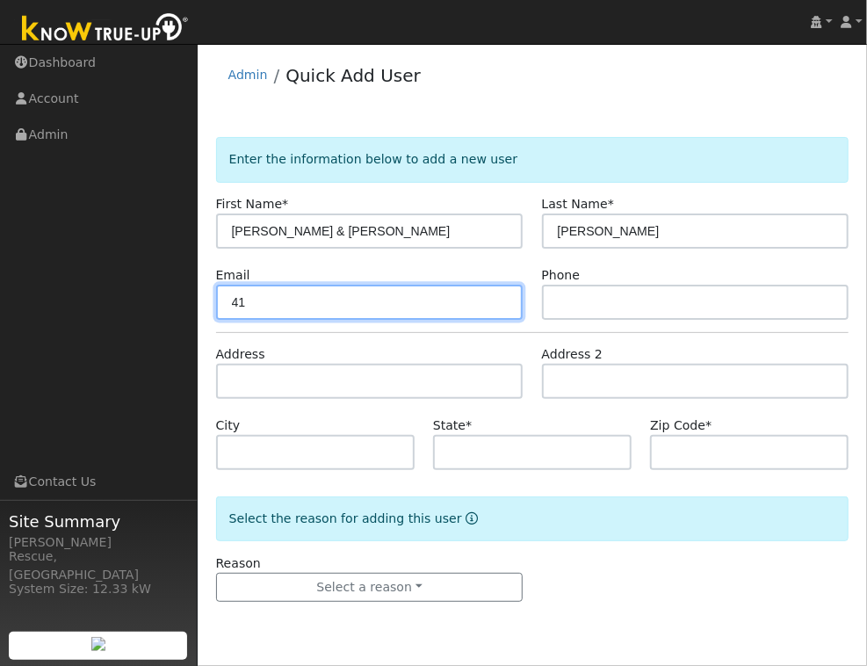
type input "4"
paste input "[EMAIL_ADDRESS][DOMAIN_NAME]"
type input "[EMAIL_ADDRESS][DOMAIN_NAME]"
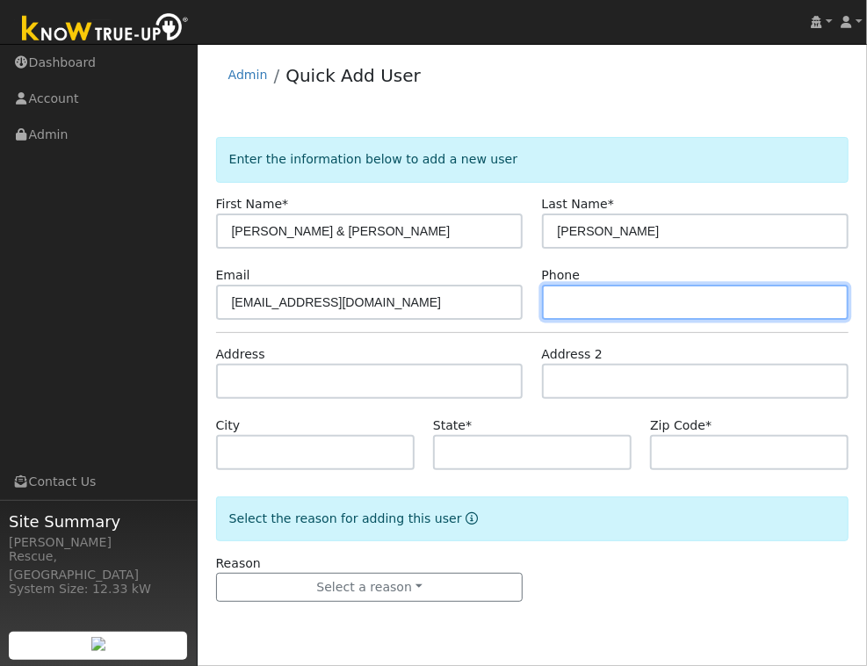
click at [577, 299] on input "text" at bounding box center [695, 302] width 307 height 35
paste input "[PHONE_NUMBER]"
type input "[PHONE_NUMBER]"
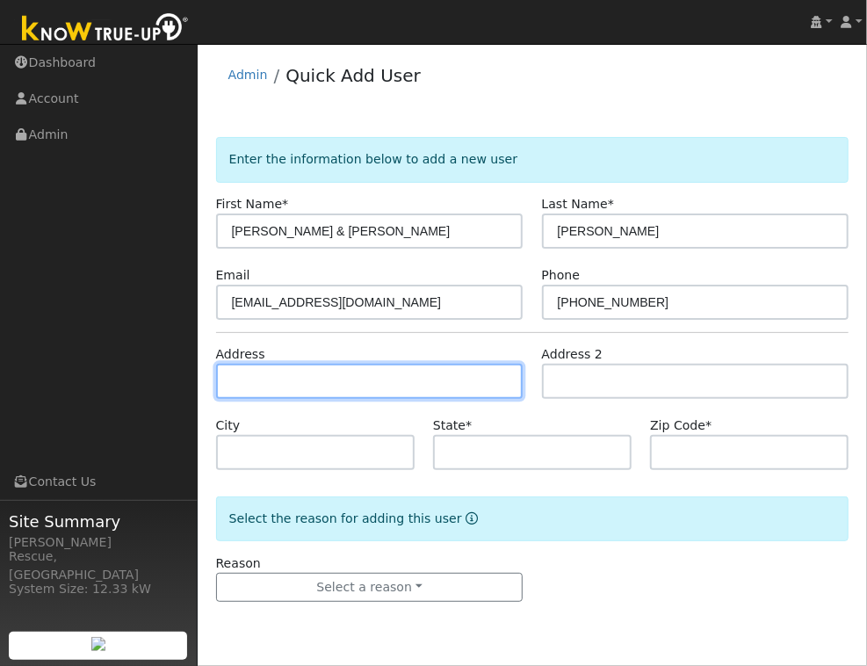
click at [363, 368] on input "text" at bounding box center [369, 381] width 307 height 35
paste input "[STREET_ADDRESS]"
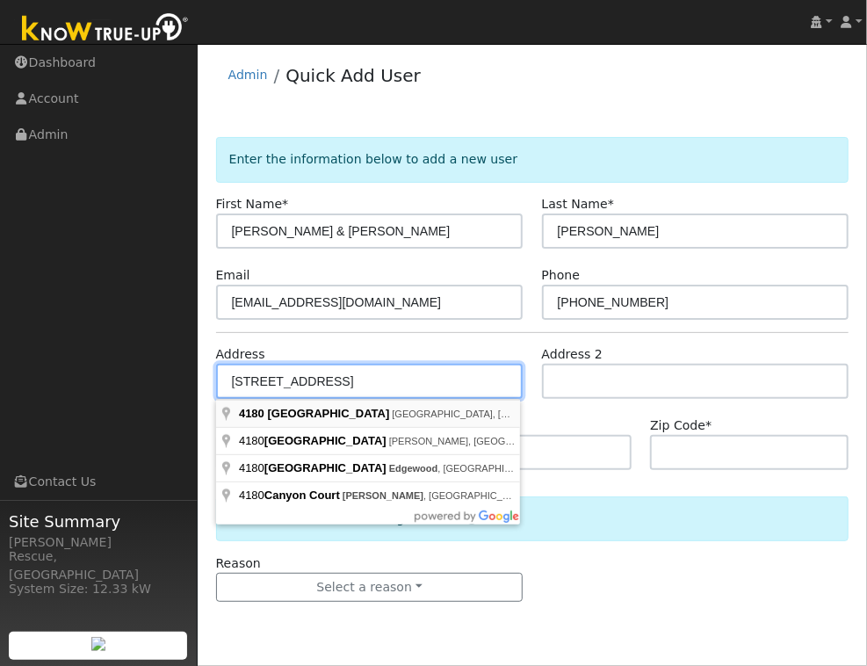
type input "[STREET_ADDRESS]"
type input "[GEOGRAPHIC_DATA]"
type input "CA"
type input "95619"
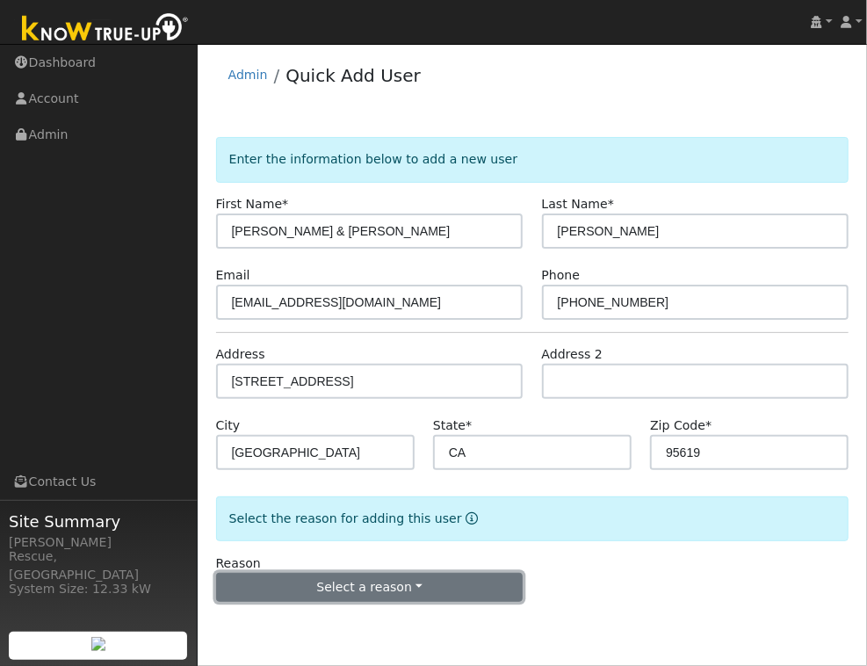
click at [510, 582] on button "Select a reason" at bounding box center [369, 588] width 307 height 30
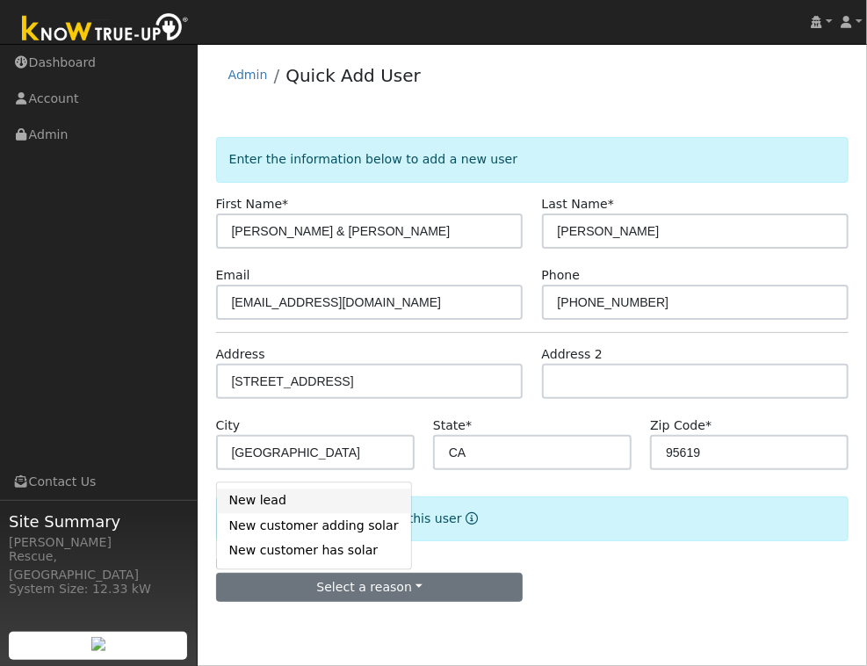
click at [297, 494] on link "New lead" at bounding box center [314, 500] width 194 height 25
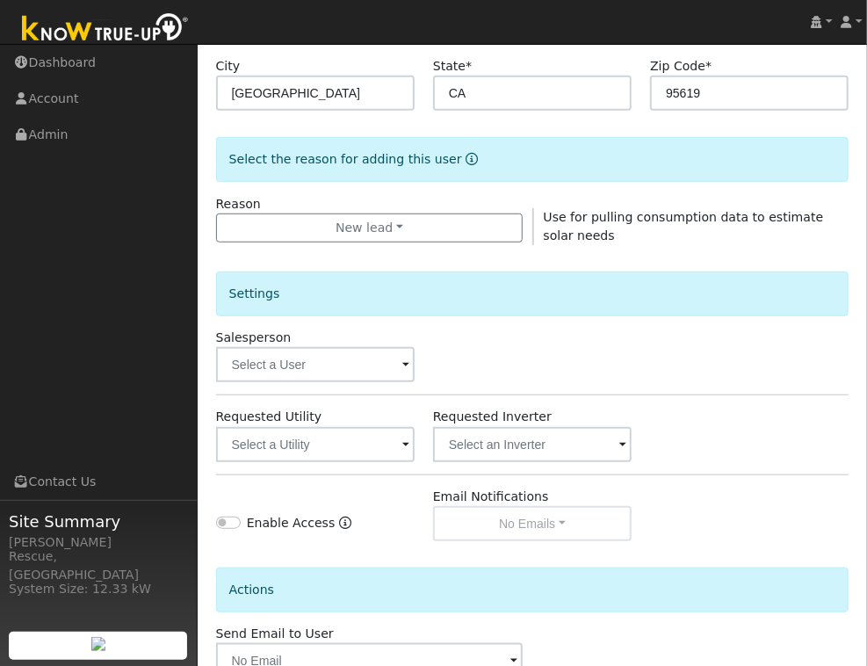
scroll to position [448, 0]
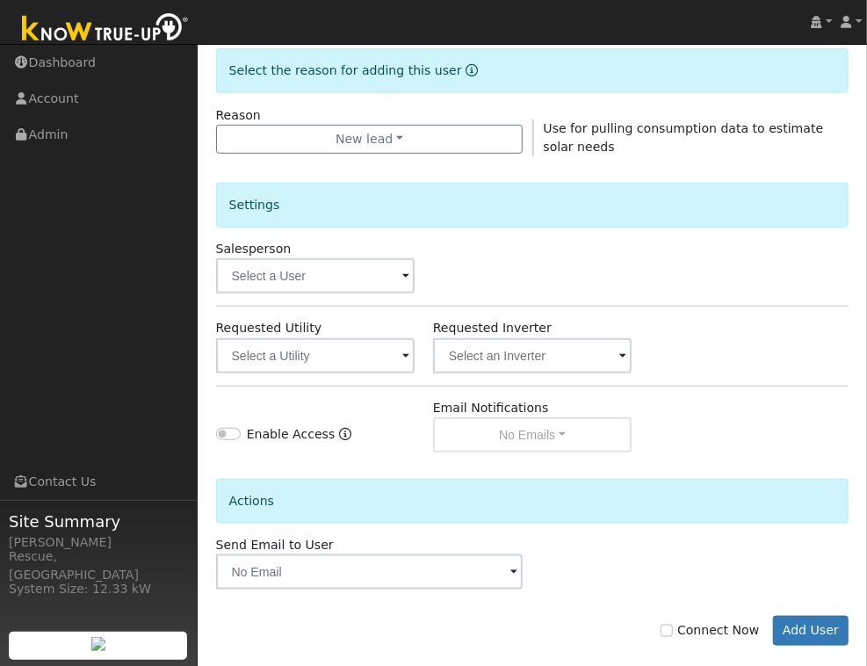
click at [379, 258] on div "Salesperson" at bounding box center [314, 267] width 217 height 54
click at [381, 275] on input "text" at bounding box center [315, 275] width 198 height 35
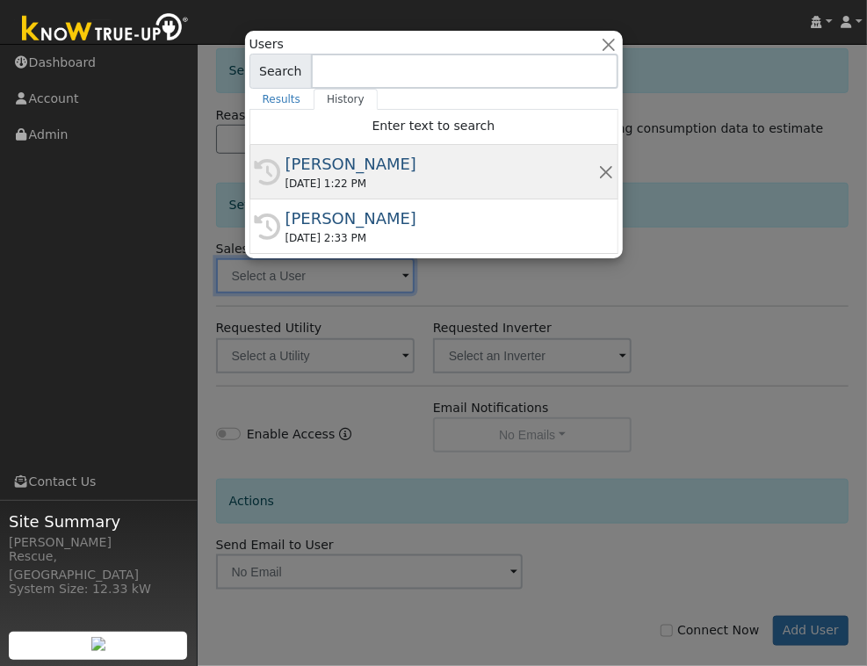
click at [356, 158] on div "[PERSON_NAME]" at bounding box center [441, 164] width 313 height 24
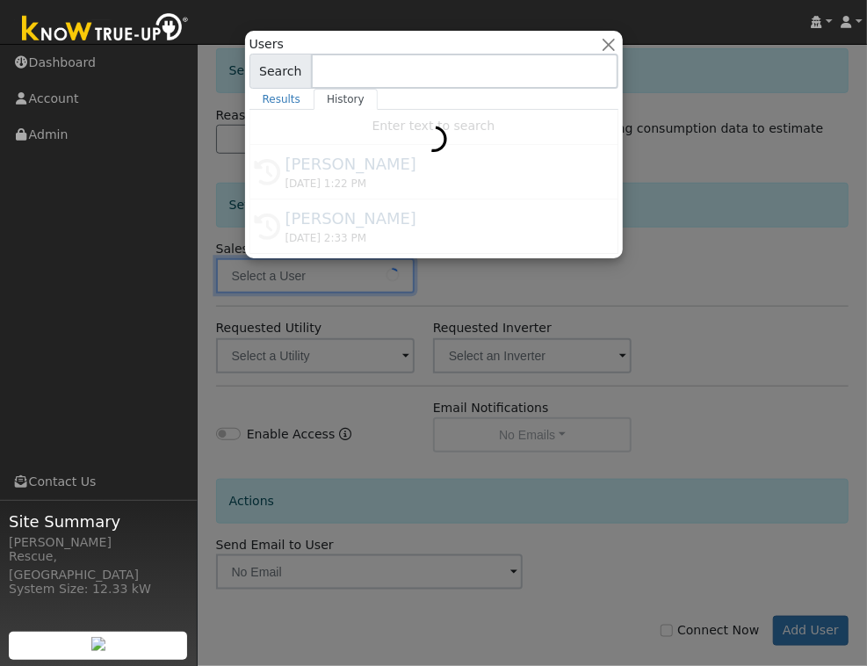
type input "[PERSON_NAME]"
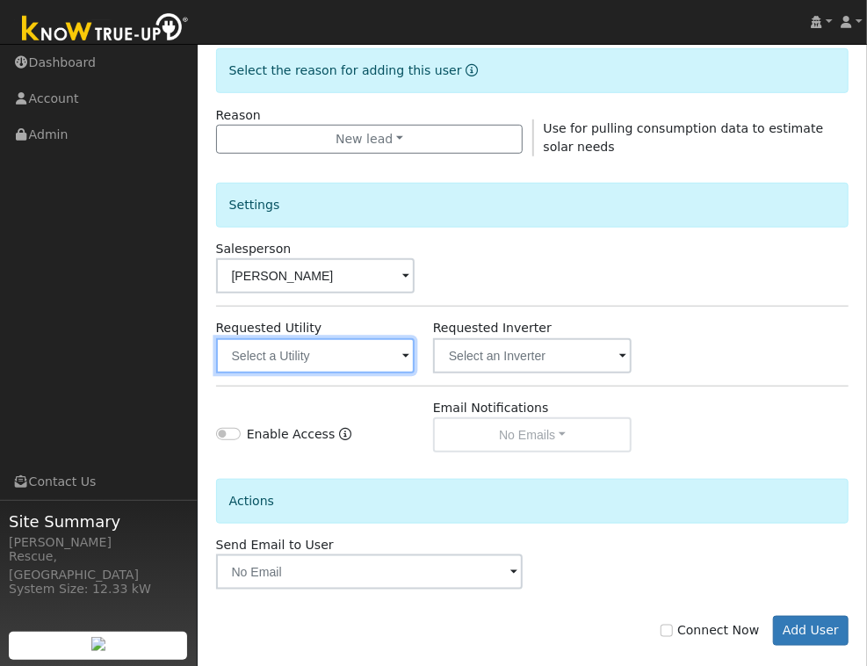
click at [354, 348] on input "text" at bounding box center [315, 355] width 198 height 35
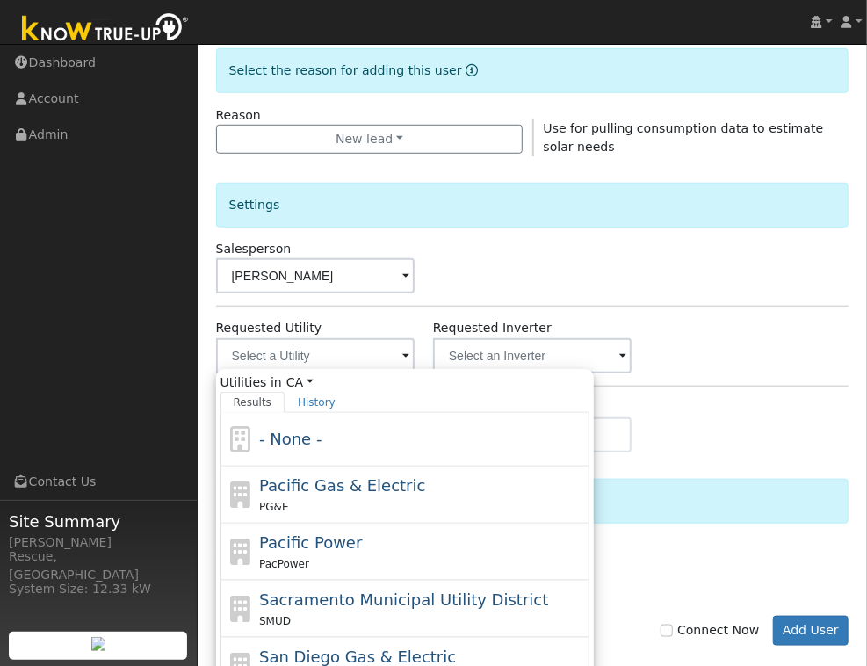
click at [337, 487] on span "Pacific Gas & Electric" at bounding box center [342, 485] width 166 height 18
type input "Pacific Gas & Electric"
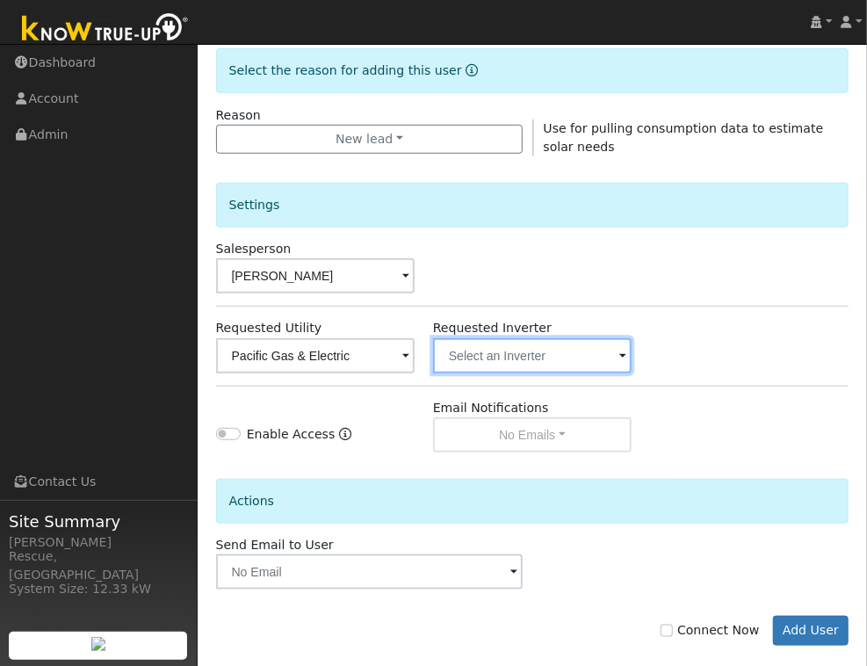
click at [415, 348] on input "text" at bounding box center [315, 355] width 198 height 35
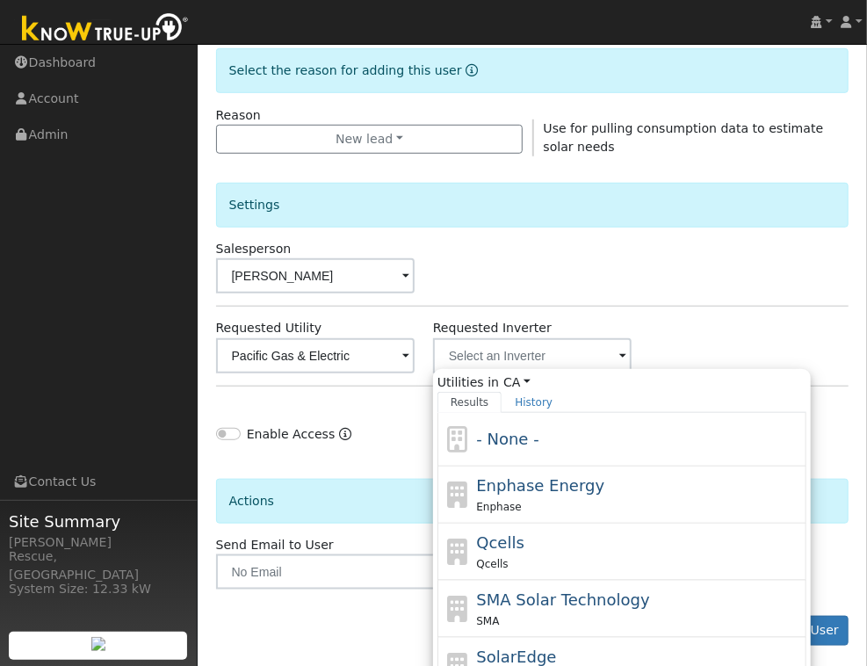
click at [554, 437] on div "- None -" at bounding box center [639, 439] width 326 height 24
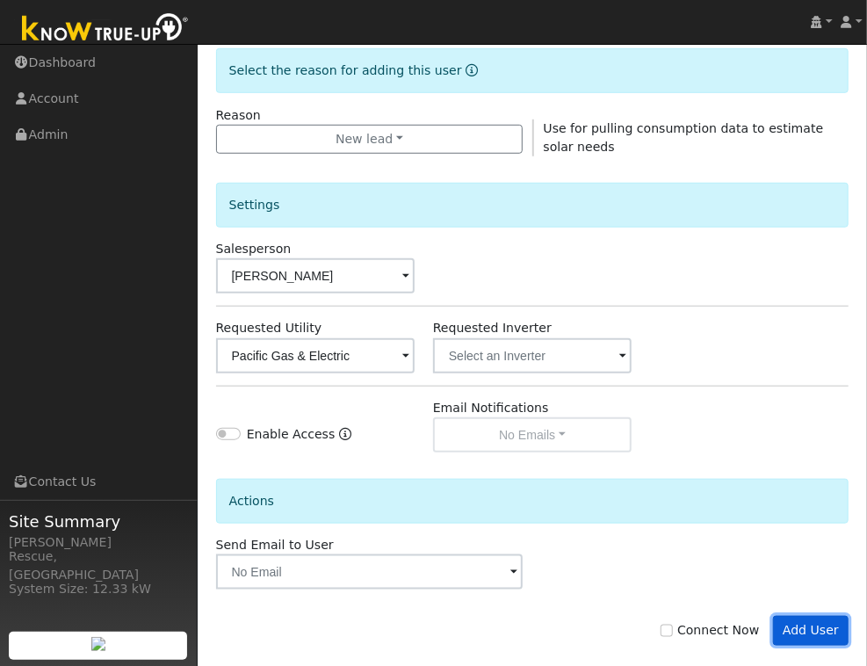
drag, startPoint x: 806, startPoint y: 637, endPoint x: 818, endPoint y: 632, distance: 12.2
click at [806, 637] on button "Add User" at bounding box center [811, 631] width 76 height 30
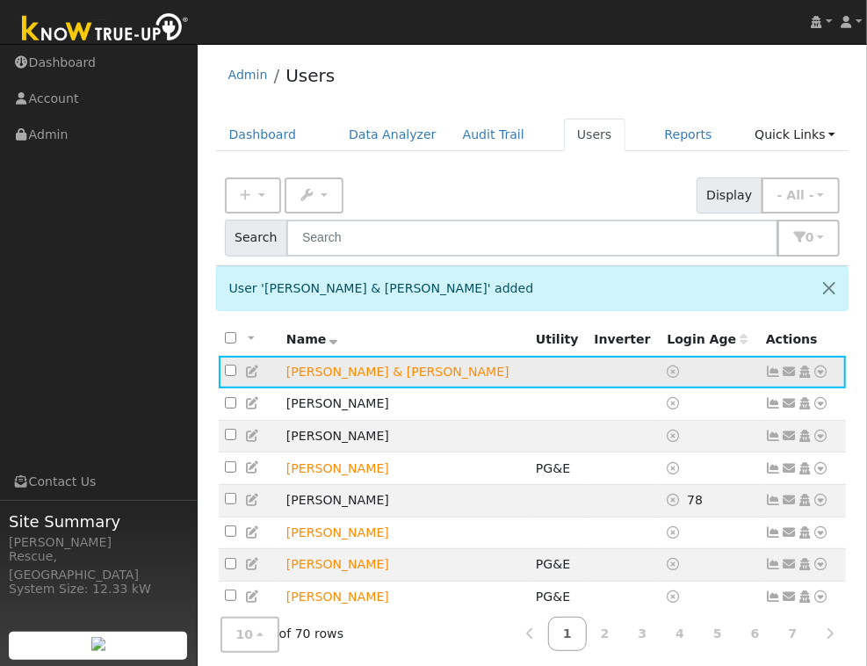
click at [821, 374] on icon at bounding box center [821, 371] width 16 height 12
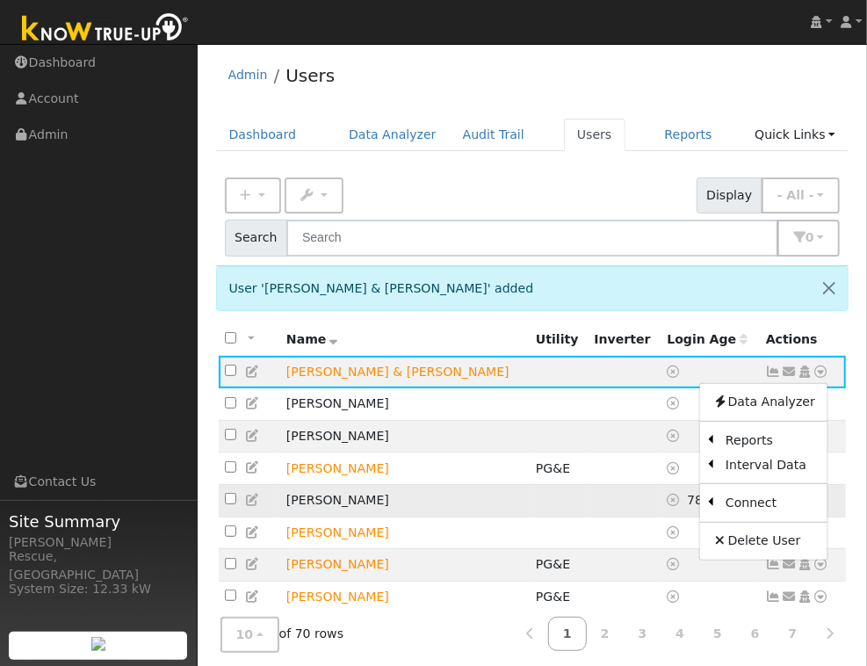
click at [0, 0] on link "Utility" at bounding box center [0, 0] width 0 height 0
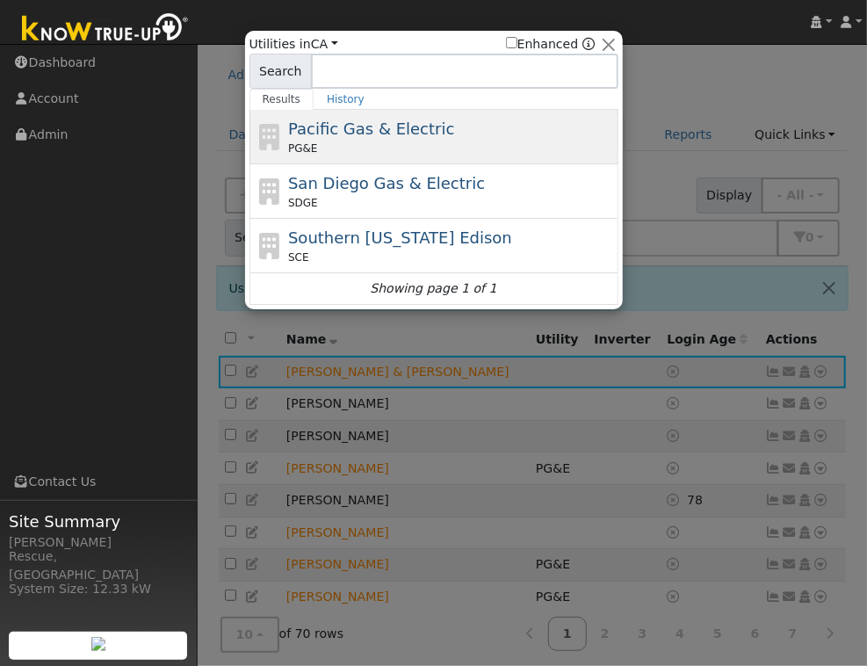
click at [402, 131] on span "Pacific Gas & Electric" at bounding box center [371, 128] width 166 height 18
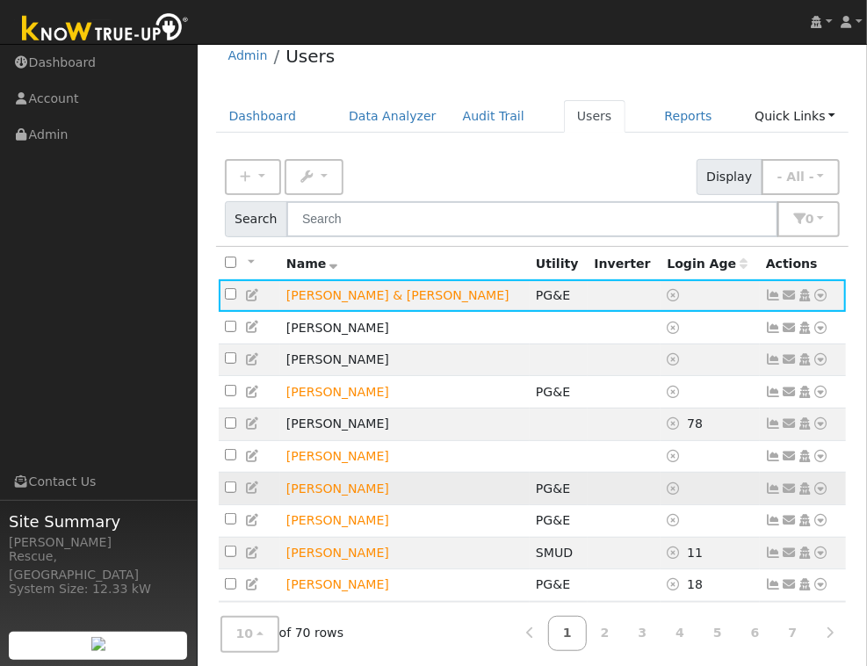
scroll to position [141, 0]
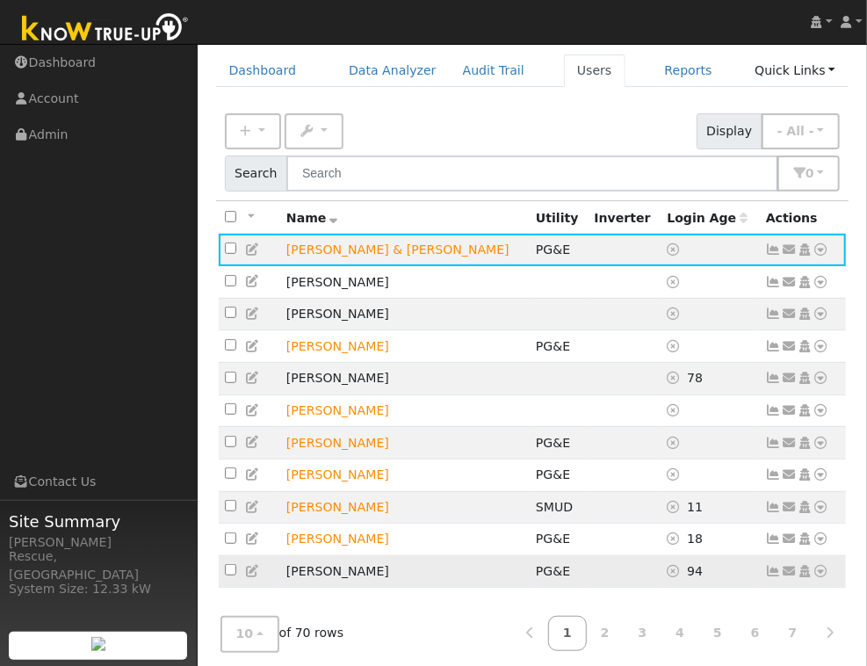
click at [823, 565] on icon at bounding box center [821, 571] width 16 height 12
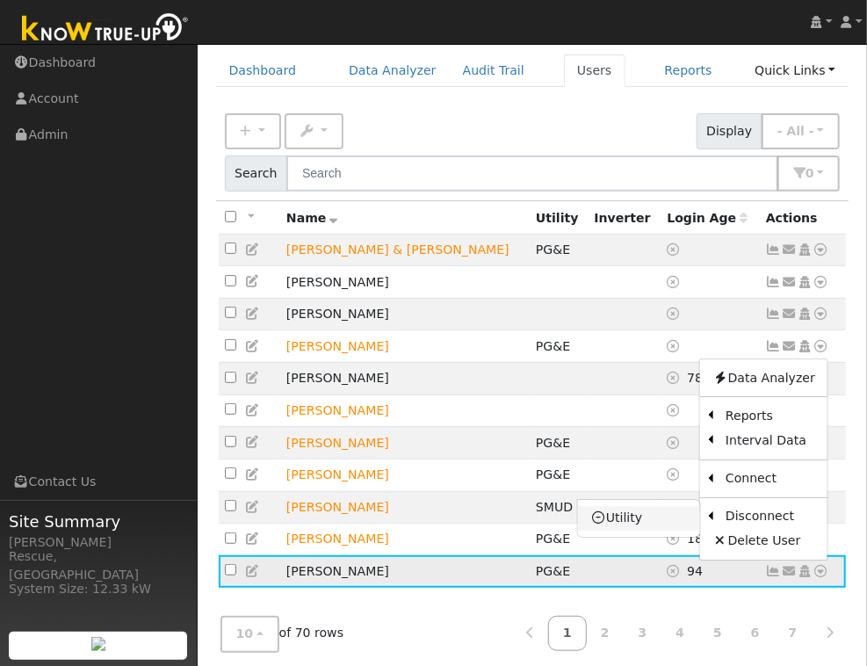
click at [640, 515] on link "Utility" at bounding box center [639, 518] width 122 height 25
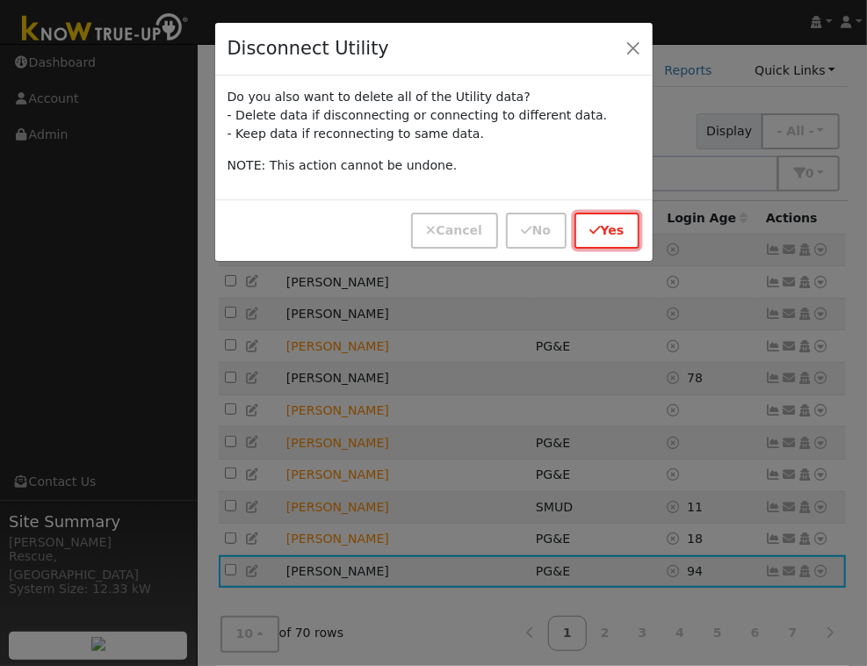
click at [601, 226] on button "Yes" at bounding box center [607, 231] width 66 height 36
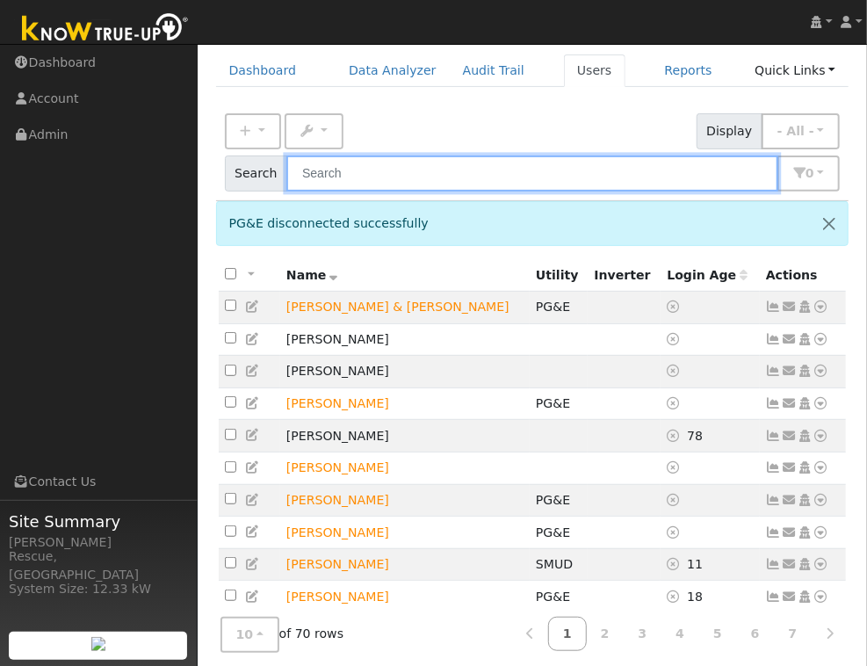
click at [606, 155] on input "text" at bounding box center [532, 173] width 492 height 36
type input "m"
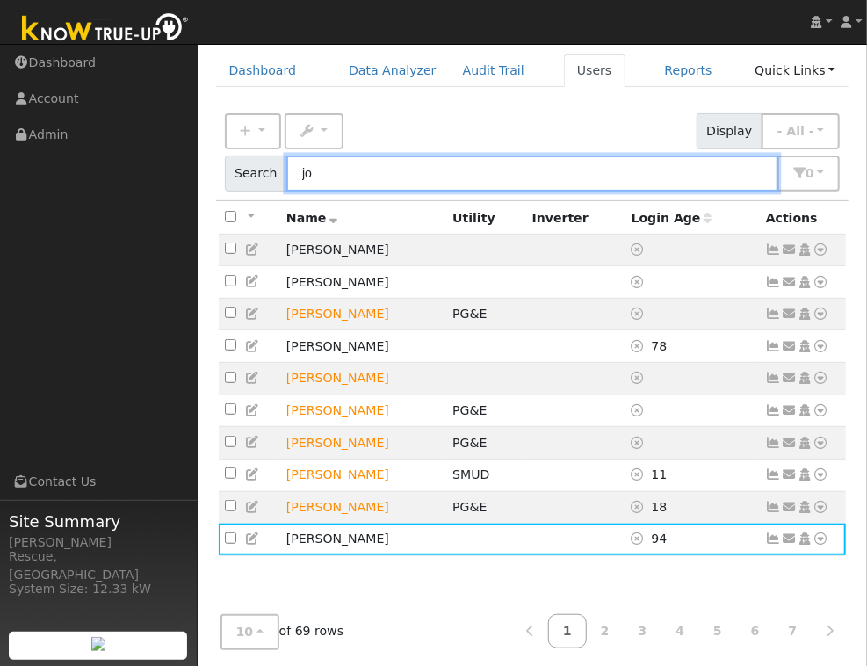
scroll to position [127, 0]
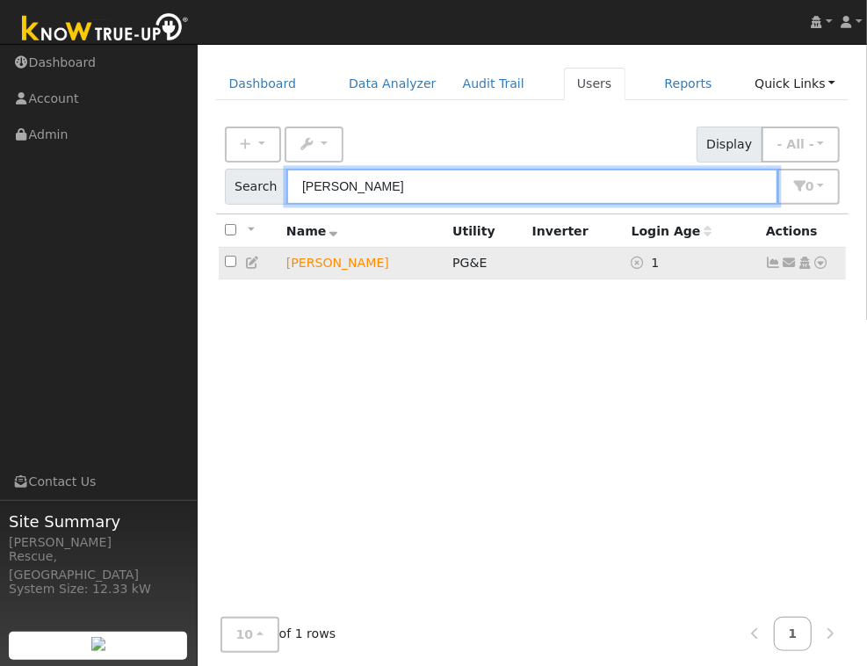
type input "johnson"
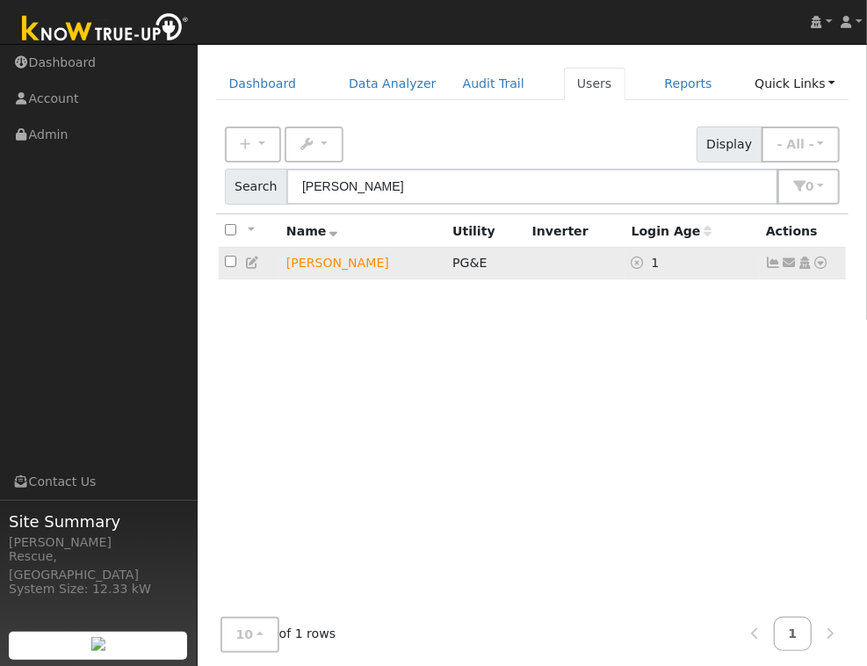
drag, startPoint x: 823, startPoint y: 243, endPoint x: 814, endPoint y: 244, distance: 8.8
click at [823, 256] on icon at bounding box center [821, 262] width 16 height 12
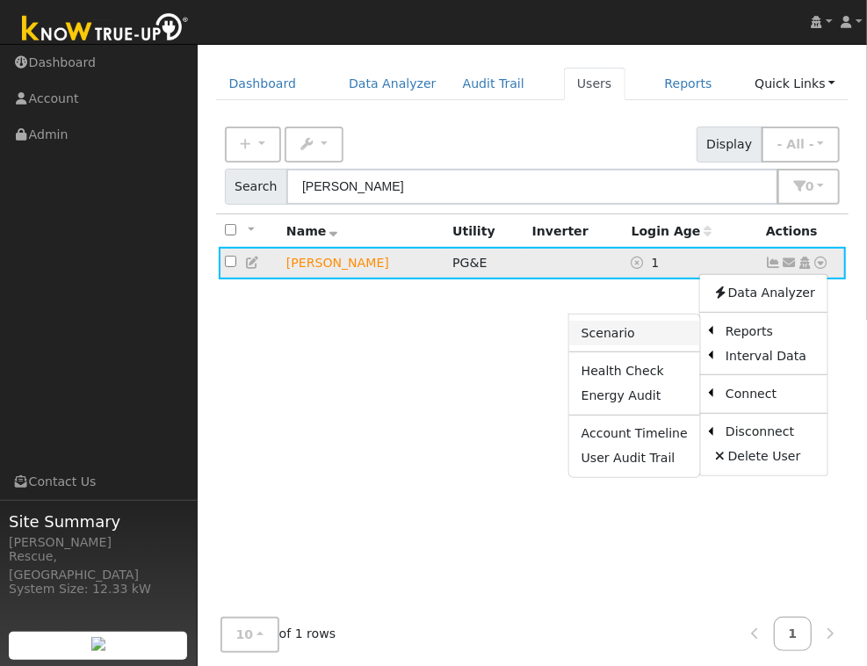
click at [641, 321] on link "Scenario" at bounding box center [634, 333] width 131 height 25
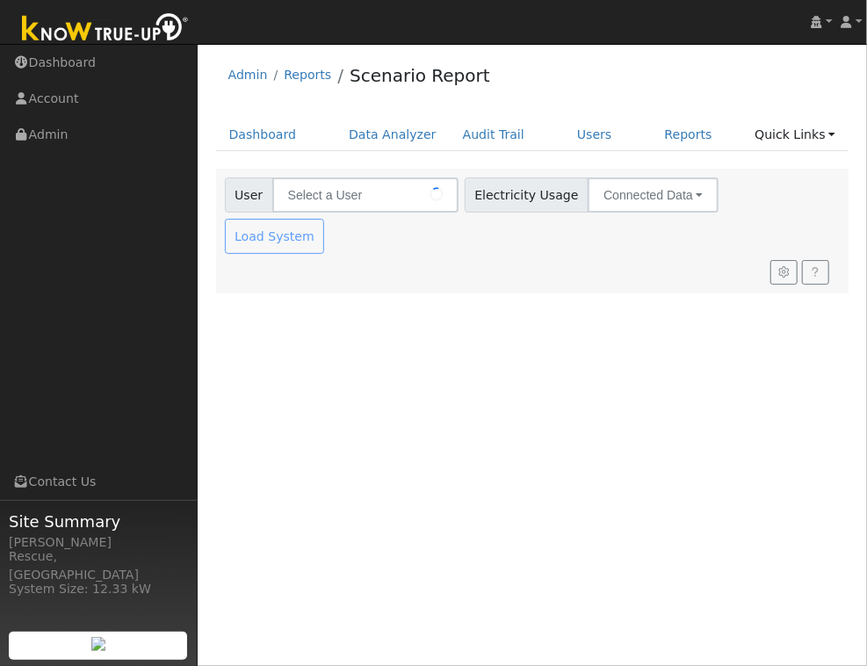
type input "[PERSON_NAME]"
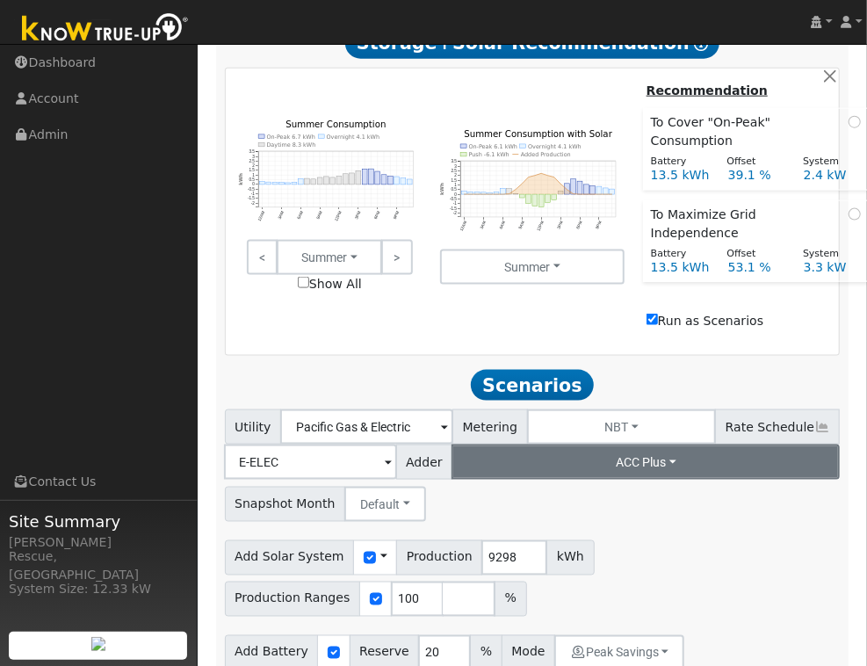
scroll to position [823, 0]
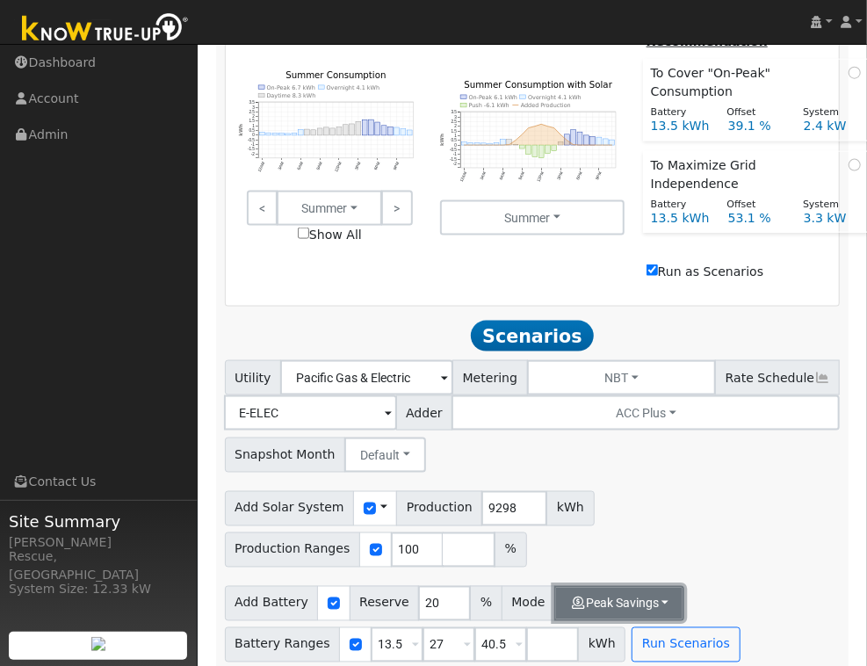
click at [646, 592] on button "Peak Savings" at bounding box center [619, 603] width 130 height 35
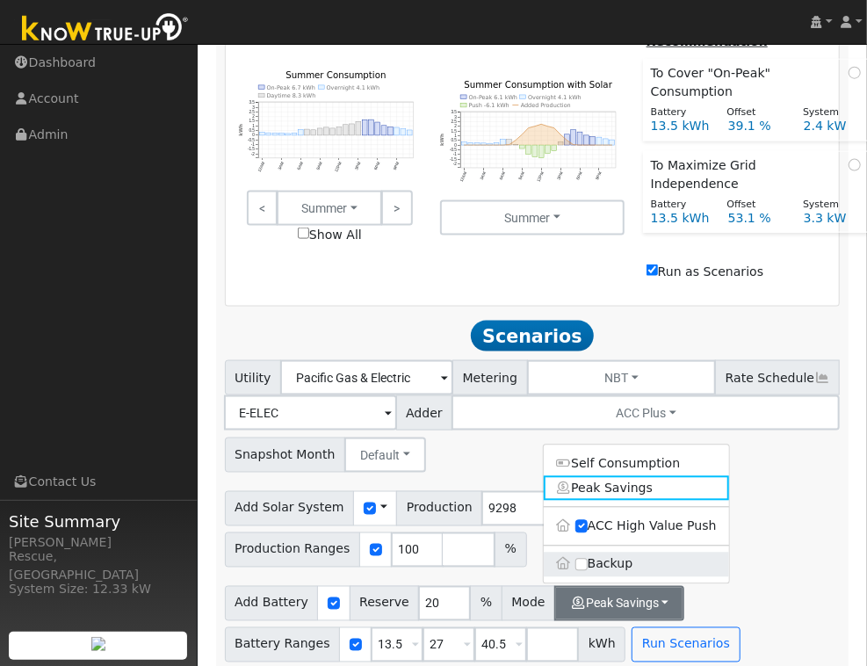
click at [600, 552] on label "Backup" at bounding box center [636, 564] width 185 height 25
click at [588, 558] on input "Backup" at bounding box center [581, 564] width 12 height 12
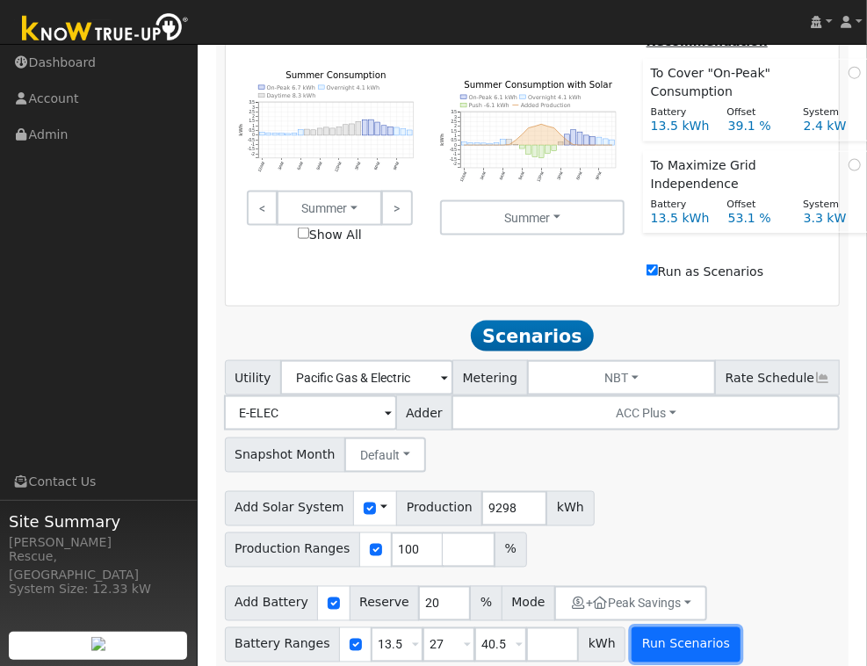
click at [675, 634] on button "Run Scenarios" at bounding box center [685, 644] width 108 height 35
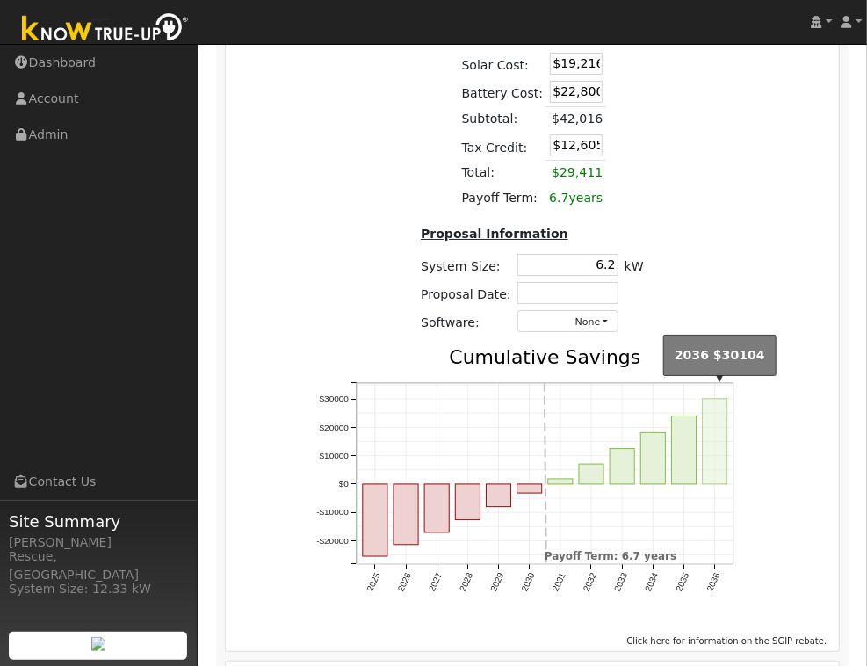
scroll to position [2543, 0]
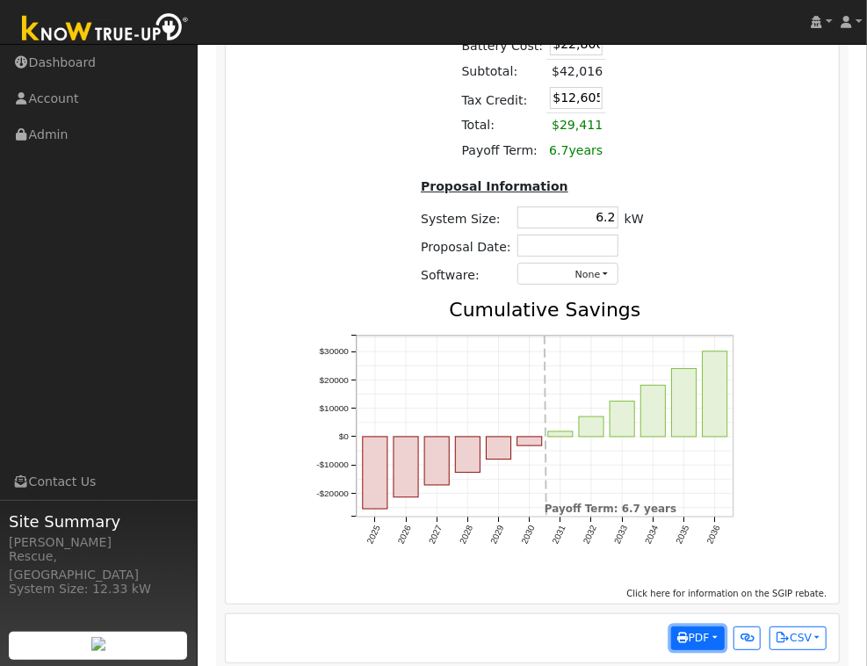
click at [703, 631] on span "PDF" at bounding box center [694, 637] width 32 height 12
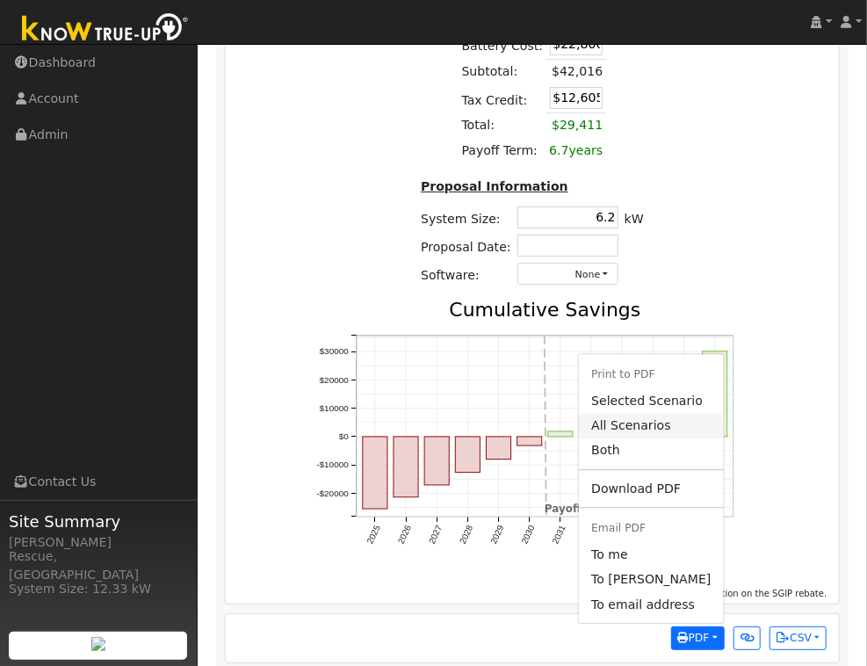
click at [657, 419] on link "All Scenarios" at bounding box center [651, 426] width 144 height 25
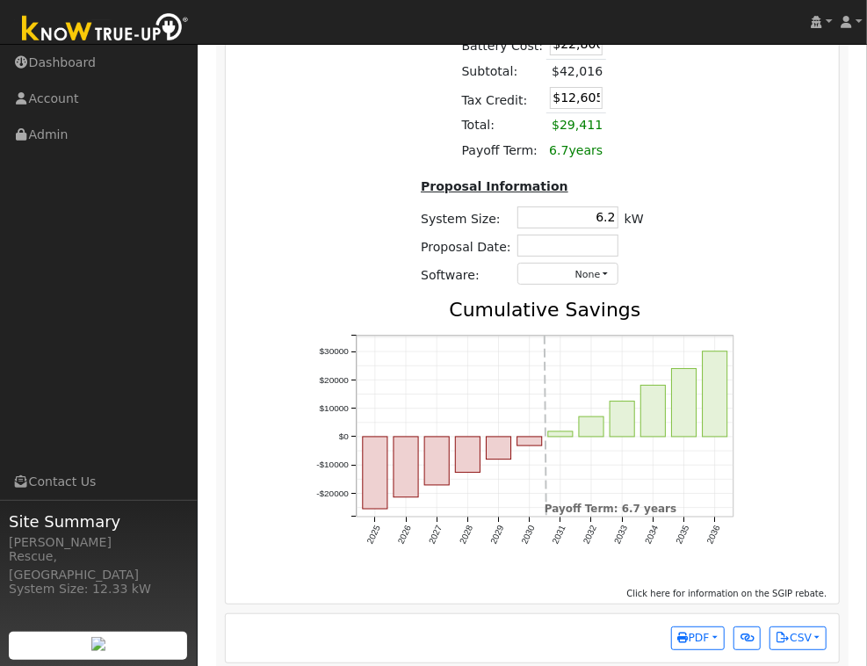
drag, startPoint x: 583, startPoint y: 210, endPoint x: 660, endPoint y: 205, distance: 76.6
click at [660, 205] on div "Costs Solar Cost: $19,216 Battery Cost: $22,800 Subtotal: $42,016 Tax Credit: $…" at bounding box center [532, 137] width 266 height 325
type input "8.1"
type input "$25,110"
type input "$14,373"
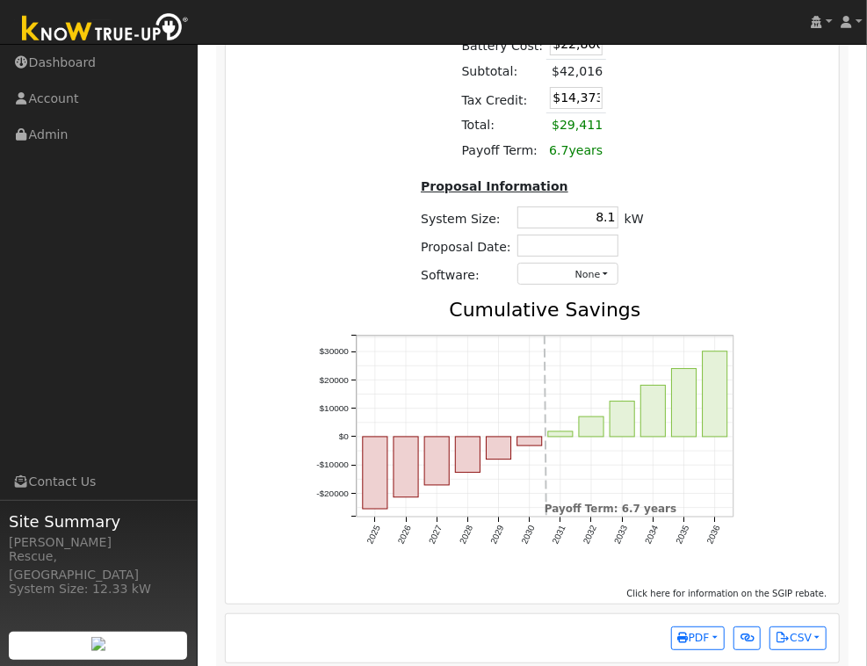
click at [738, 207] on div "Costs Solar Cost: $25,110 Battery Cost: $22,800 Subtotal: $42,016 Tax Credit: $…" at bounding box center [533, 276] width 626 height 602
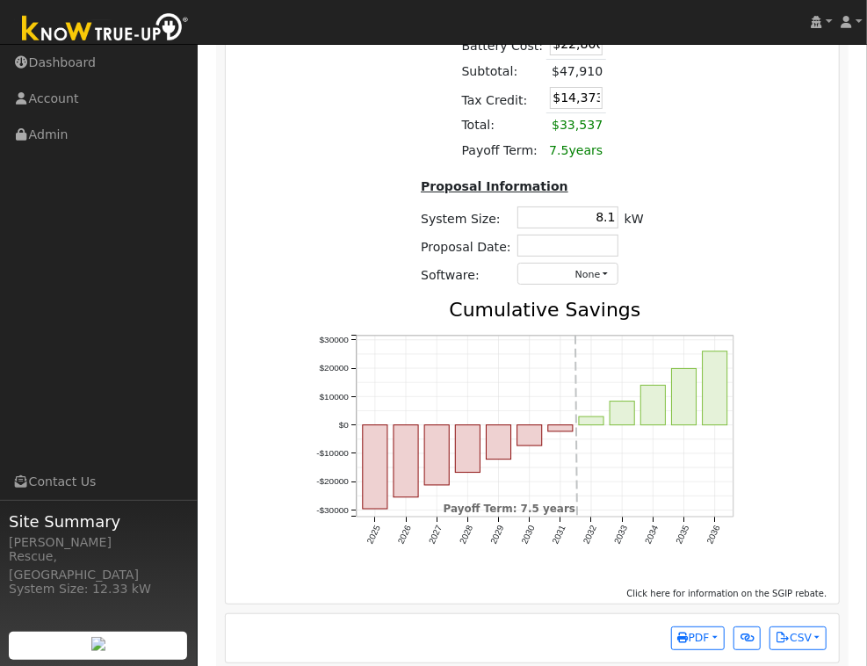
scroll to position [2377, 0]
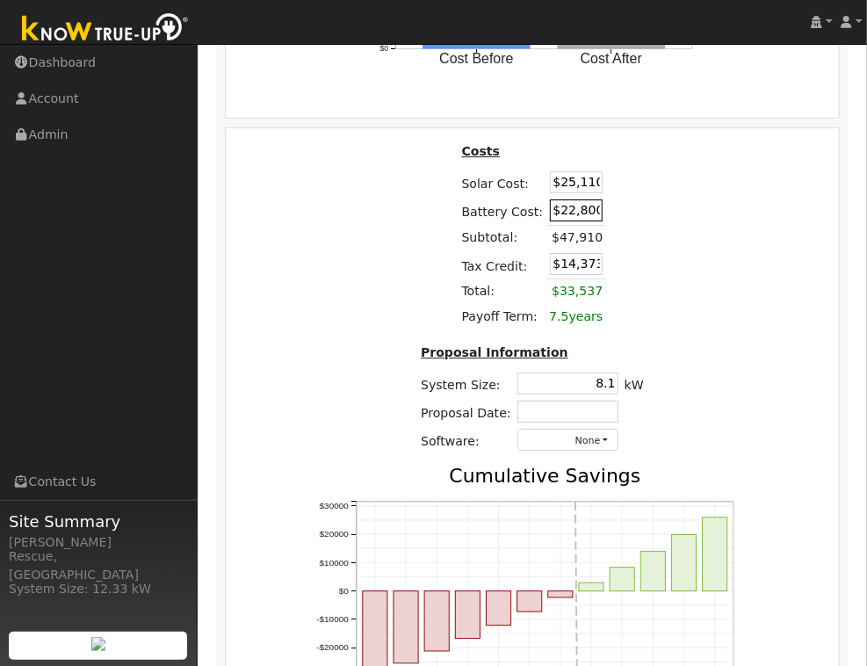
click at [572, 199] on input "$22,800" at bounding box center [576, 210] width 53 height 22
drag, startPoint x: 564, startPoint y: 198, endPoint x: 691, endPoint y: 200, distance: 127.4
click at [690, 200] on div "Costs Solar Cost: $25,110 Battery Cost: $22,800 Subtotal: $47,910 Tax Credit: $…" at bounding box center [533, 442] width 626 height 602
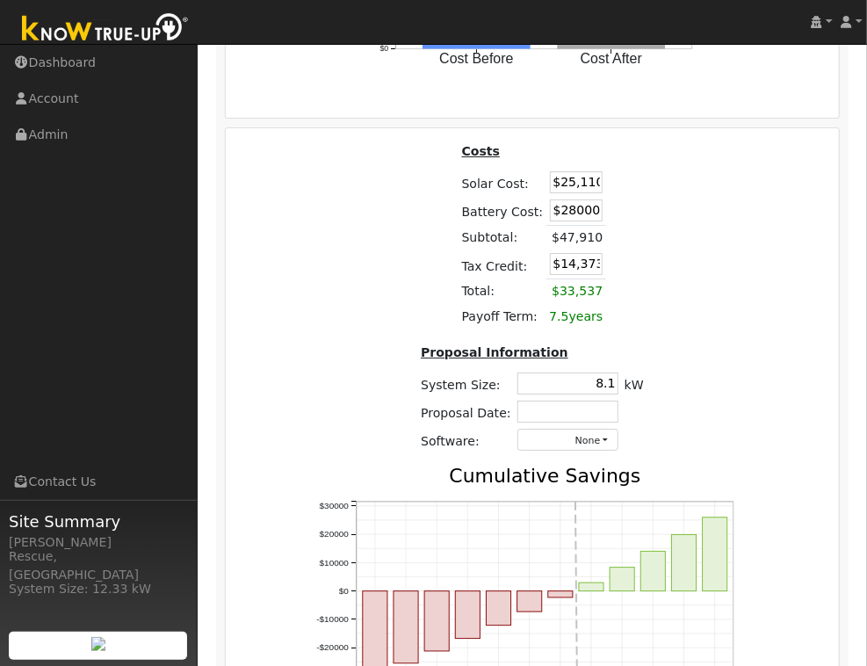
type input "$28,000"
type input "$15,933"
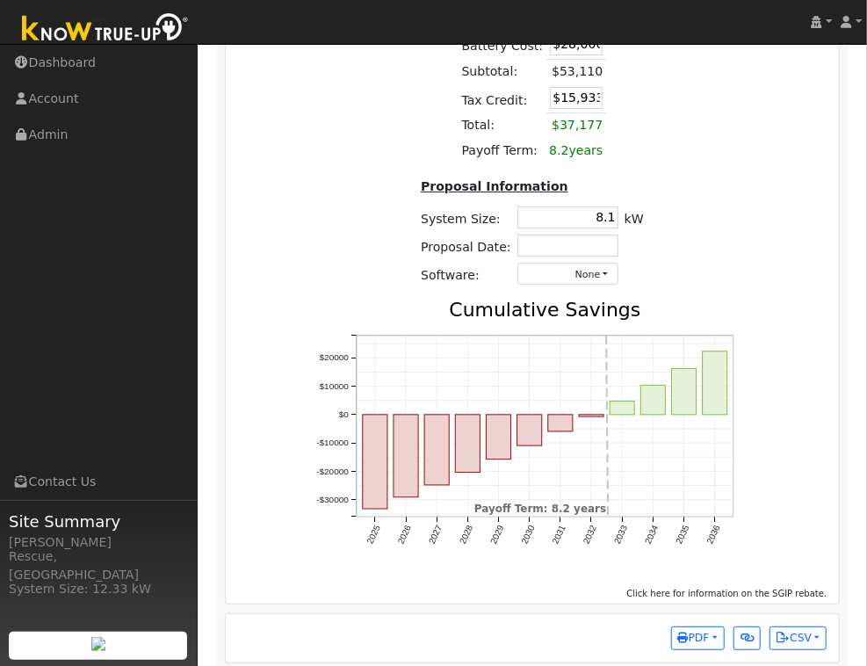
scroll to position [2540, 0]
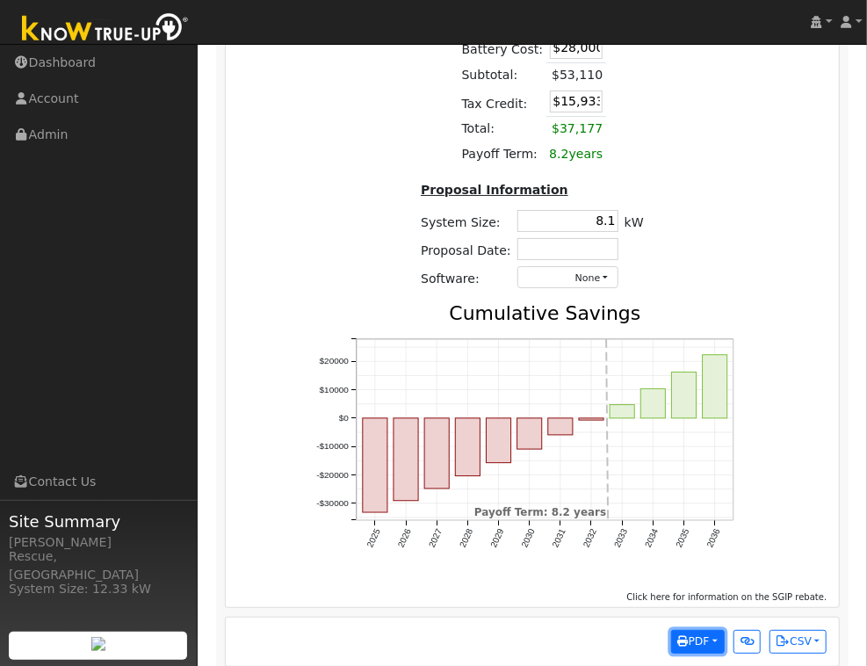
click at [711, 630] on button "PDF" at bounding box center [698, 642] width 54 height 25
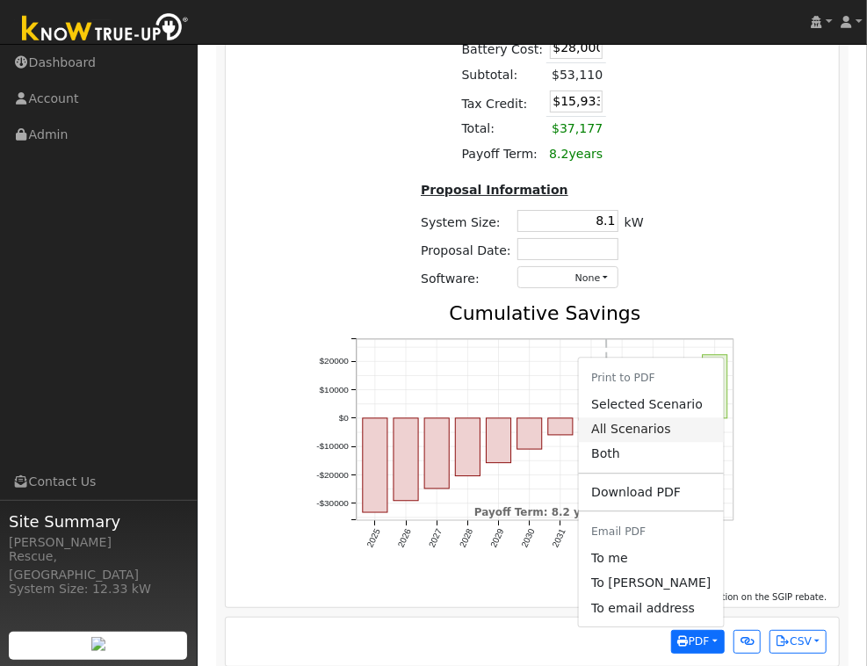
click at [627, 417] on link "All Scenarios" at bounding box center [651, 429] width 144 height 25
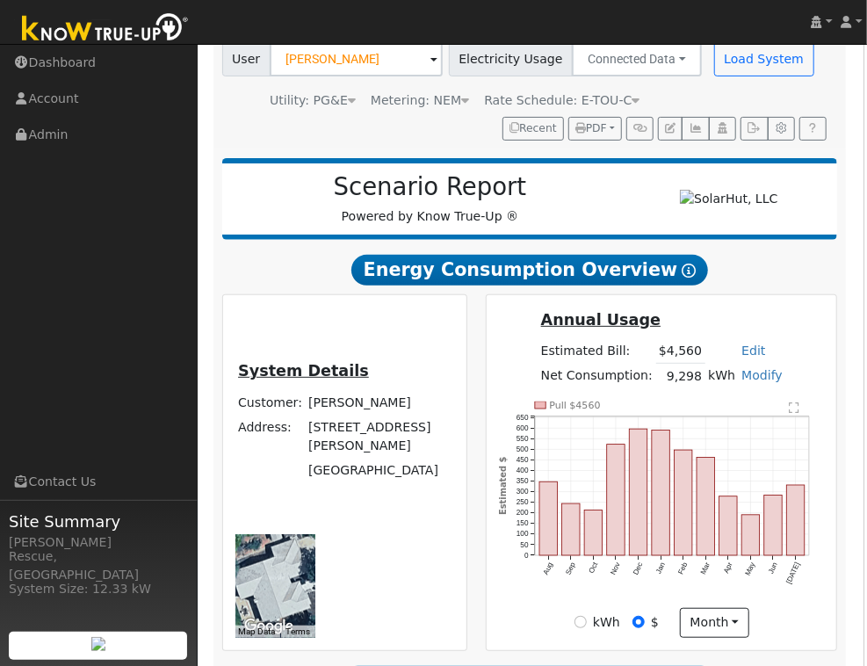
scroll to position [0, 3]
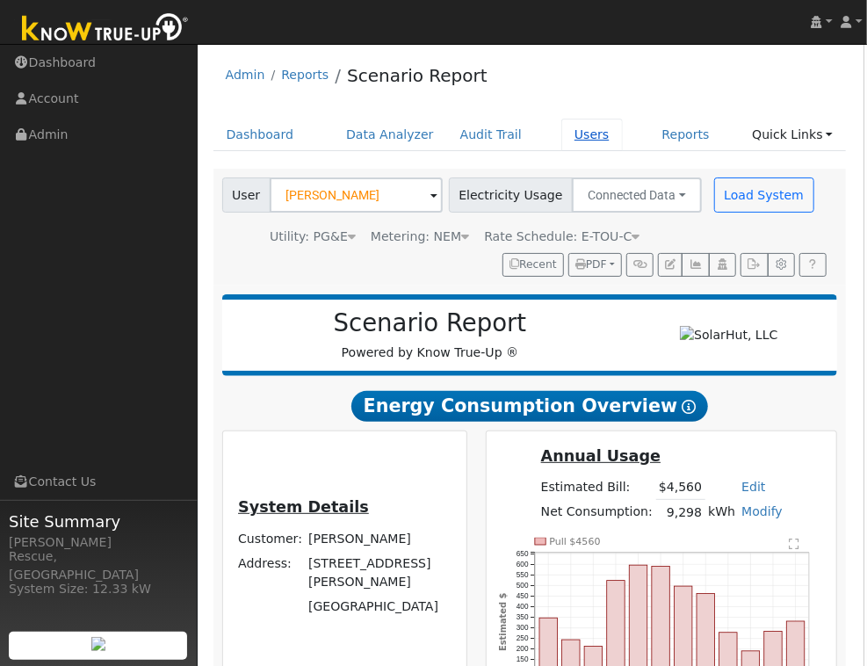
click at [574, 141] on link "Users" at bounding box center [591, 135] width 61 height 32
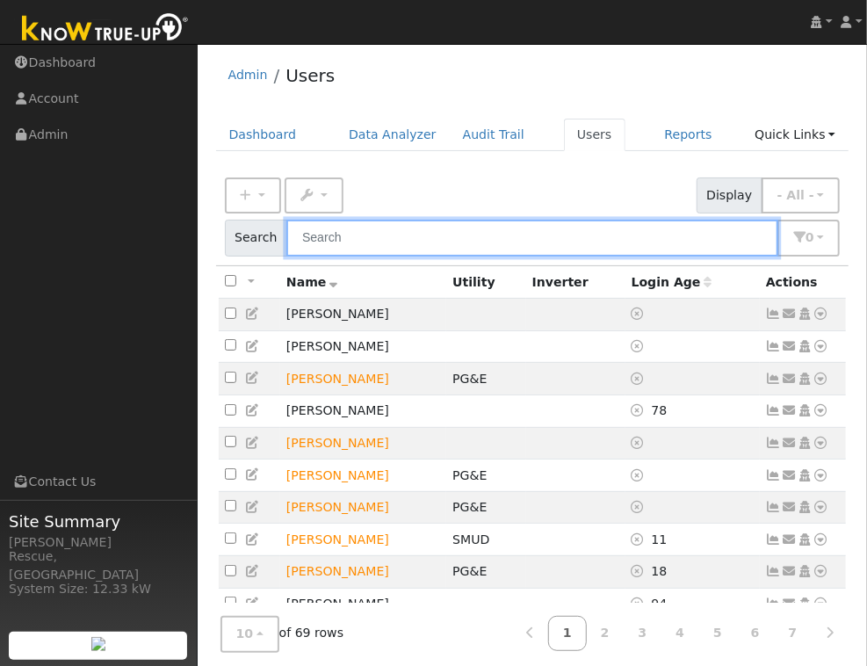
click at [487, 242] on input "text" at bounding box center [532, 238] width 492 height 36
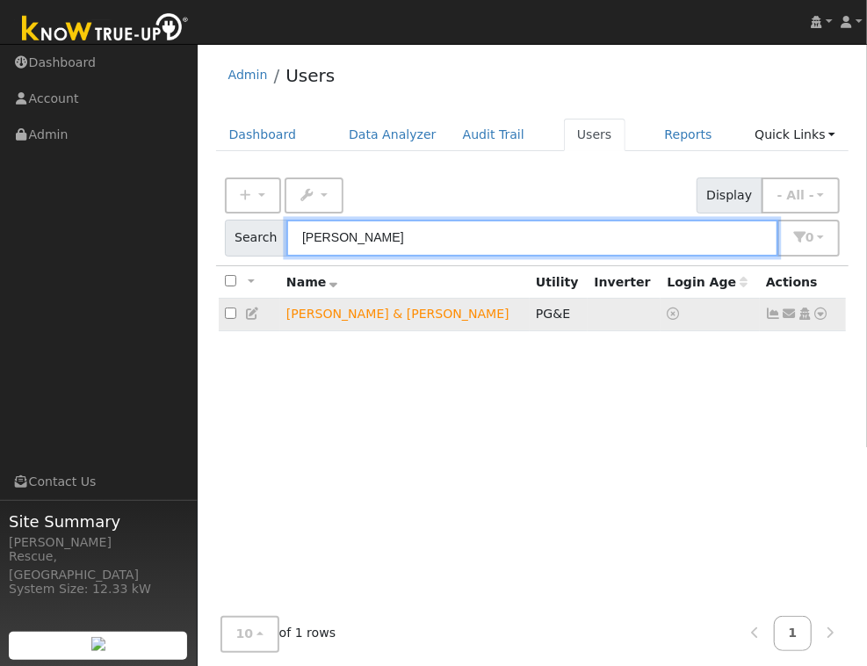
type input "[PERSON_NAME]"
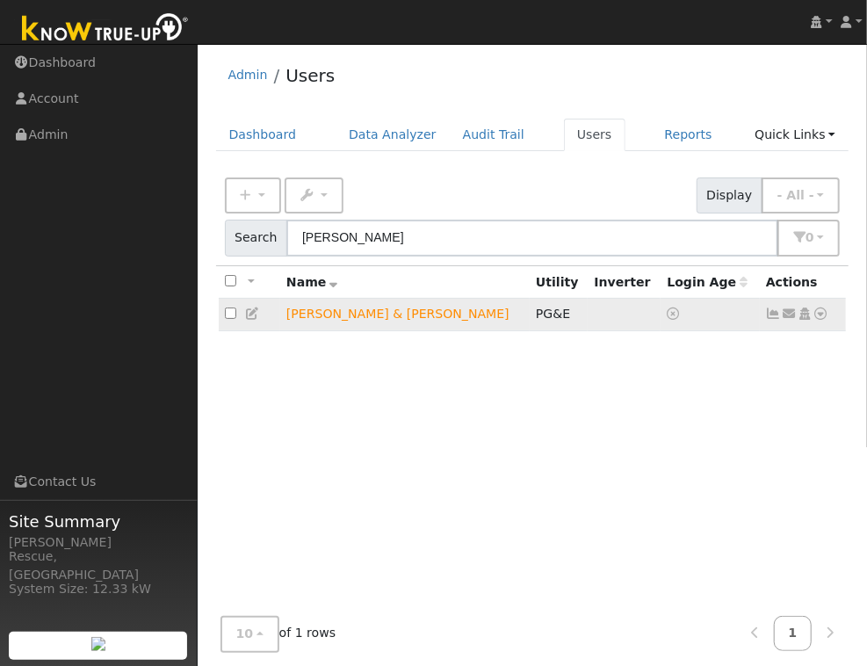
click at [826, 317] on icon at bounding box center [821, 313] width 16 height 12
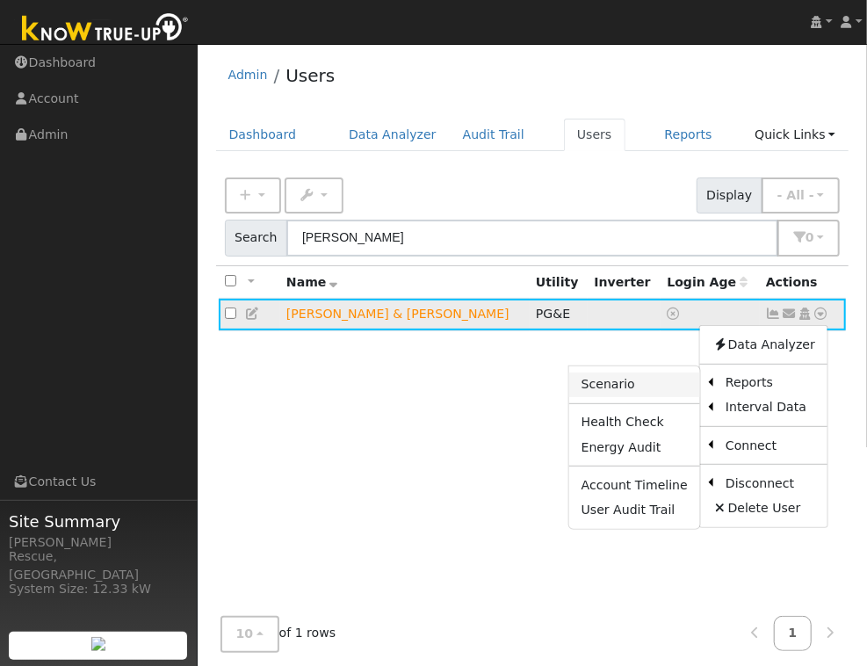
click at [670, 392] on link "Scenario" at bounding box center [634, 384] width 131 height 25
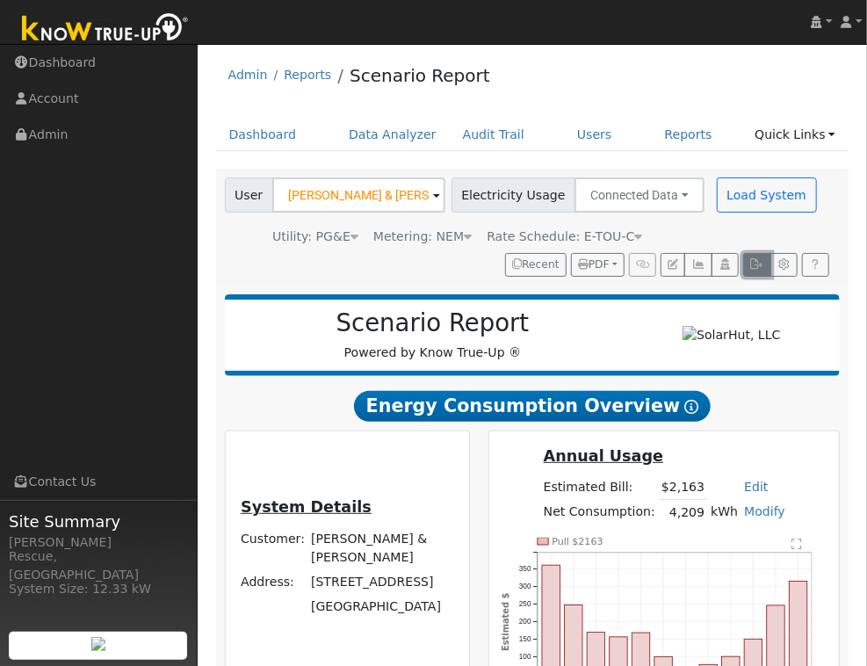
click at [758, 276] on button "button" at bounding box center [756, 265] width 27 height 25
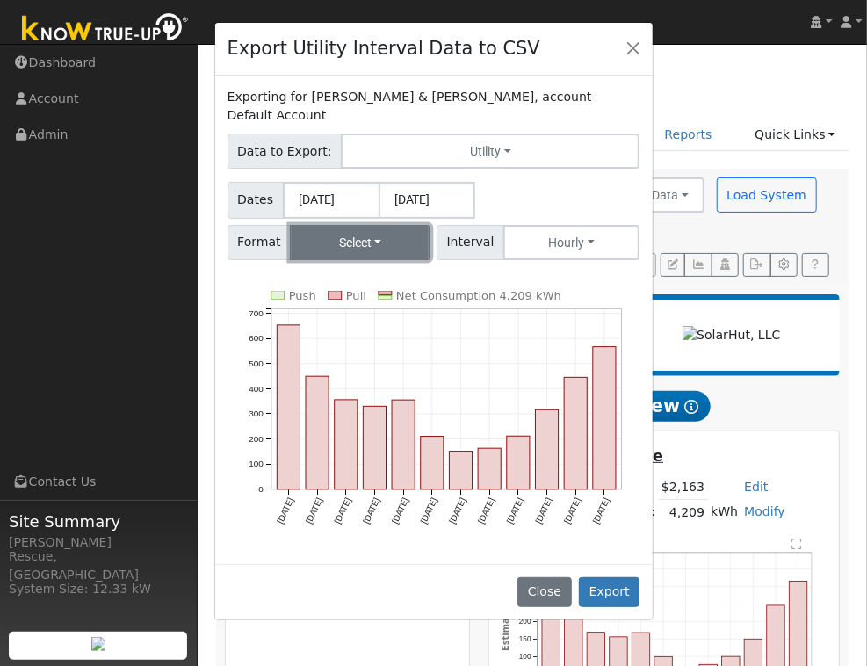
click at [324, 225] on button "Select" at bounding box center [360, 242] width 141 height 35
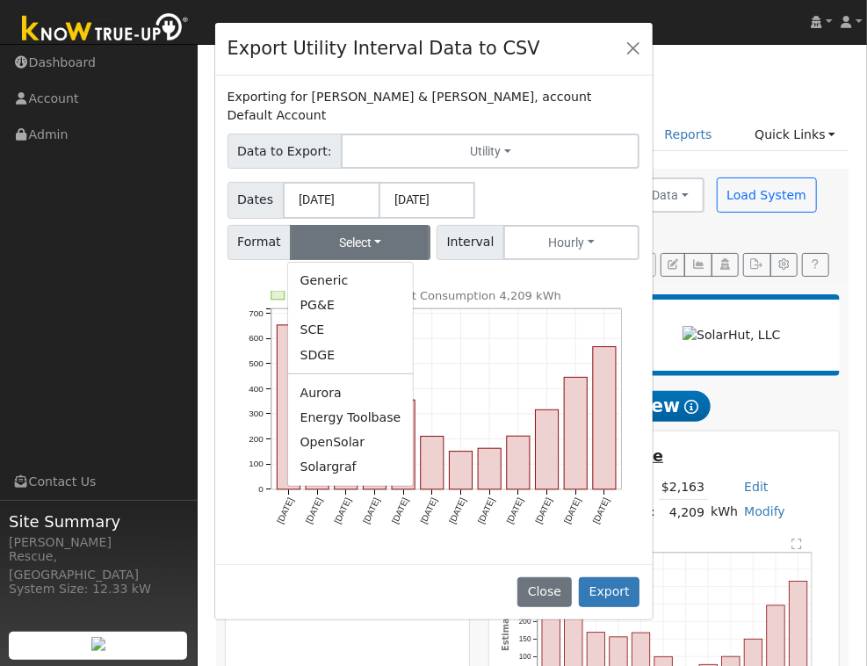
click at [344, 455] on link "Solargraf" at bounding box center [351, 467] width 126 height 25
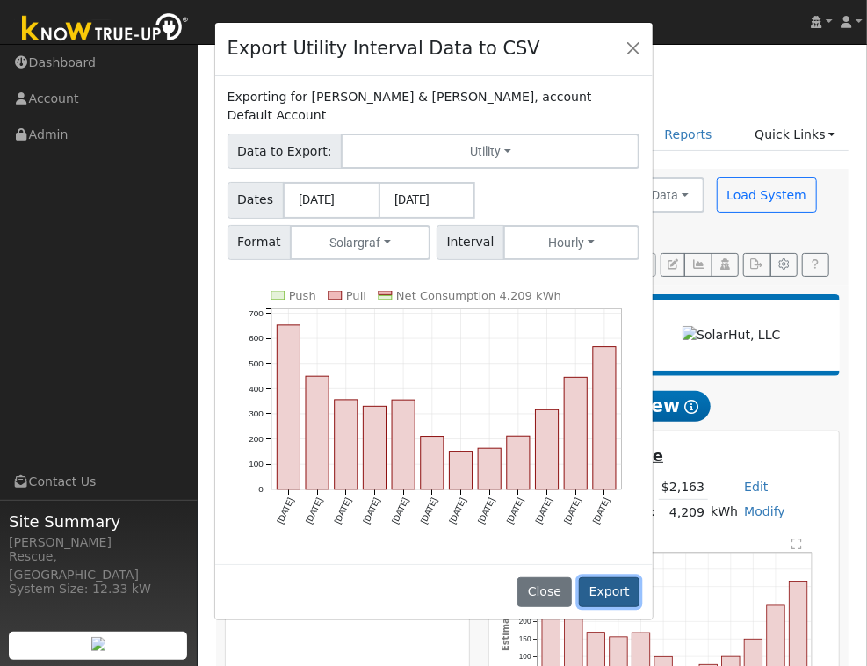
click at [609, 577] on button "Export" at bounding box center [609, 592] width 61 height 30
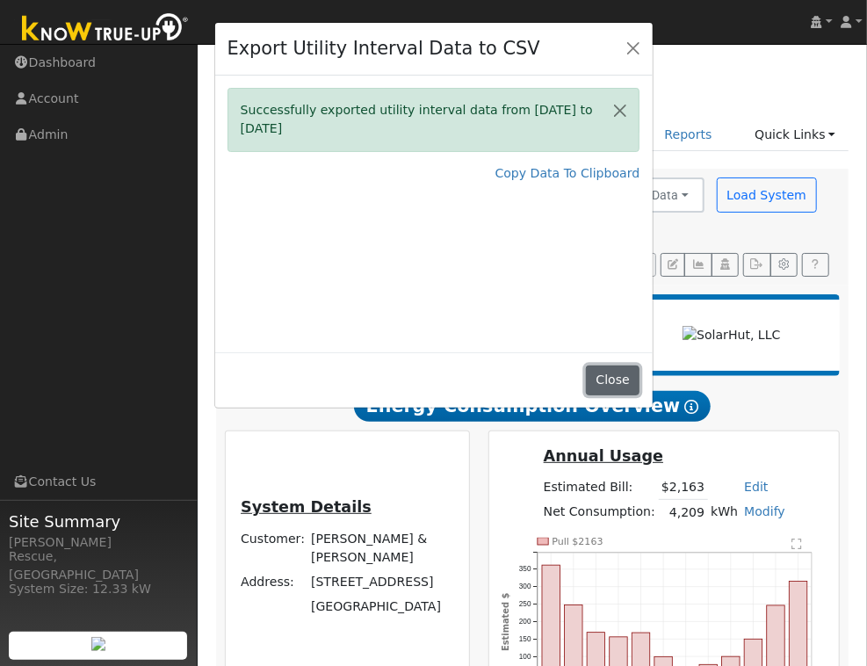
drag, startPoint x: 632, startPoint y: 376, endPoint x: 624, endPoint y: 380, distance: 9.0
click at [622, 381] on button "Close" at bounding box center [613, 380] width 54 height 30
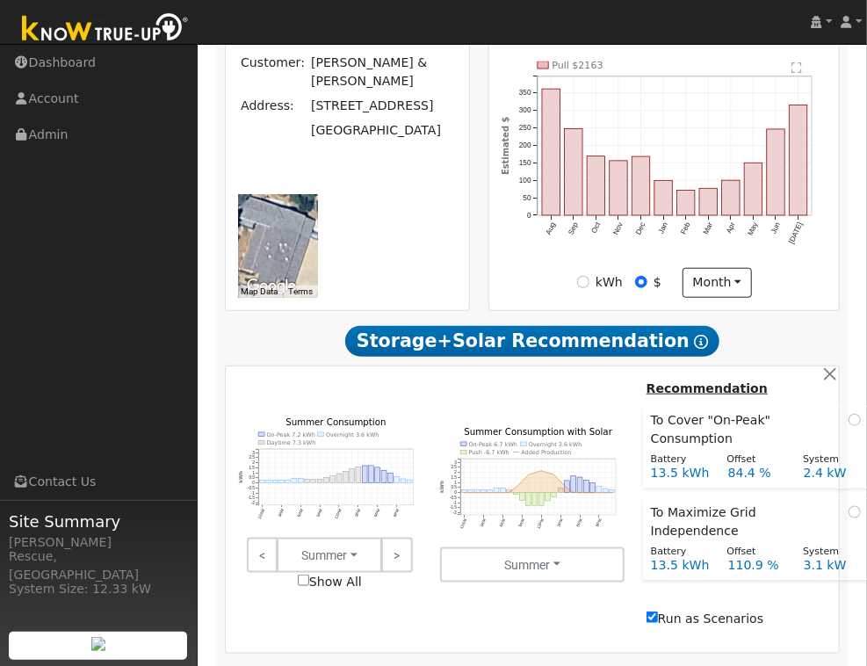
scroll to position [823, 0]
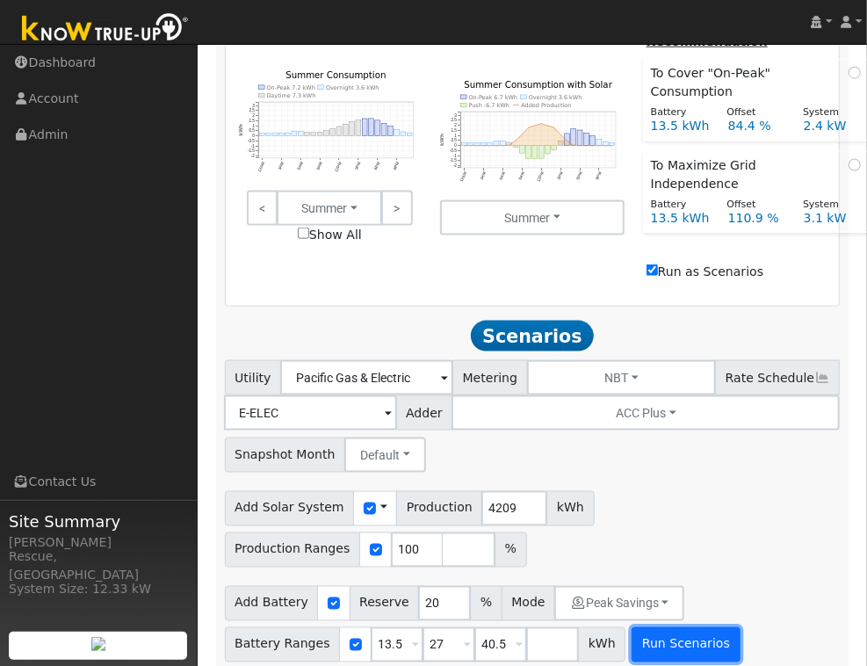
click at [705, 627] on button "Run Scenarios" at bounding box center [685, 644] width 108 height 35
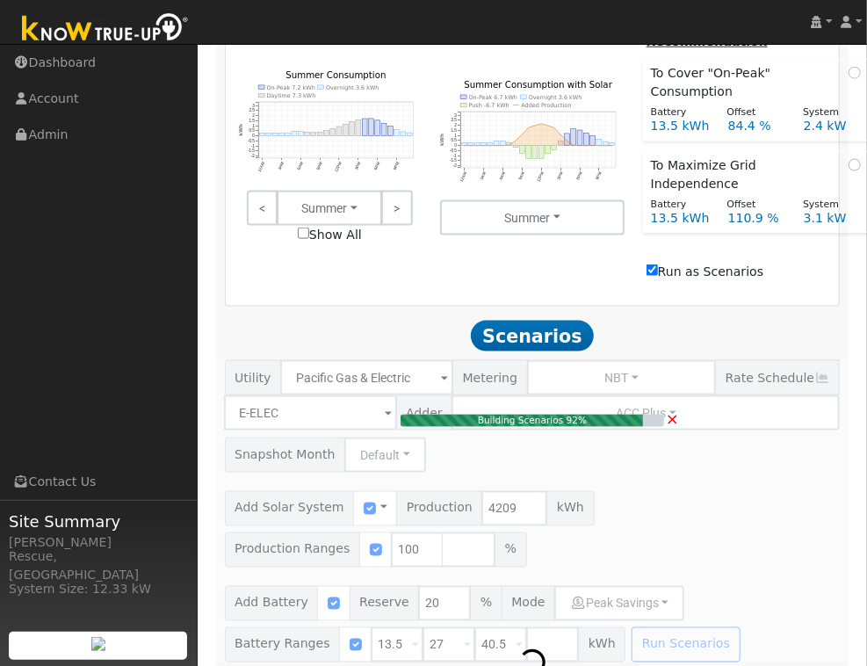
type input "3.1"
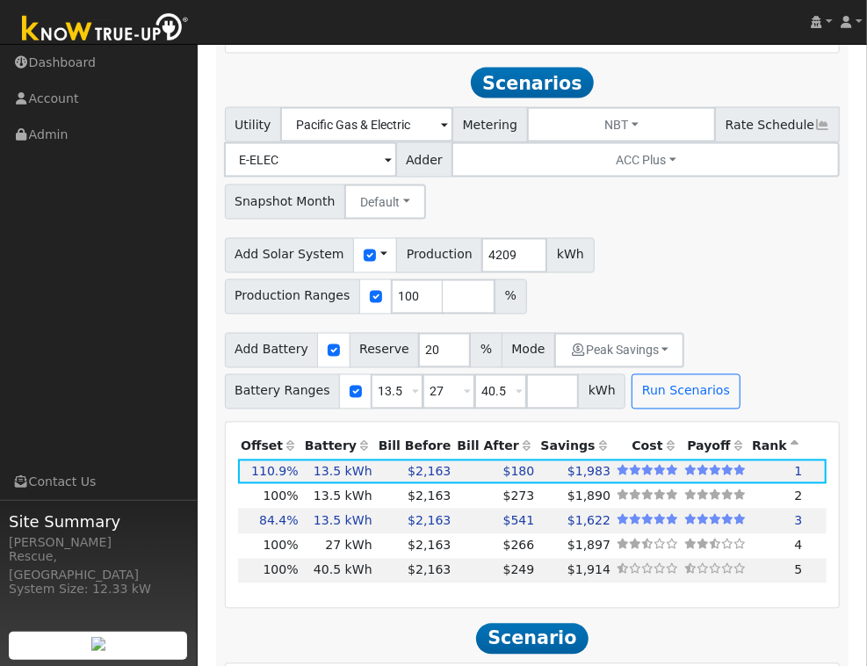
scroll to position [1077, 0]
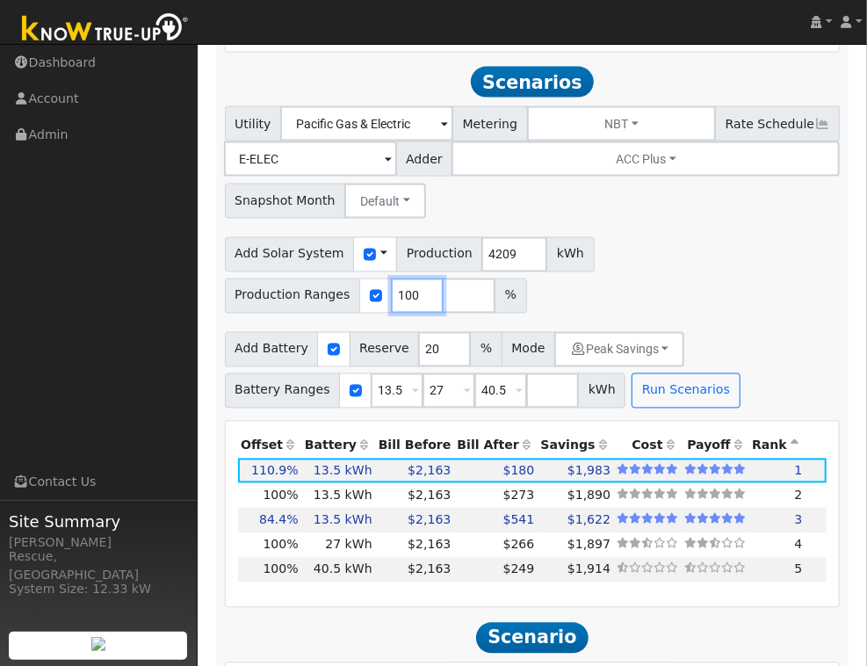
click at [412, 278] on input "100" at bounding box center [417, 295] width 53 height 35
type input "154"
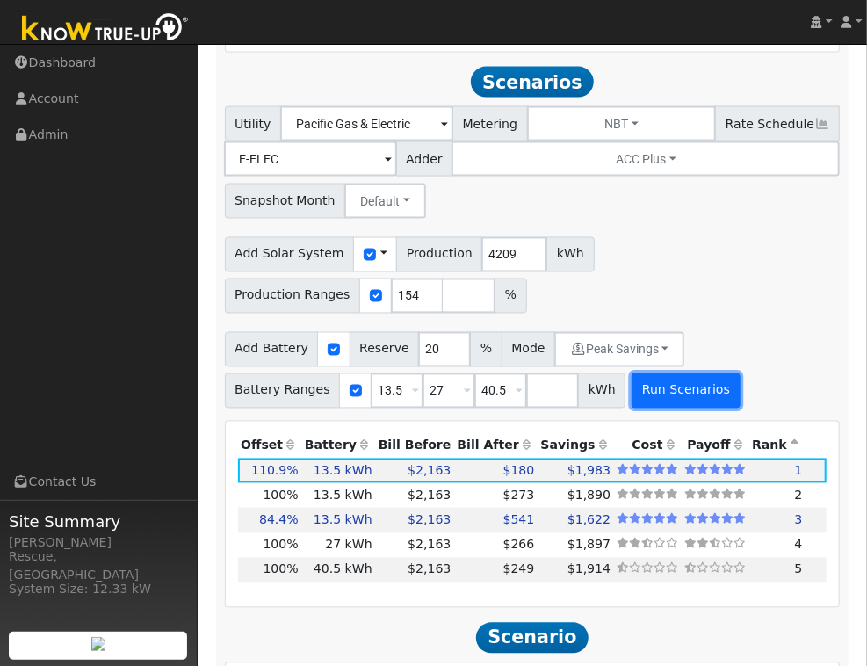
click at [680, 376] on button "Run Scenarios" at bounding box center [685, 390] width 108 height 35
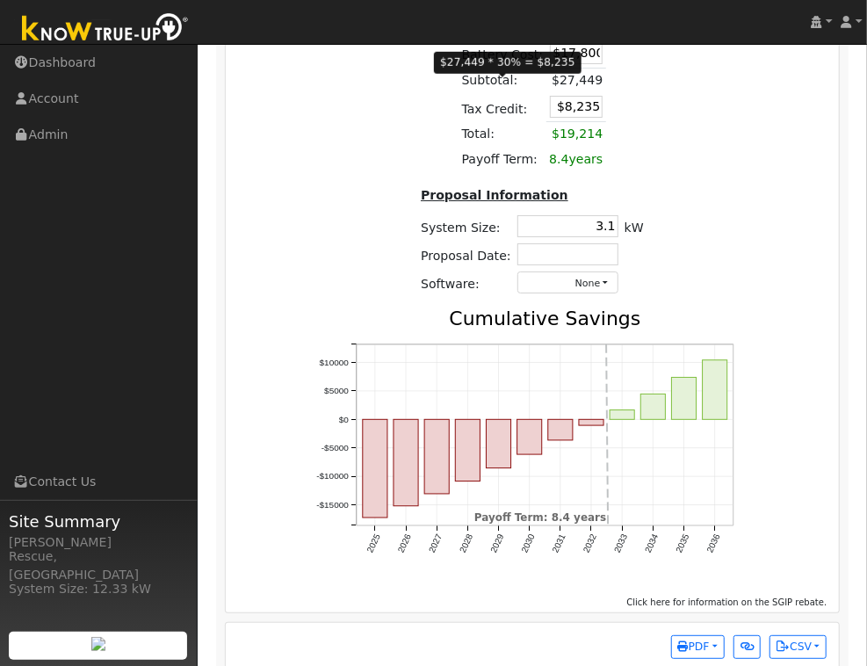
scroll to position [2543, 0]
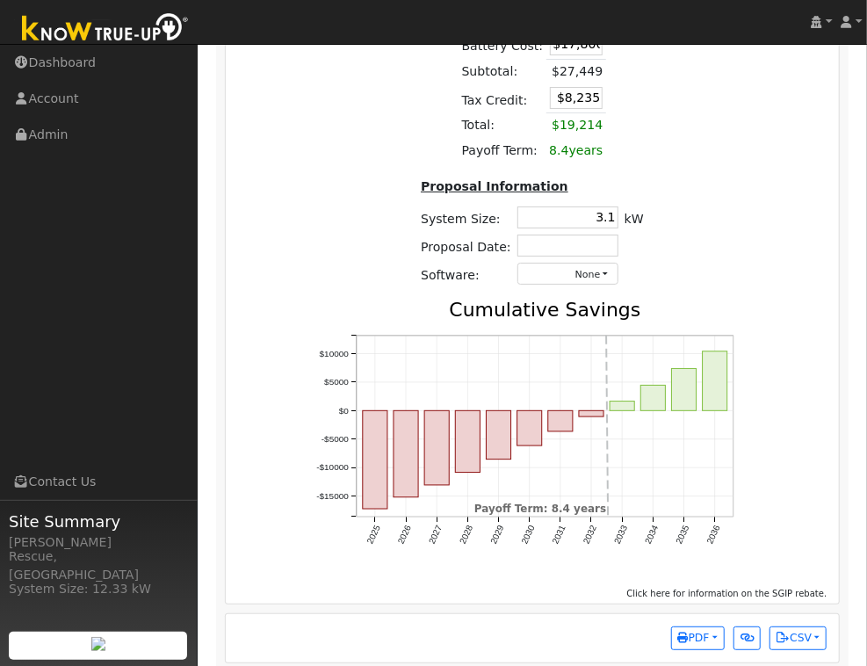
click at [671, 614] on div "PDF Print to PDF Selected Scenario All Scenarios Both Download PDF Email PDF To…" at bounding box center [533, 638] width 614 height 49
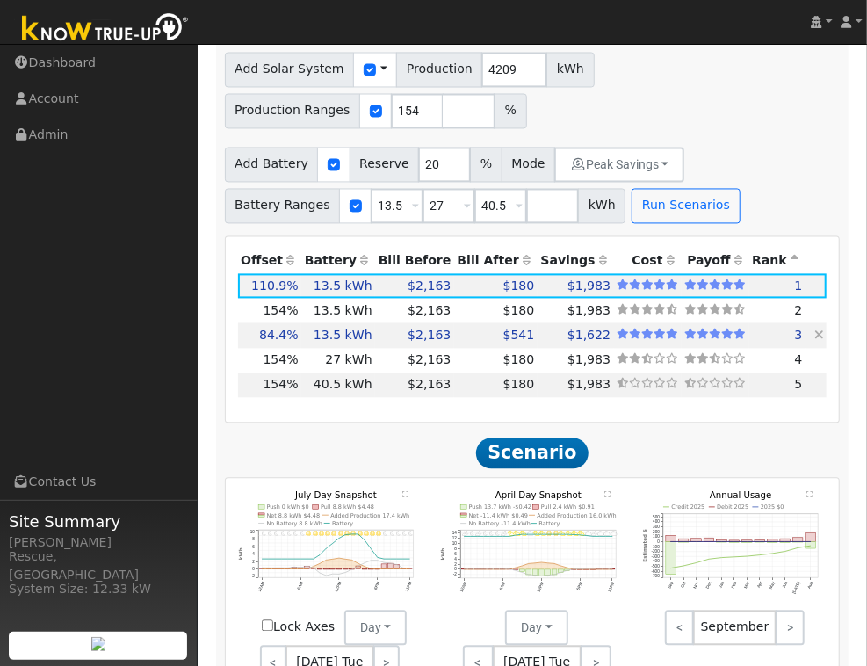
scroll to position [1248, 0]
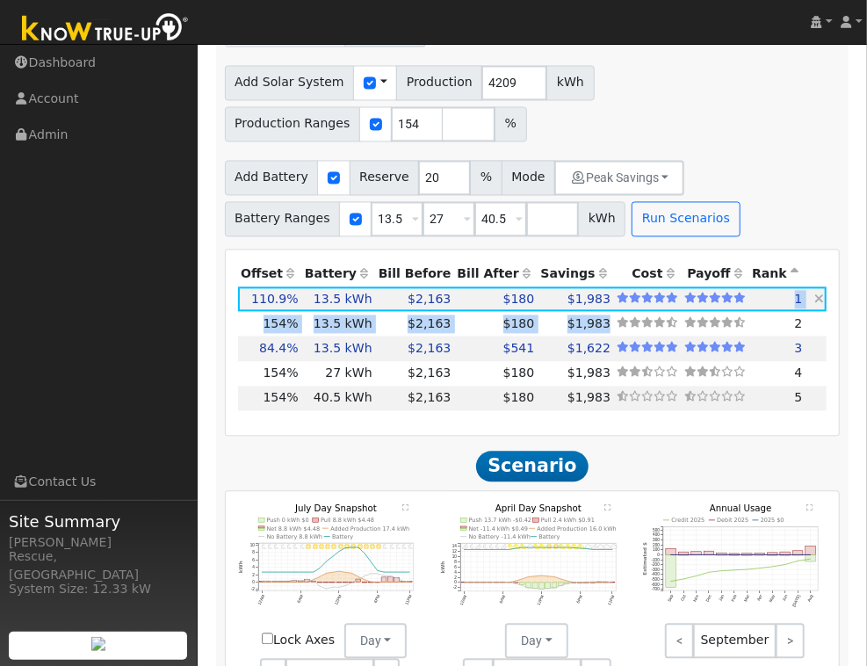
drag, startPoint x: 769, startPoint y: 309, endPoint x: 770, endPoint y: 287, distance: 22.0
click at [770, 287] on tbody "4,669 kWh 110.9% 13.5 kWh 20% $2,163 $180 $1,983 1 6,482 kWh 154% 13.5 kWh 20% …" at bounding box center [532, 349] width 589 height 124
click at [821, 293] on icon at bounding box center [819, 299] width 10 height 12
type input "4.3"
type input "$13,396"
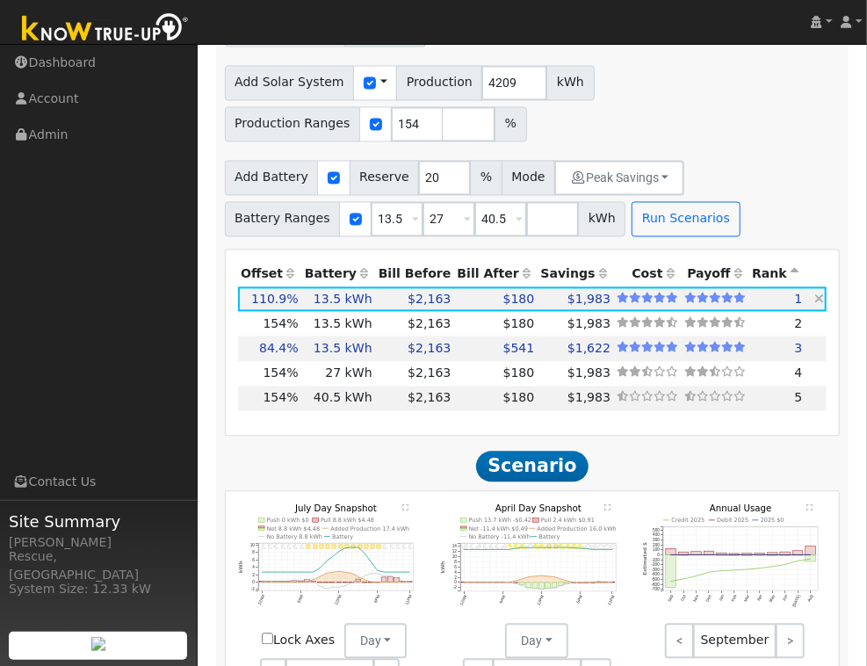
type input "$9,359"
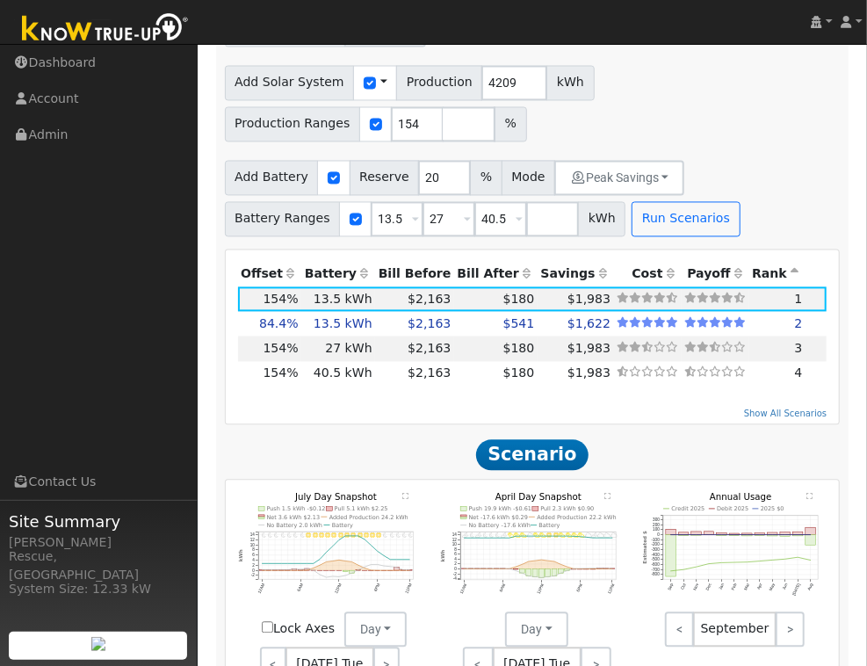
click at [811, 438] on h2 "Scenario" at bounding box center [533, 454] width 616 height 32
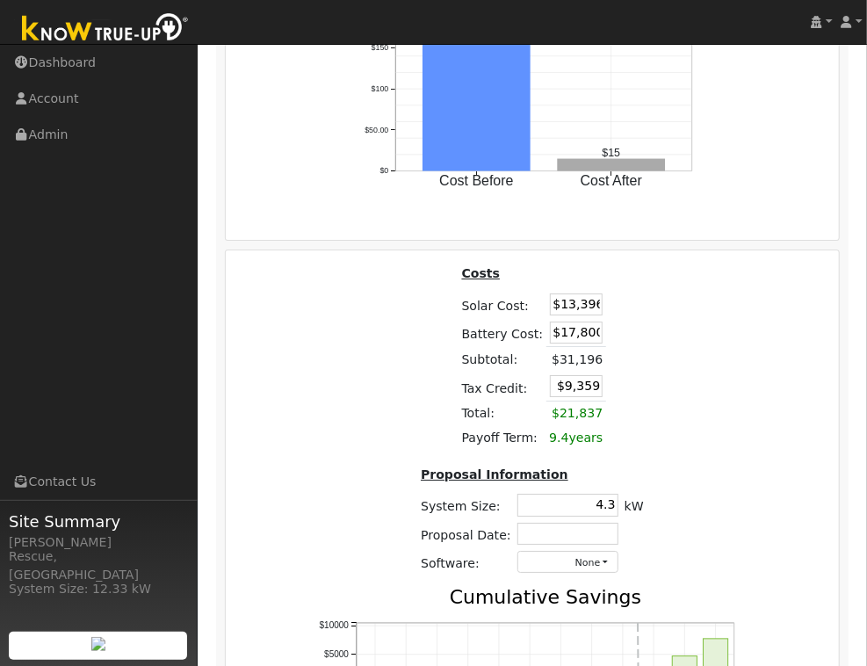
scroll to position [2532, 0]
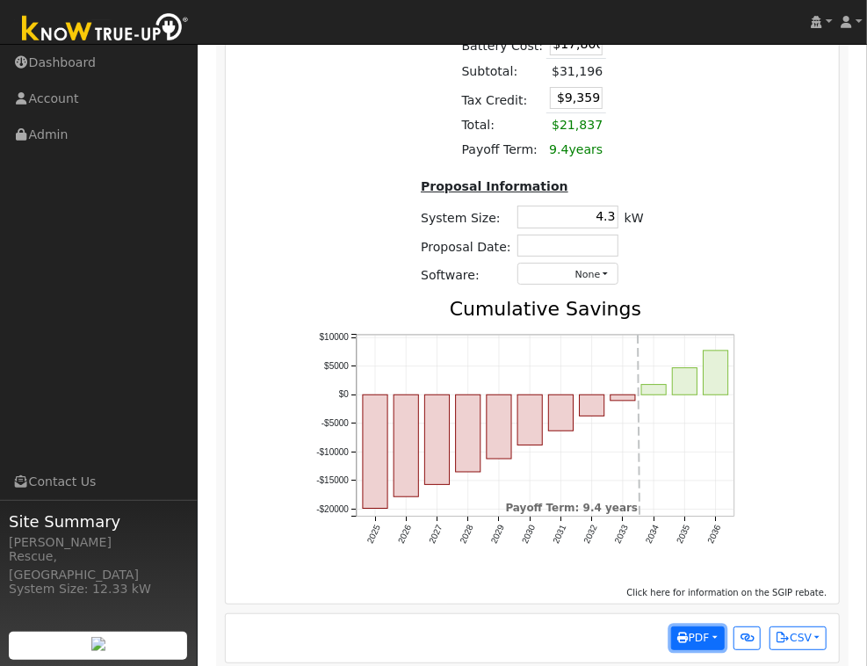
click at [703, 631] on span "PDF" at bounding box center [694, 637] width 32 height 12
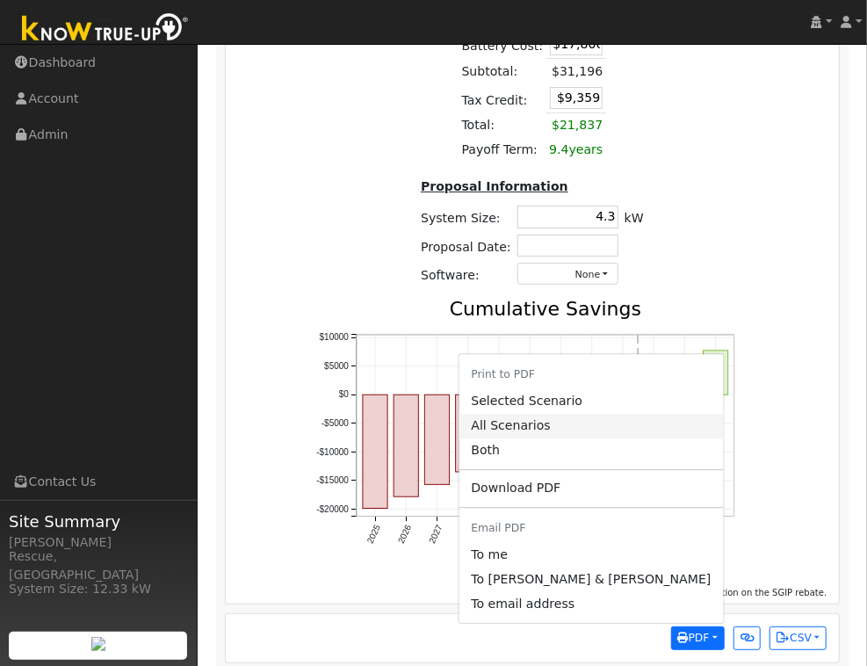
click at [621, 414] on link "All Scenarios" at bounding box center [590, 426] width 264 height 25
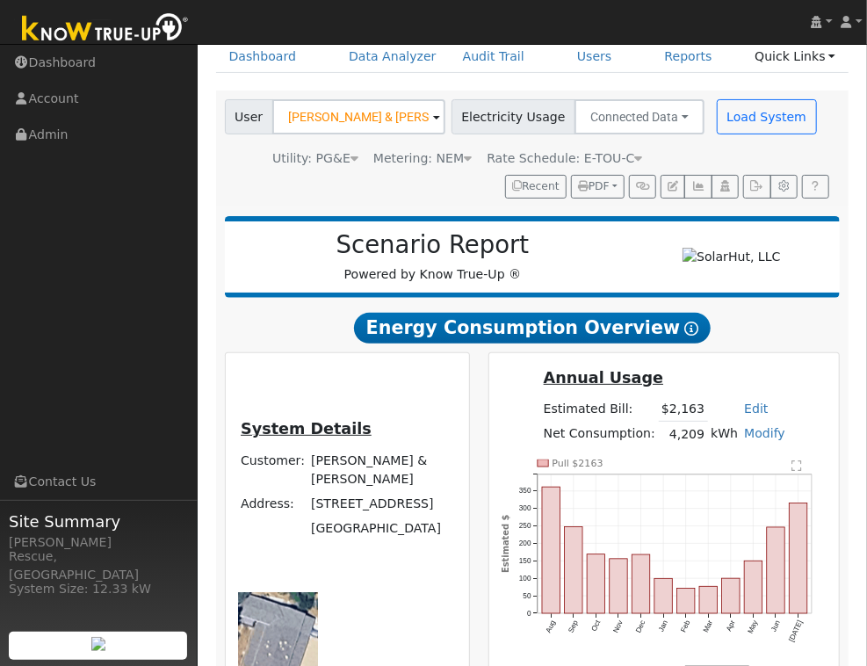
scroll to position [0, 0]
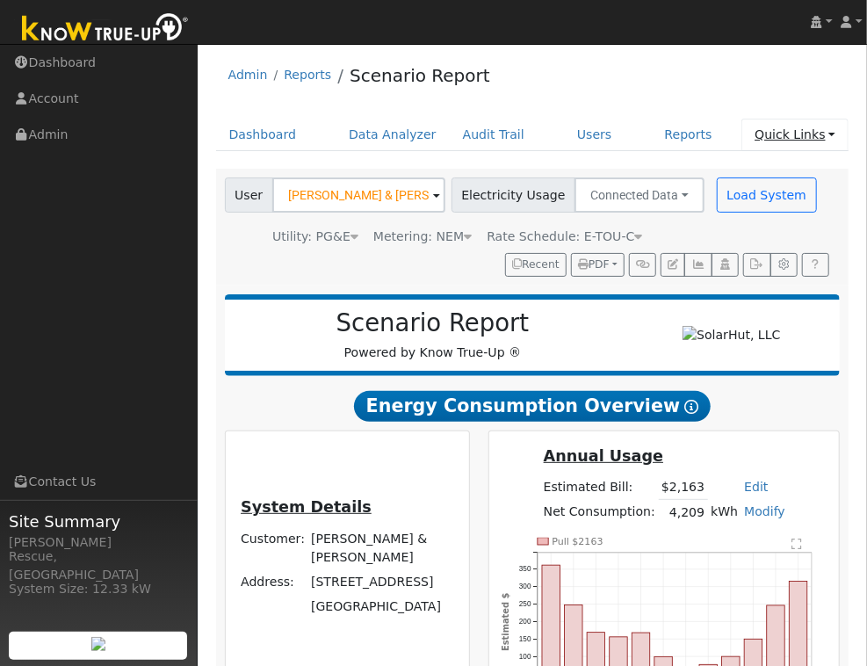
click at [818, 135] on link "Quick Links" at bounding box center [794, 135] width 107 height 32
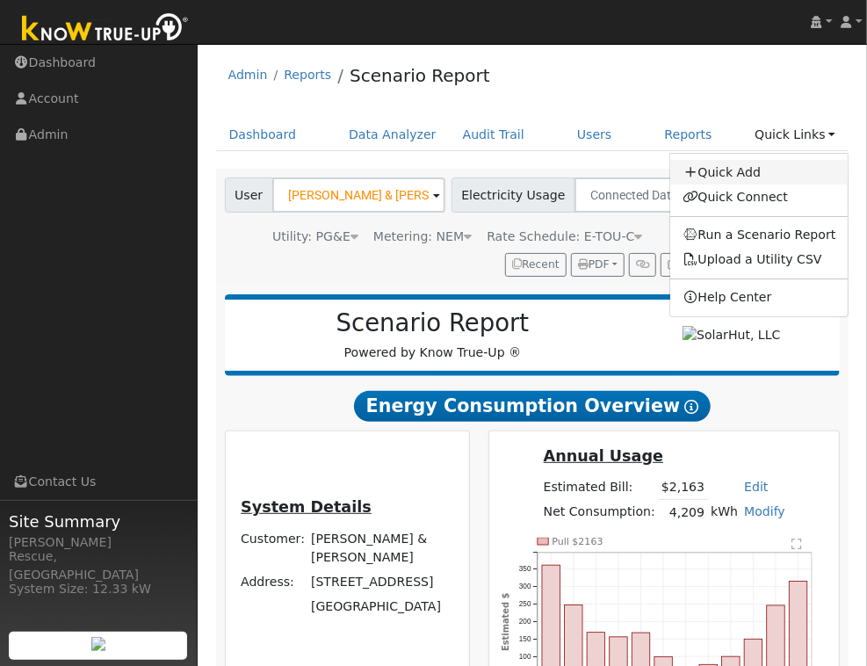
click at [779, 179] on link "Quick Add" at bounding box center [759, 172] width 178 height 25
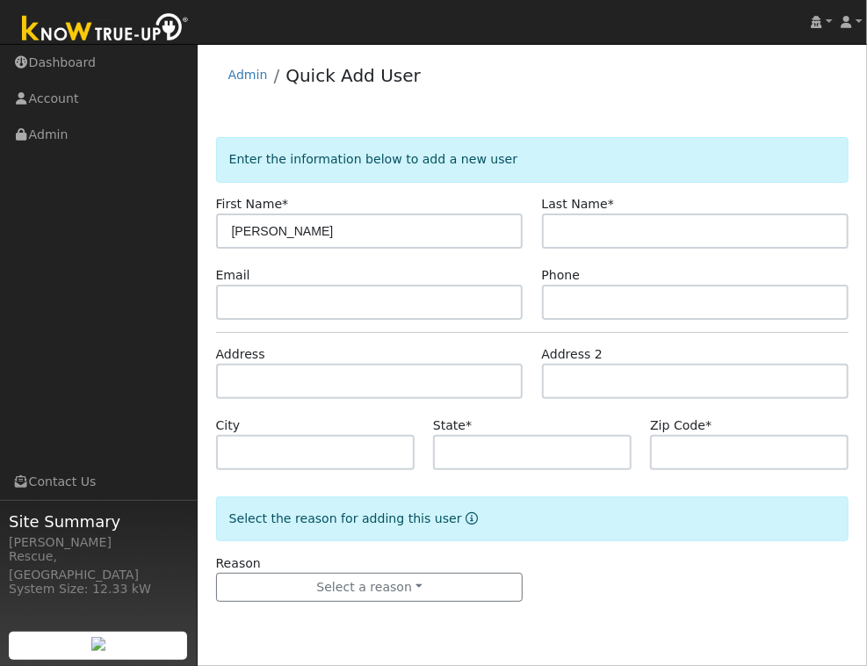
type input "[PERSON_NAME]"
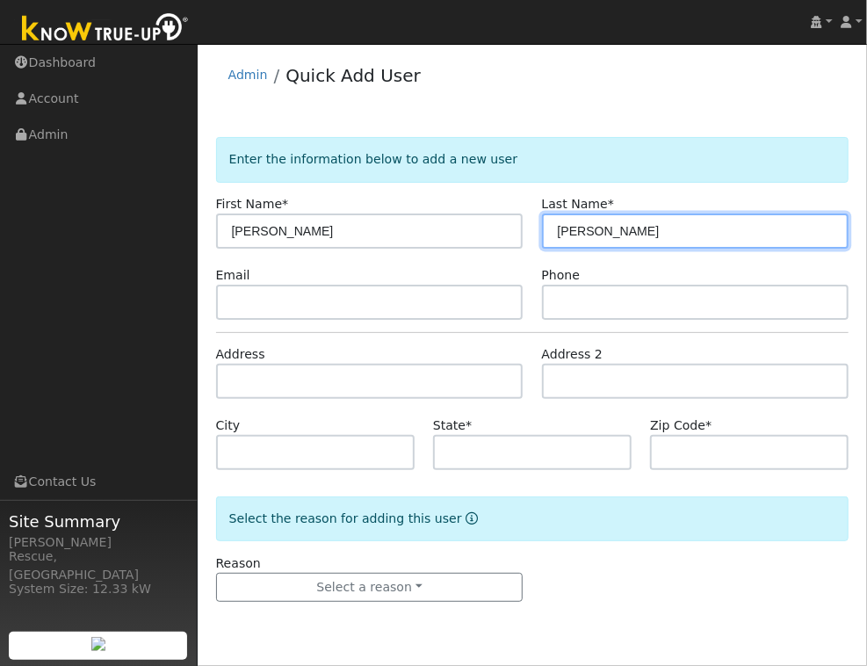
click at [638, 236] on input "[PERSON_NAME]" at bounding box center [695, 230] width 307 height 35
type input "[PERSON_NAME]"
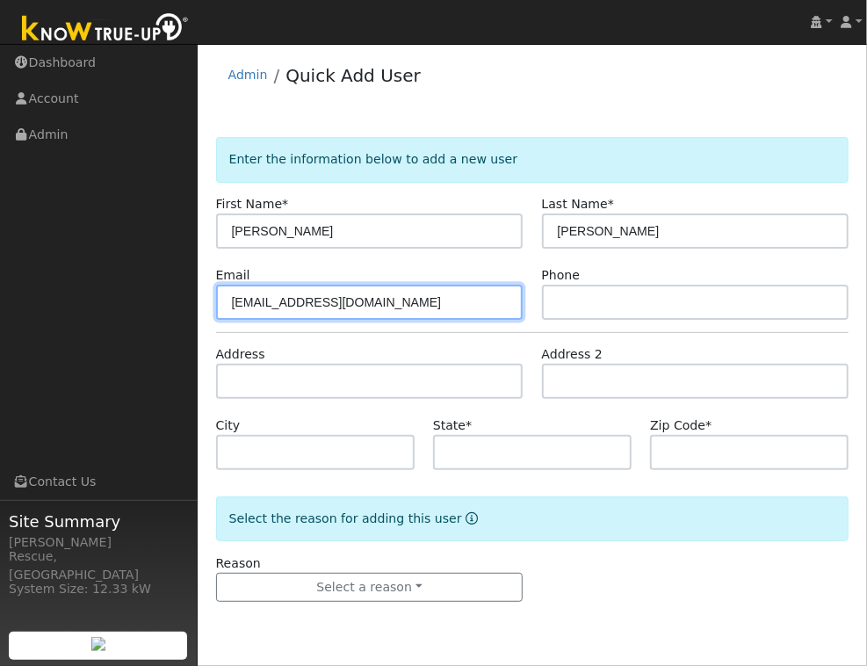
type input "[EMAIL_ADDRESS][DOMAIN_NAME]"
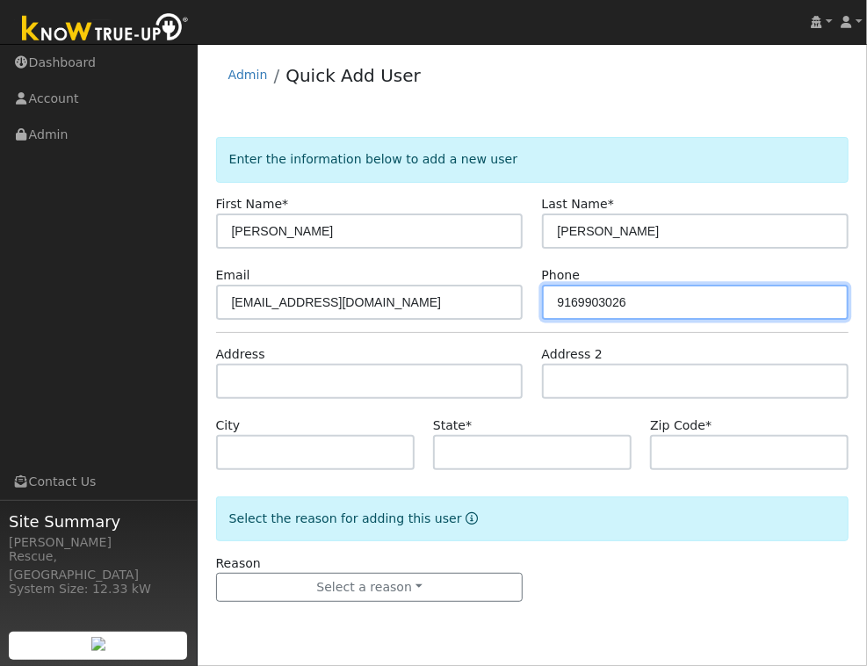
type input "9169903026"
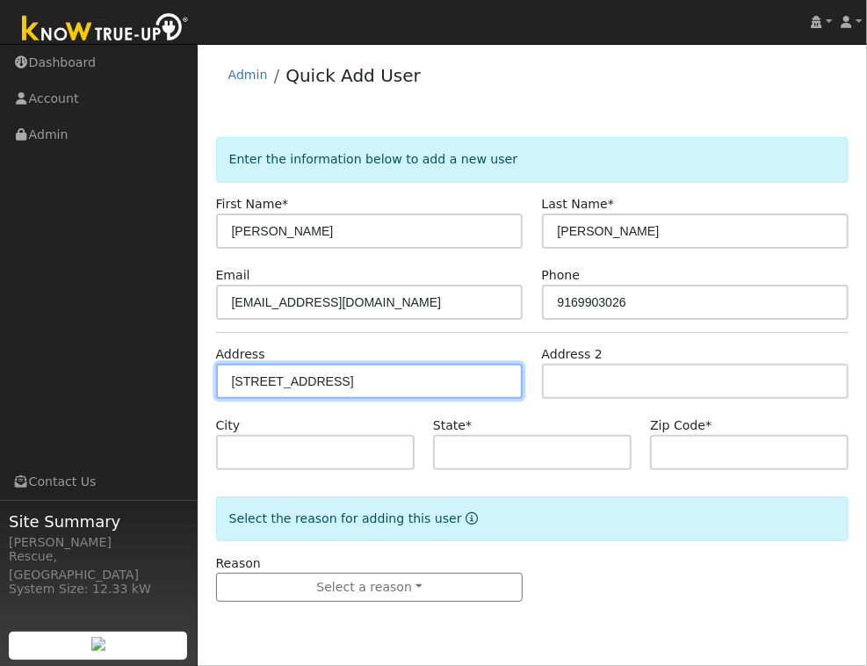
type input "[STREET_ADDRESS]"
type input "Folsom"
type input "CA"
type input "95630"
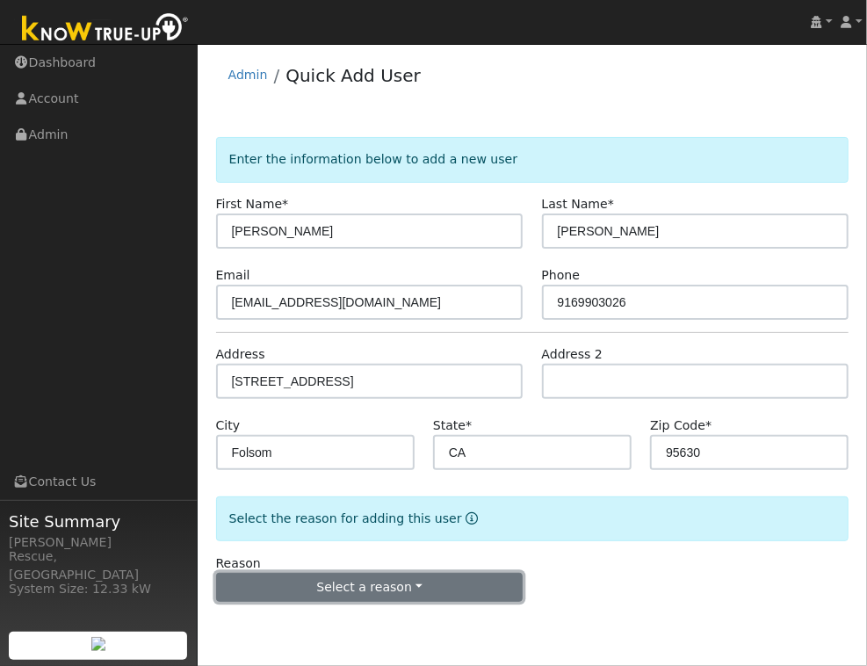
click at [415, 589] on button "Select a reason" at bounding box center [369, 588] width 307 height 30
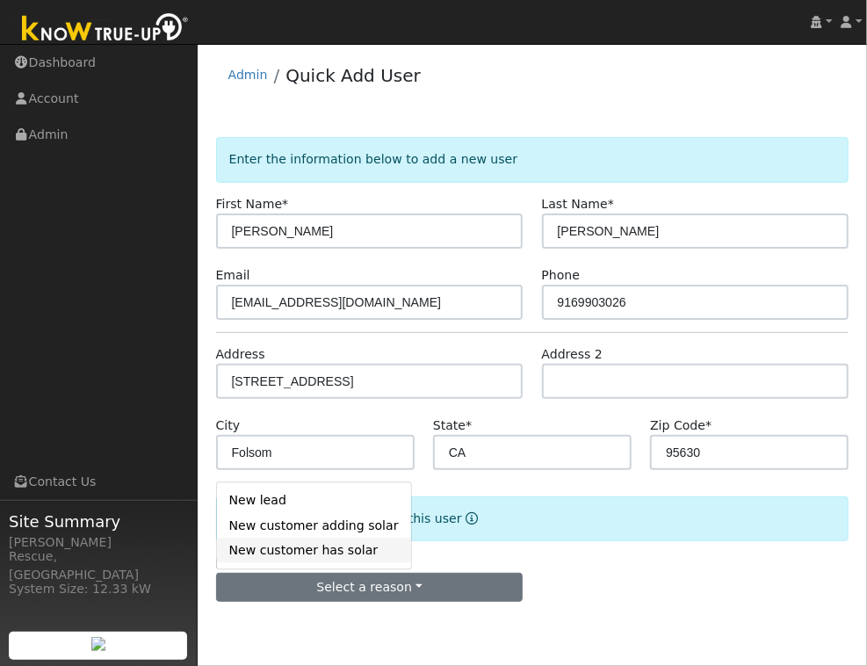
click at [316, 552] on link "New customer has solar" at bounding box center [314, 550] width 194 height 25
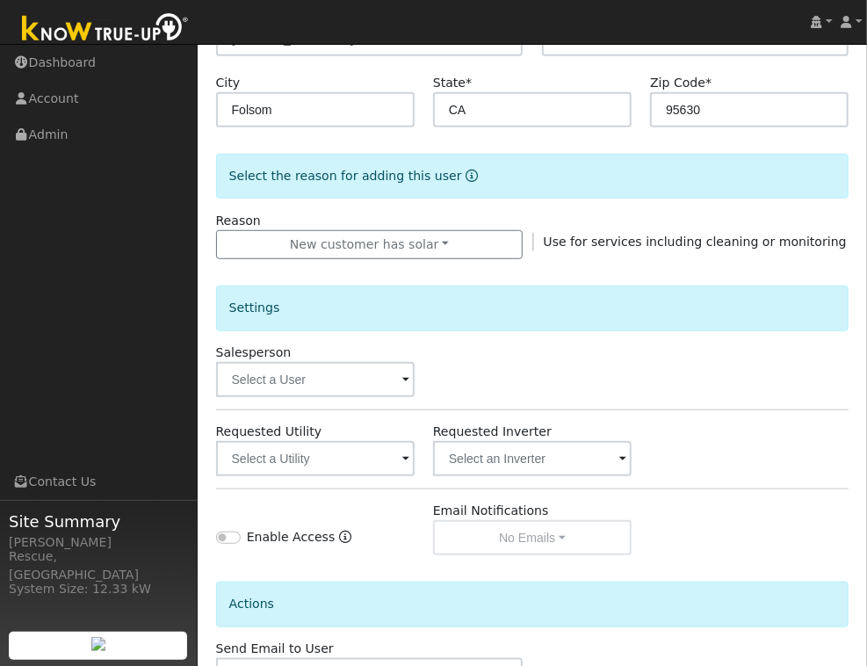
scroll to position [404, 0]
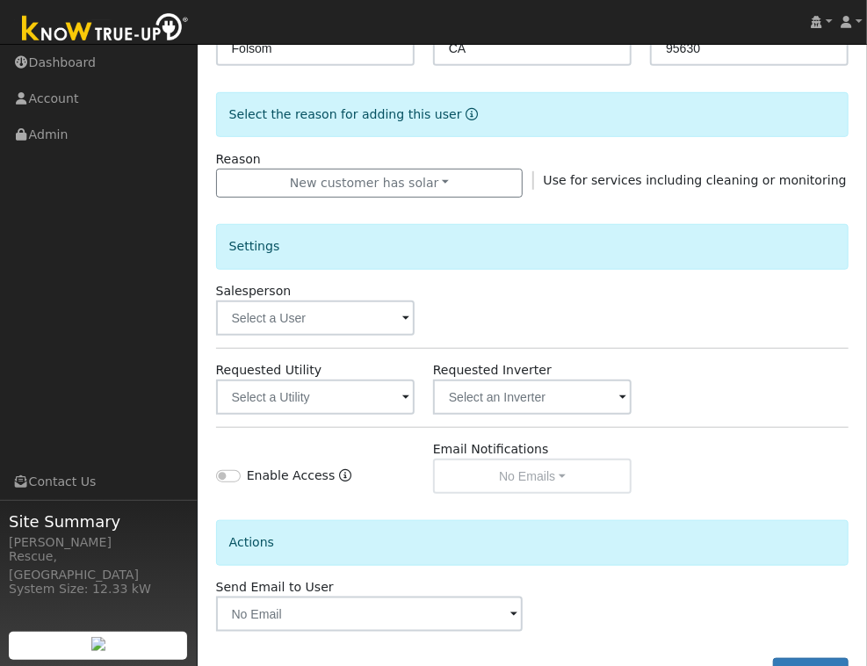
click at [326, 298] on div "Salesperson" at bounding box center [314, 309] width 217 height 54
click at [324, 311] on input "text" at bounding box center [315, 317] width 198 height 35
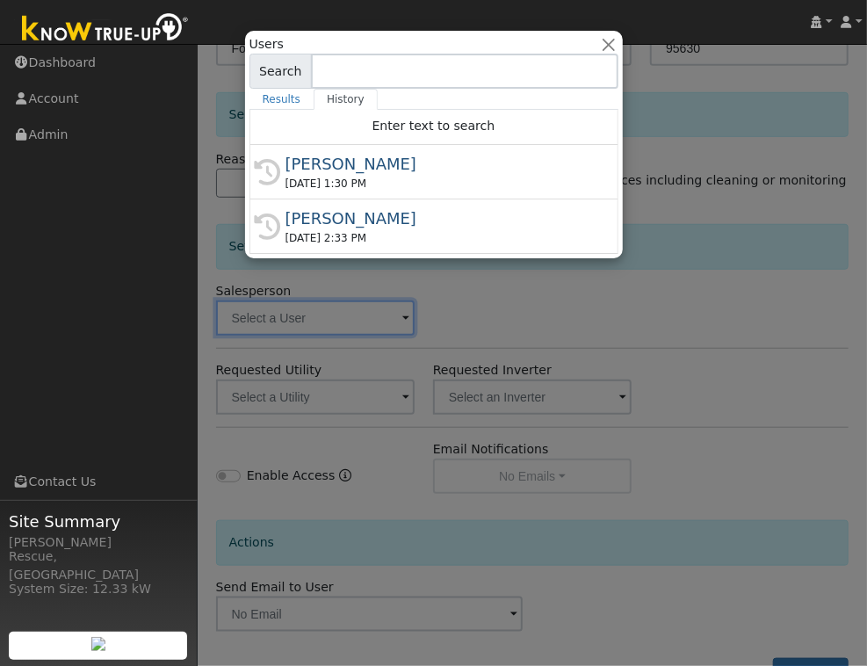
click at [387, 188] on div "[DATE] 1:30 PM" at bounding box center [441, 184] width 313 height 16
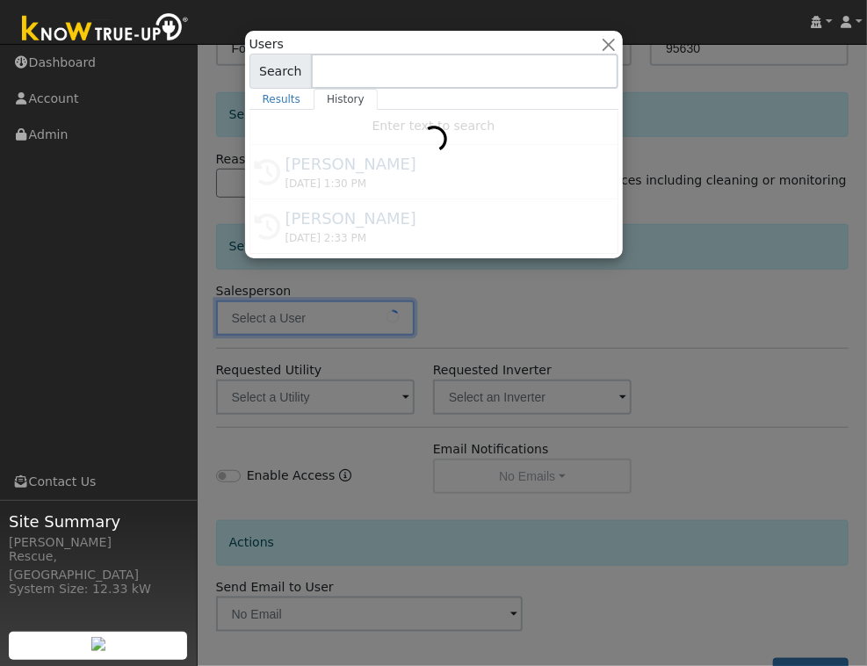
type input "[PERSON_NAME]"
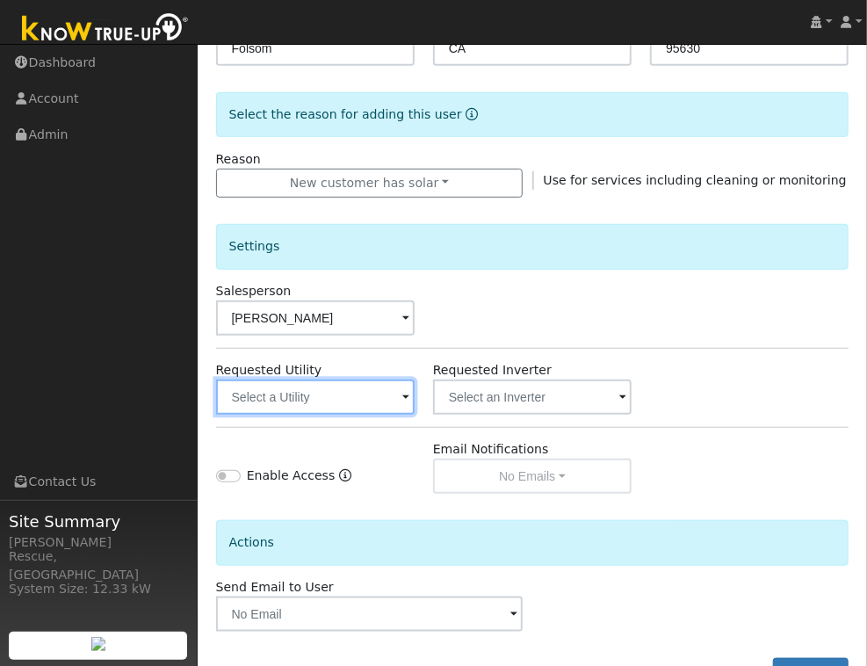
click at [362, 402] on input "text" at bounding box center [315, 396] width 198 height 35
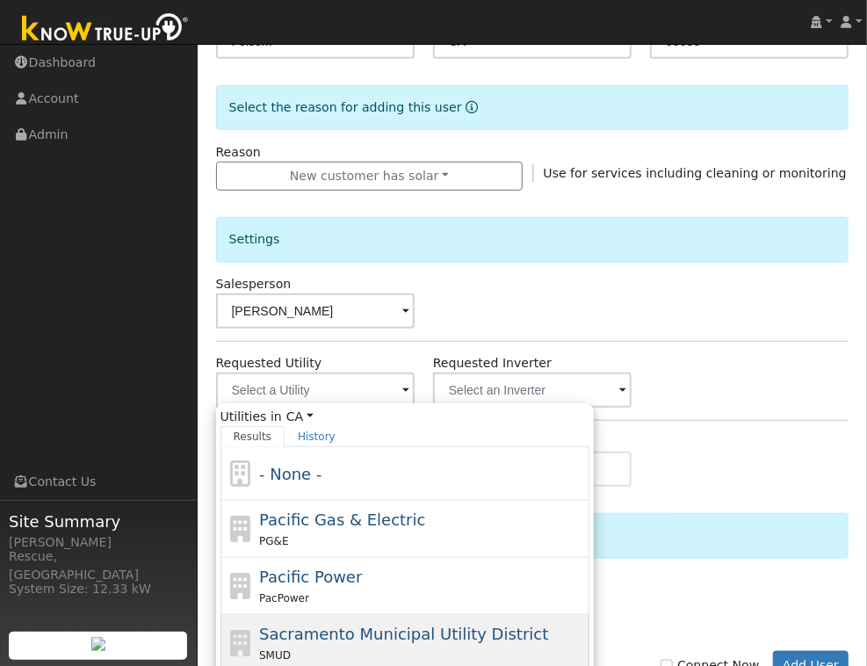
scroll to position [412, 0]
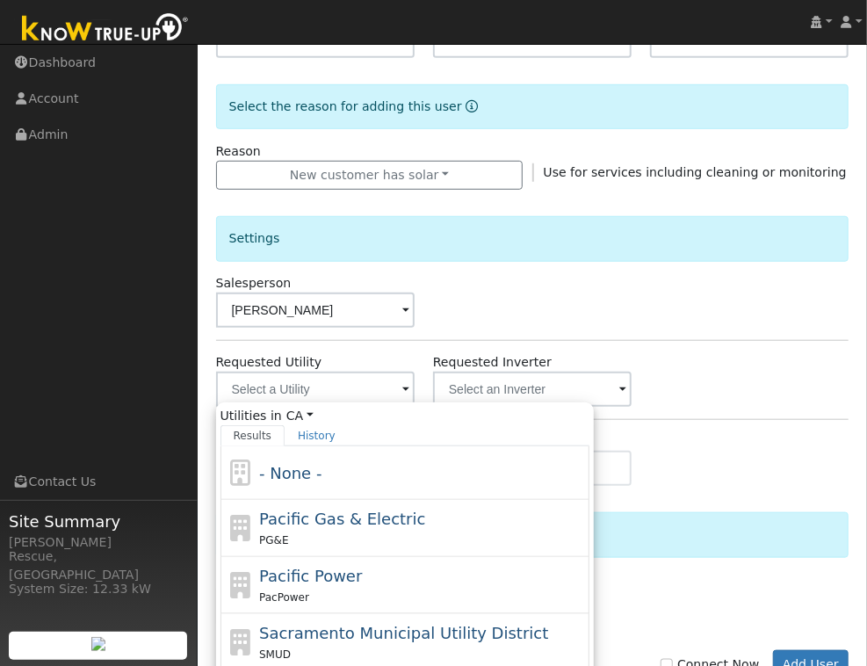
click at [407, 641] on span "Sacramento Municipal Utility District" at bounding box center [403, 633] width 289 height 18
type input "Sacramento Municipal Utility District"
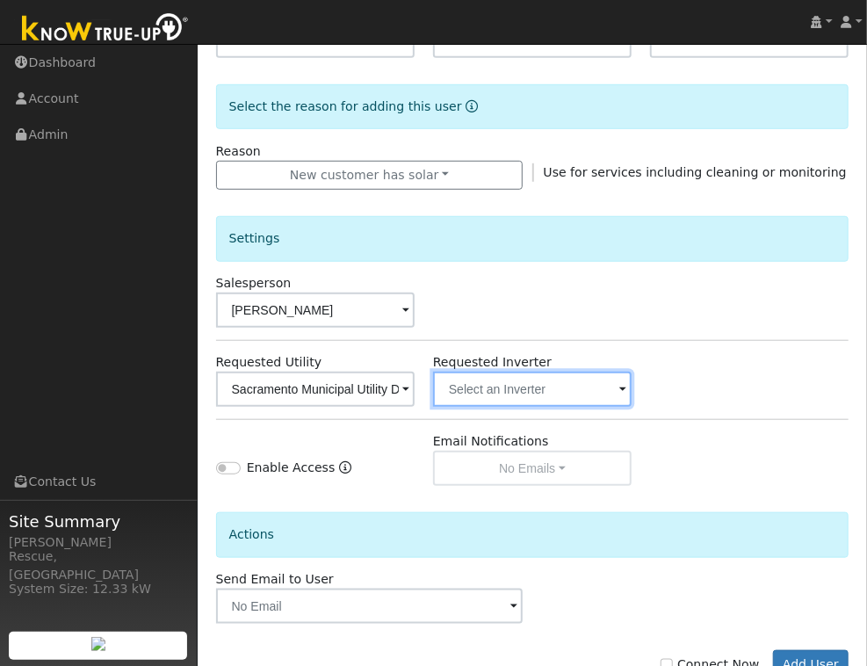
click at [415, 399] on input "text" at bounding box center [315, 388] width 198 height 35
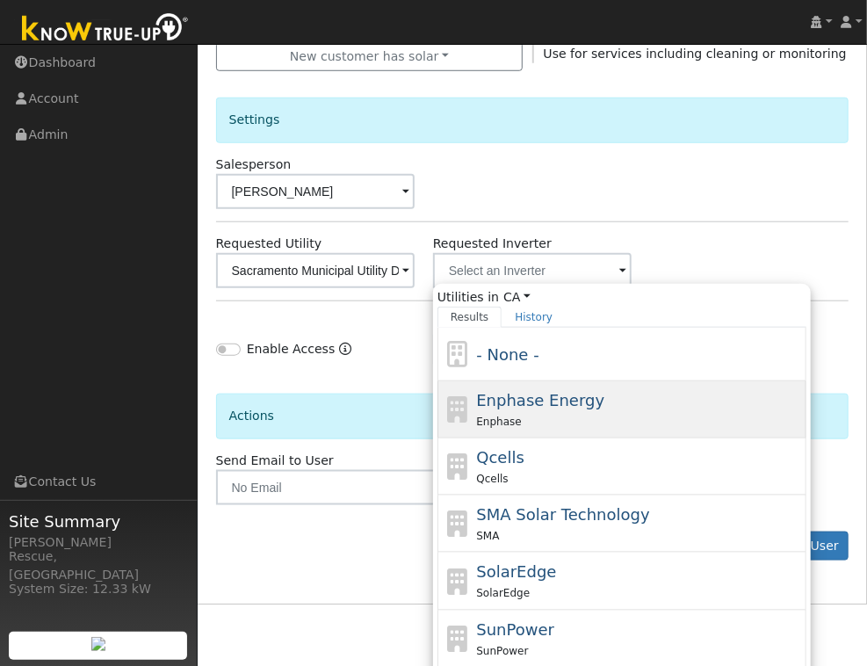
click at [581, 420] on div "Enphase" at bounding box center [639, 421] width 326 height 18
type input "Enphase Energy"
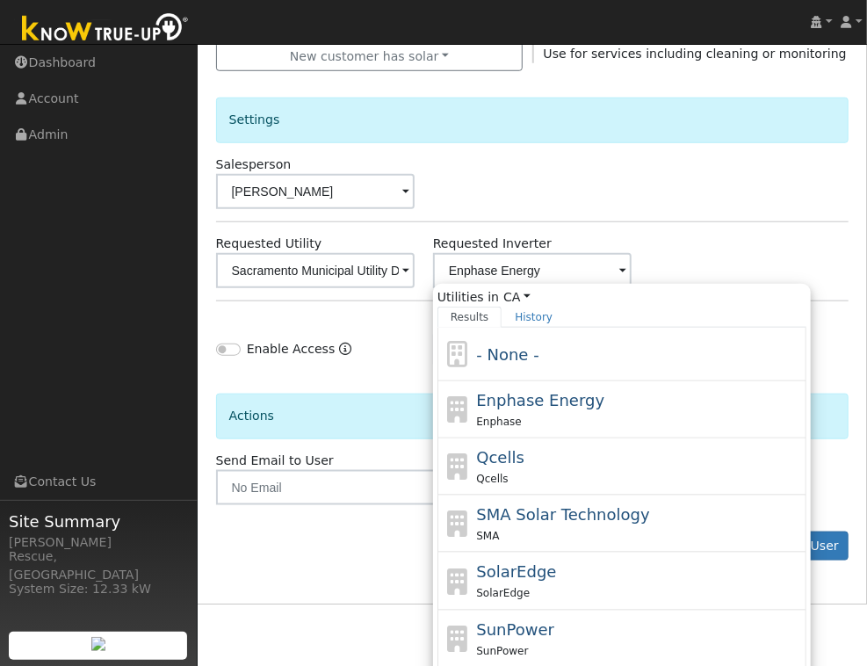
scroll to position [469, 0]
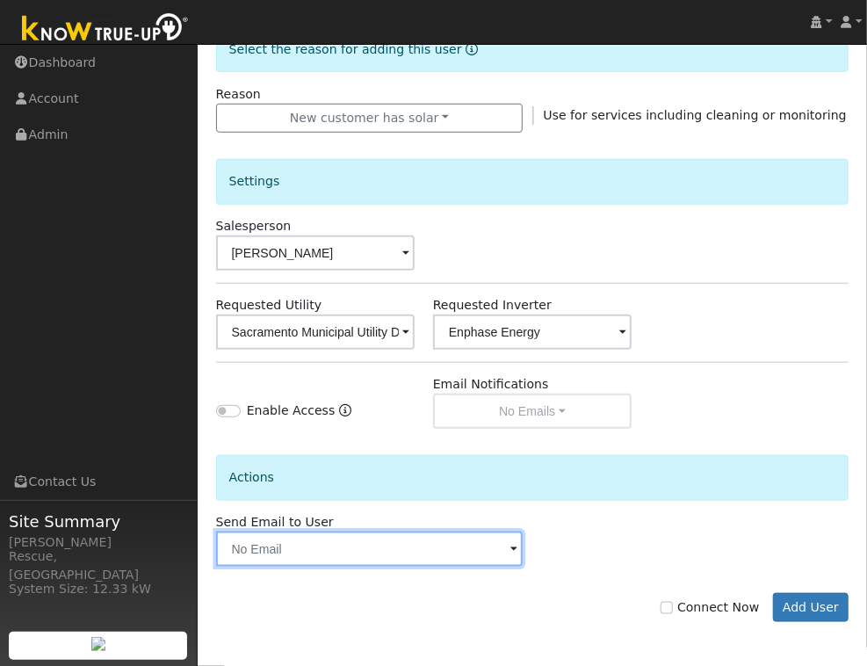
click at [487, 554] on input "text" at bounding box center [369, 548] width 307 height 35
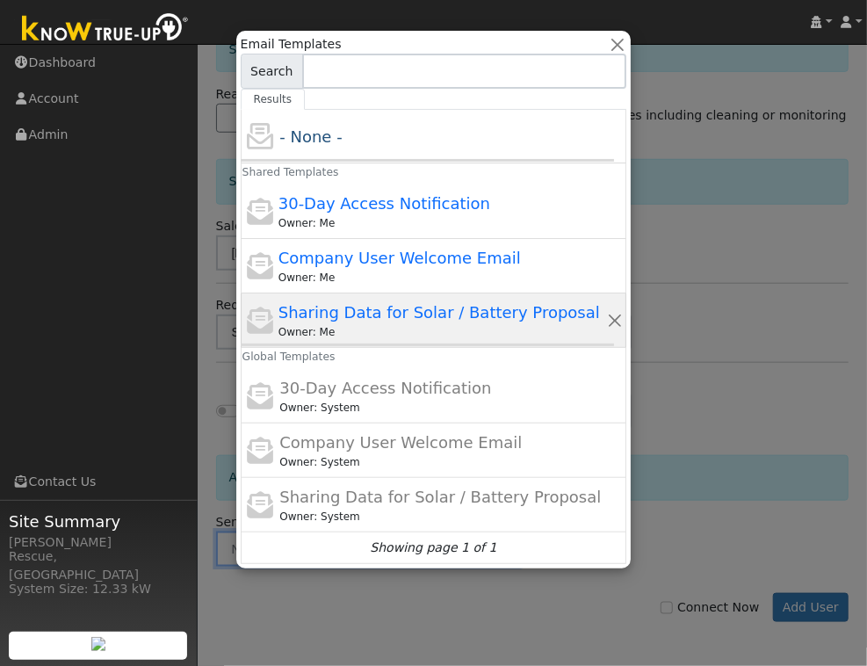
click at [432, 305] on span "Sharing Data for Solar / Battery Proposal" at bounding box center [438, 312] width 321 height 18
type input "Sharing Data for Solar / Battery Proposal"
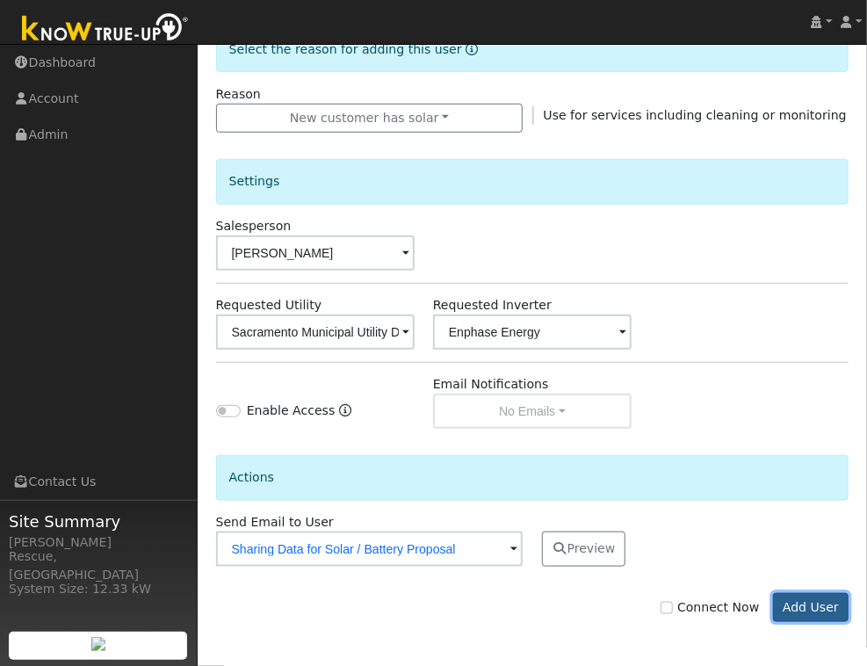
click at [813, 600] on button "Add User" at bounding box center [811, 608] width 76 height 30
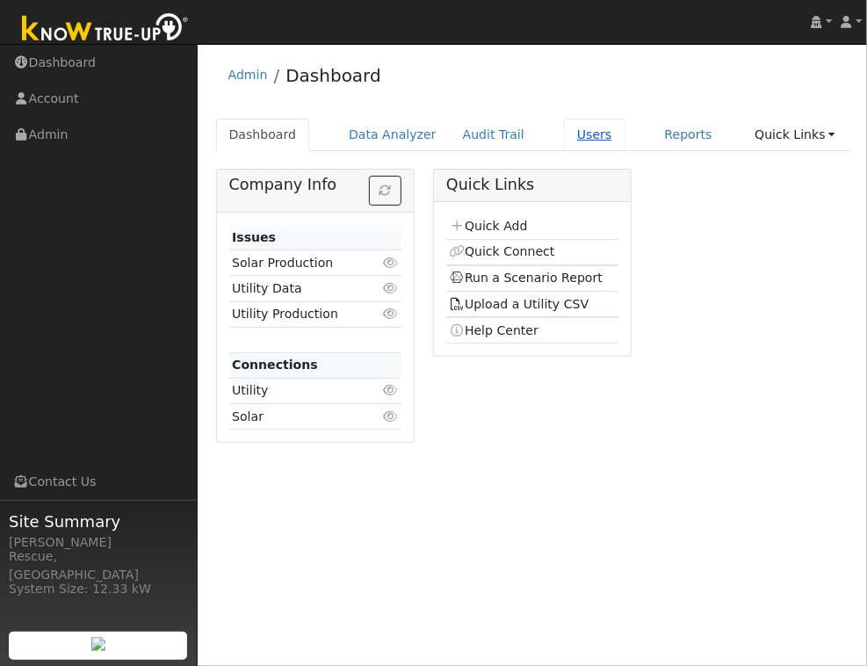
click at [584, 137] on link "Users" at bounding box center [594, 135] width 61 height 32
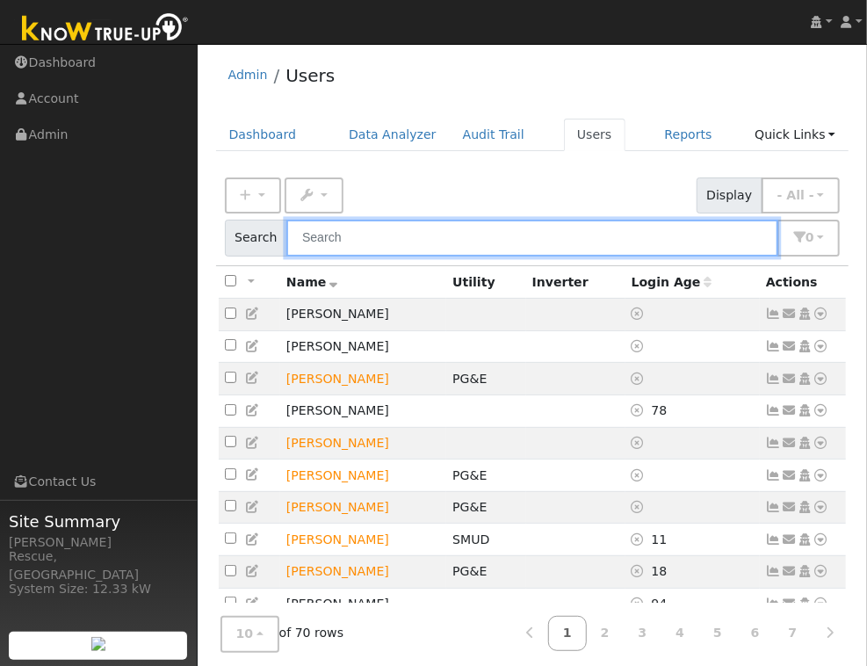
click at [659, 228] on input "text" at bounding box center [532, 238] width 492 height 36
type input "[PERSON_NAME]"
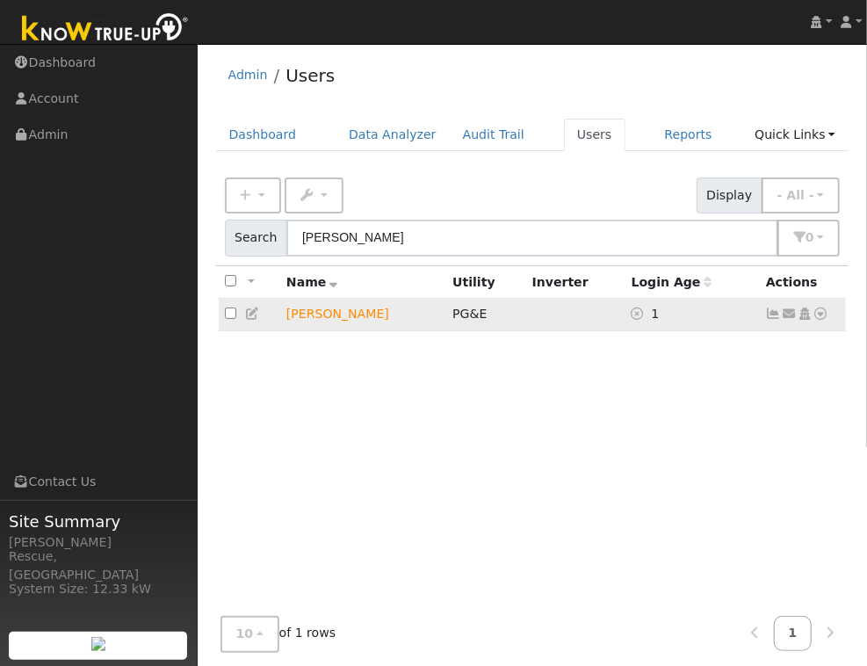
click at [825, 317] on icon at bounding box center [821, 313] width 16 height 12
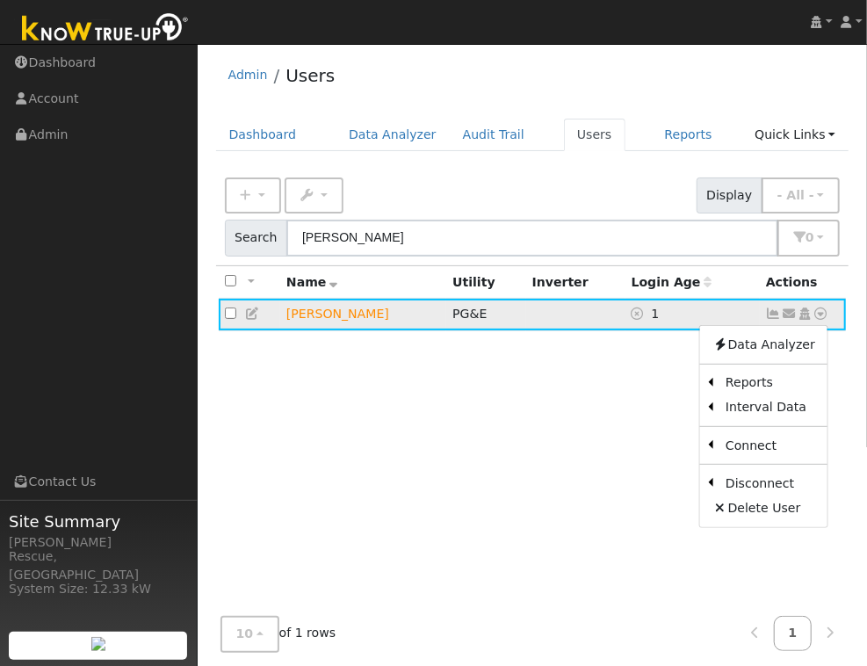
click at [352, 316] on td "[PERSON_NAME]" at bounding box center [363, 315] width 166 height 32
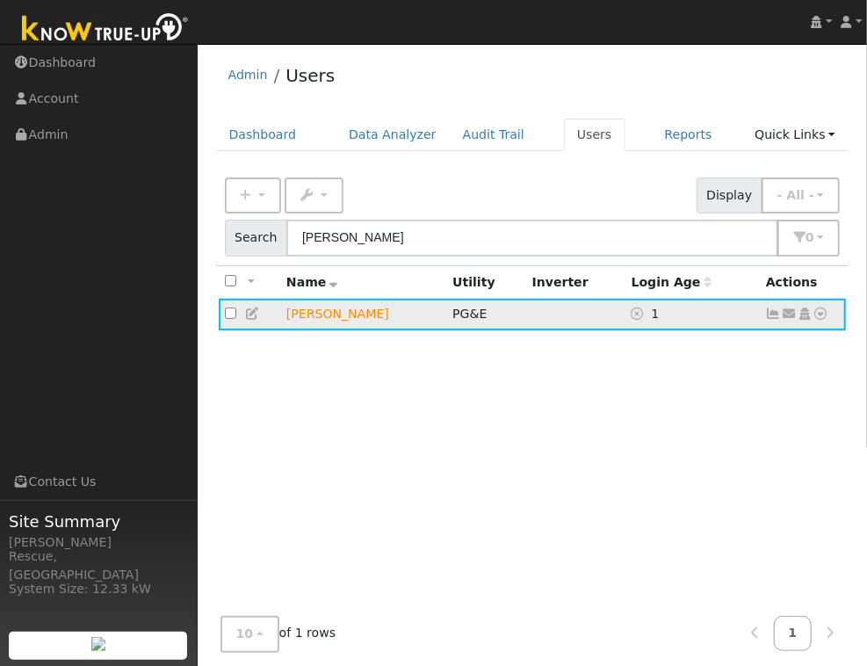
click at [774, 317] on icon at bounding box center [774, 313] width 16 height 12
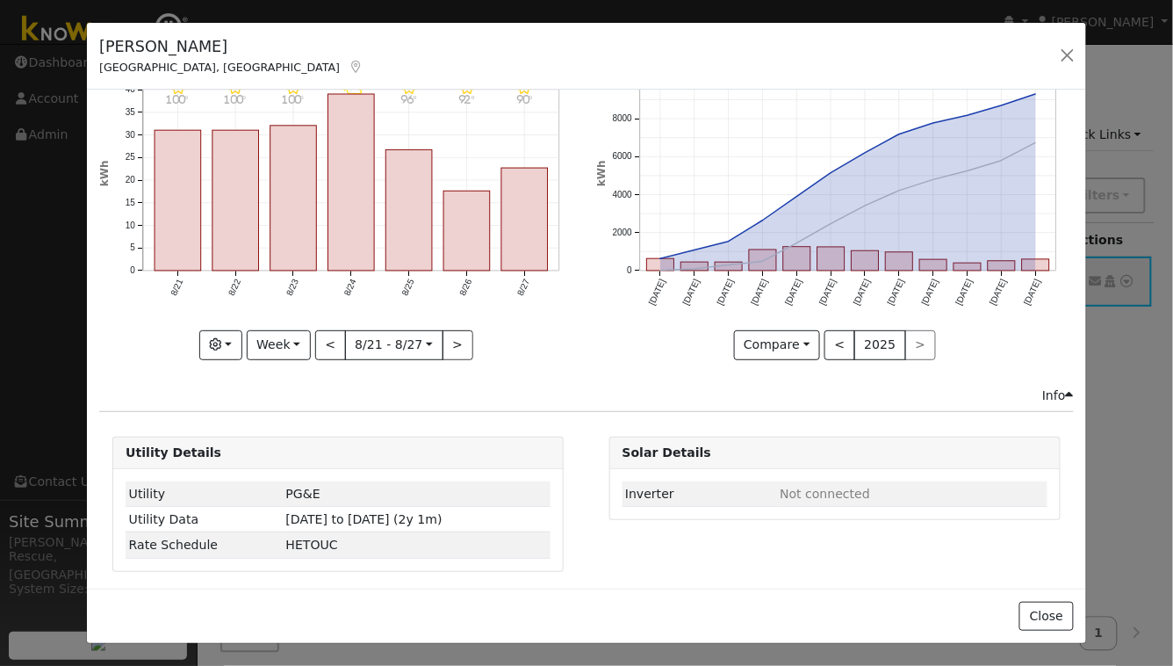
scroll to position [81, 0]
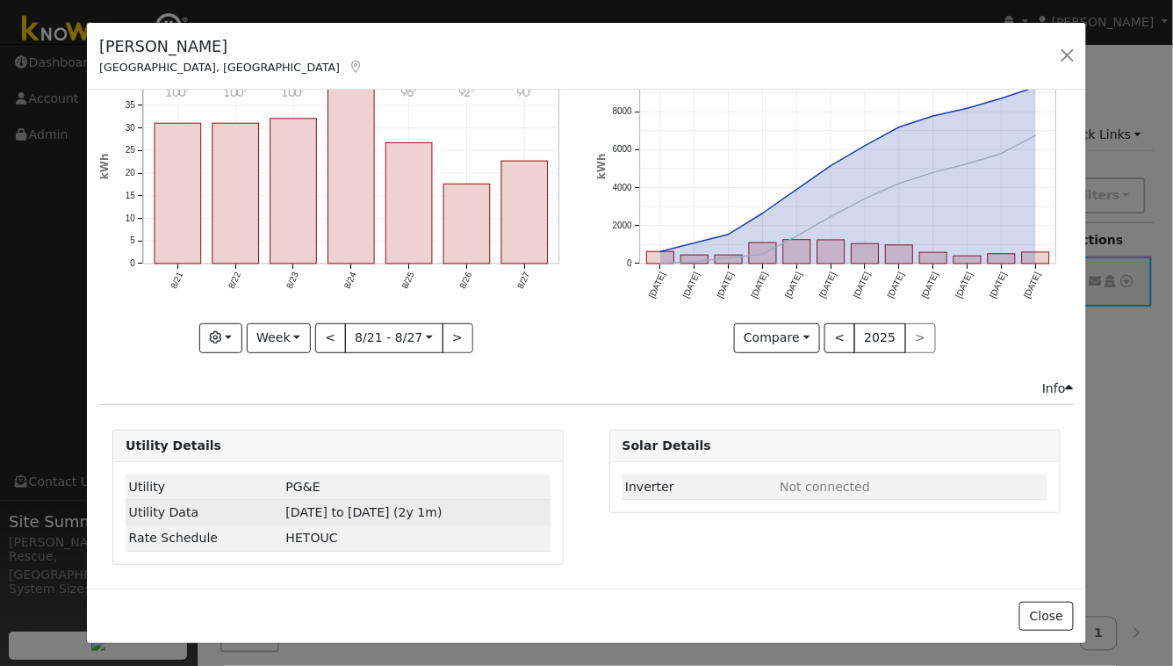
click at [308, 510] on span "[DATE] to [DATE] (2y 1m)" at bounding box center [364, 512] width 156 height 14
type input "[DATE]"
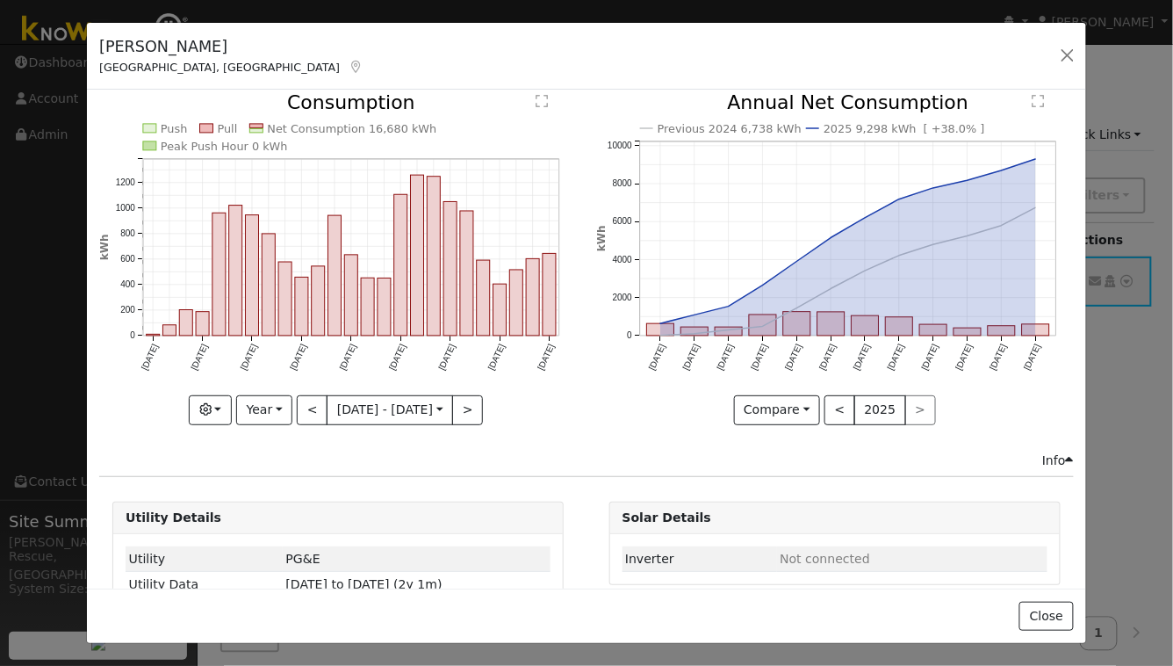
scroll to position [0, 0]
